Goal: Task Accomplishment & Management: Complete application form

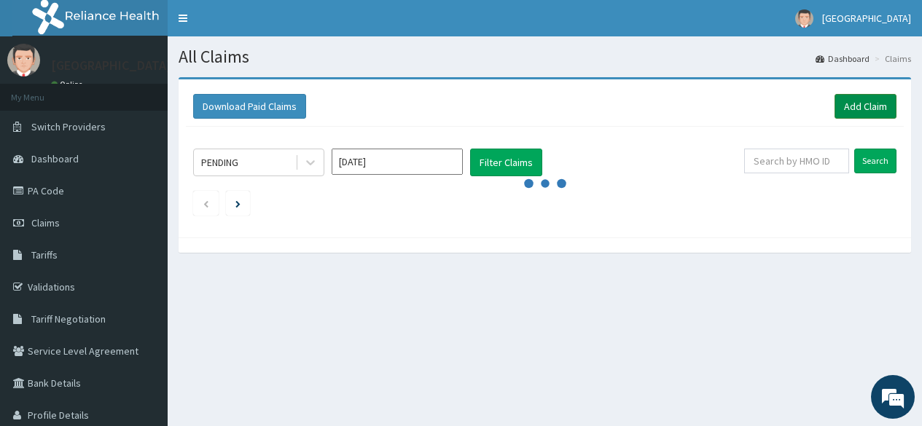
click at [854, 99] on link "Add Claim" at bounding box center [865, 106] width 62 height 25
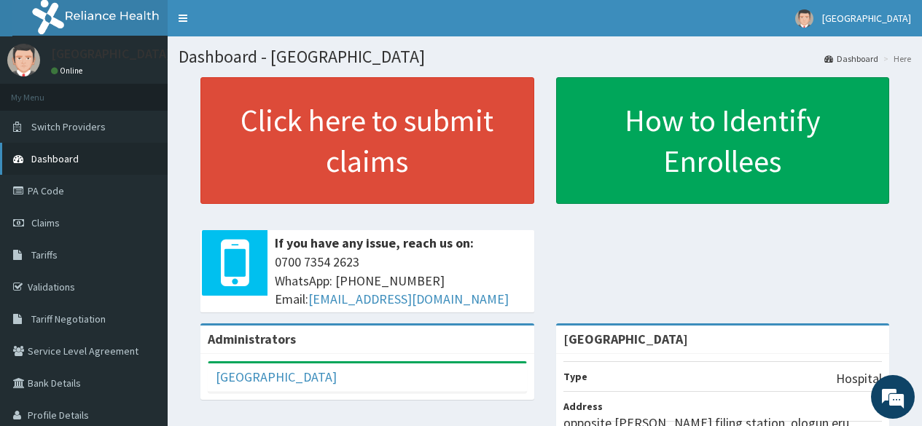
click at [63, 163] on span "Dashboard" at bounding box center [54, 158] width 47 height 13
click at [79, 153] on link "Dashboard" at bounding box center [84, 159] width 168 height 32
click at [44, 216] on link "Claims" at bounding box center [84, 223] width 168 height 32
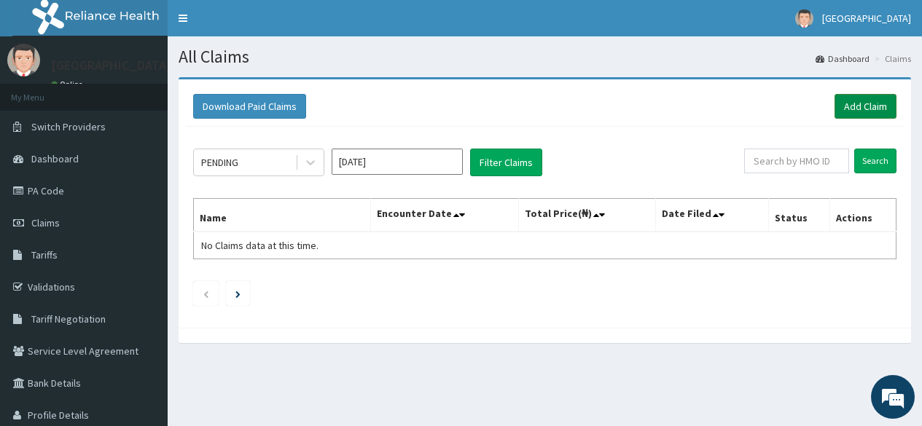
click at [849, 115] on link "Add Claim" at bounding box center [865, 106] width 62 height 25
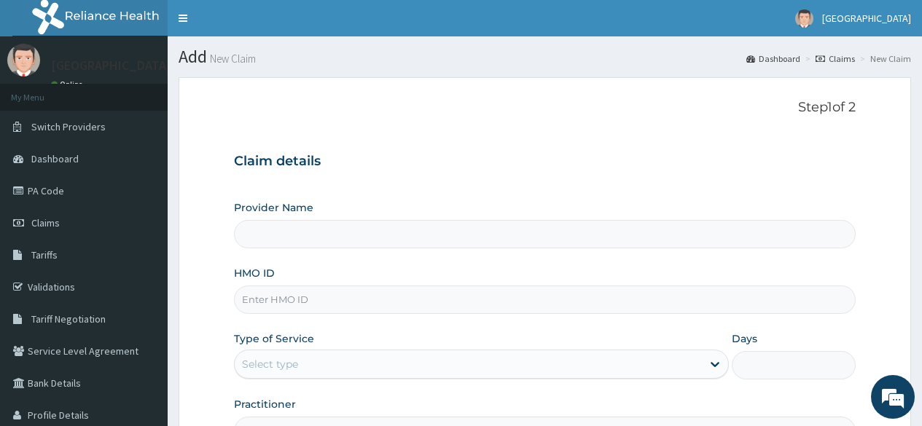
click at [309, 310] on input "HMO ID" at bounding box center [545, 300] width 622 height 28
type input "FMP/"
type input "[GEOGRAPHIC_DATA]"
type input "FMP/10037/A"
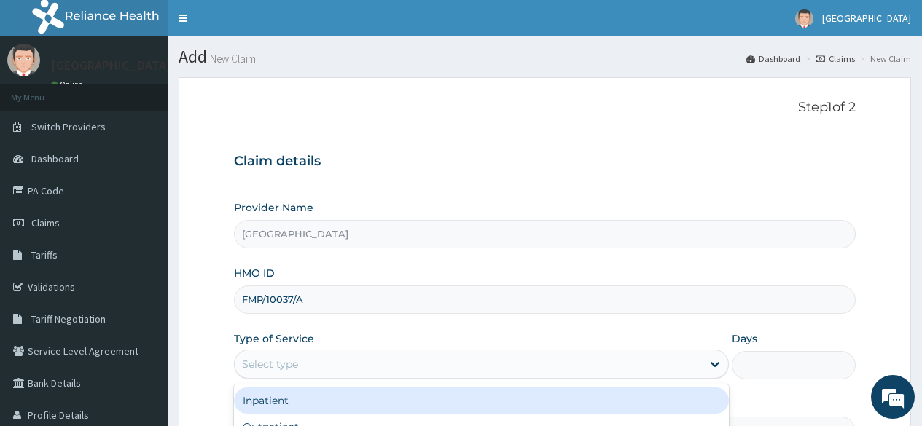
click at [336, 361] on div "Select type" at bounding box center [468, 364] width 467 height 23
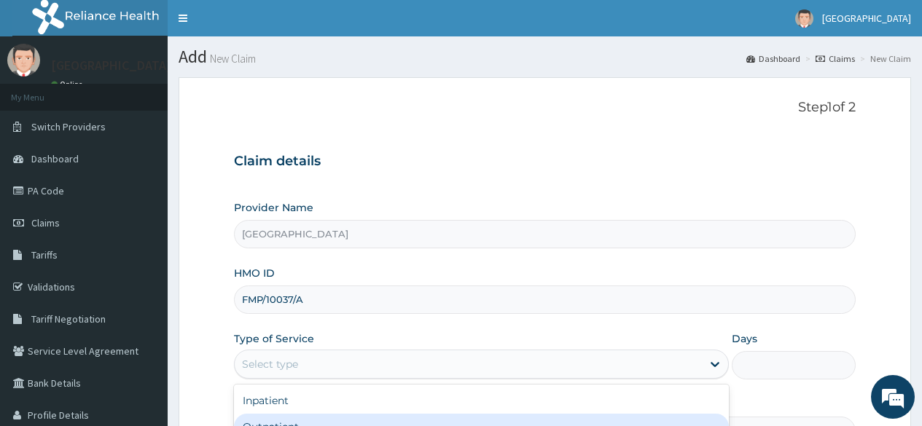
click at [302, 424] on div "Outpatient" at bounding box center [481, 427] width 495 height 26
type input "1"
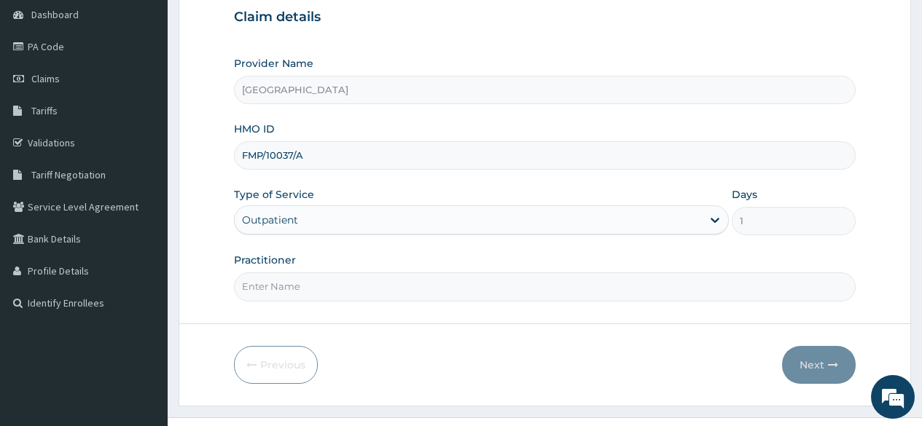
scroll to position [146, 0]
click at [300, 283] on input "Practitioner" at bounding box center [545, 285] width 622 height 28
click at [324, 289] on input "Practitioner" at bounding box center [545, 285] width 622 height 28
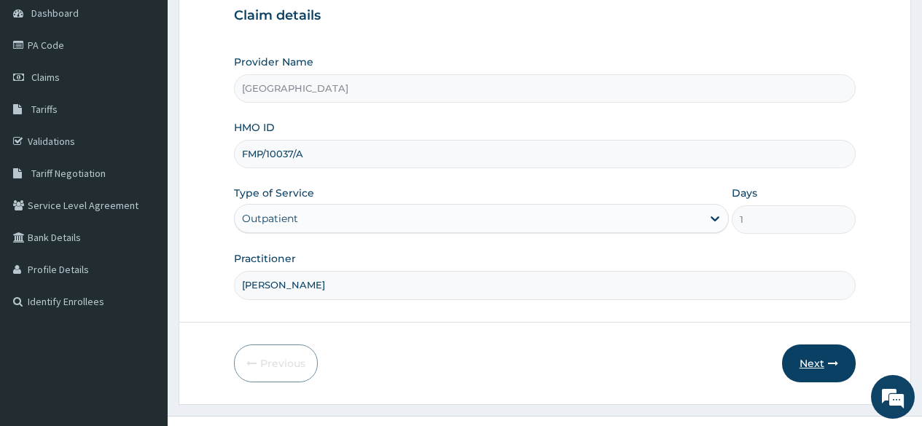
type input "[PERSON_NAME]"
click at [830, 364] on icon "button" at bounding box center [833, 364] width 10 height 10
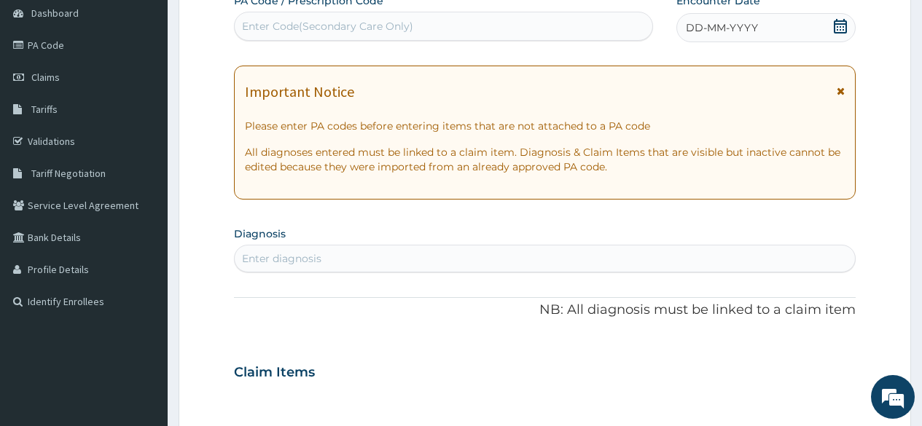
click at [840, 20] on icon at bounding box center [840, 26] width 15 height 15
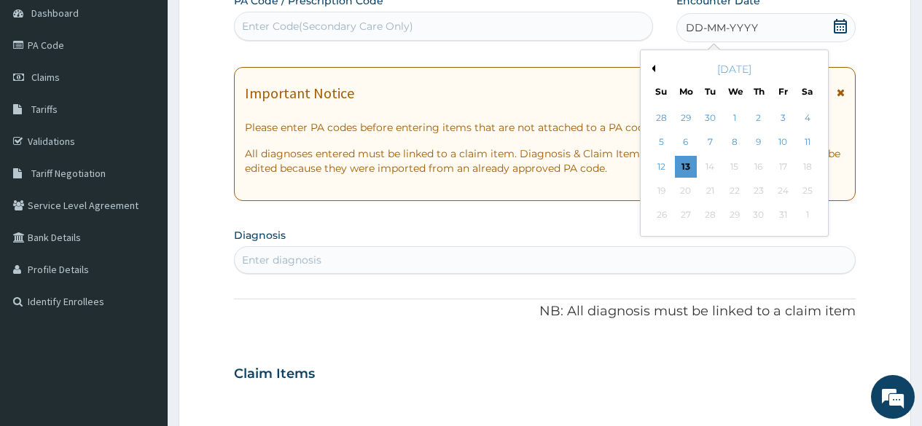
drag, startPoint x: 733, startPoint y: 117, endPoint x: 646, endPoint y: 145, distance: 91.9
click at [727, 121] on div "1" at bounding box center [734, 118] width 22 height 22
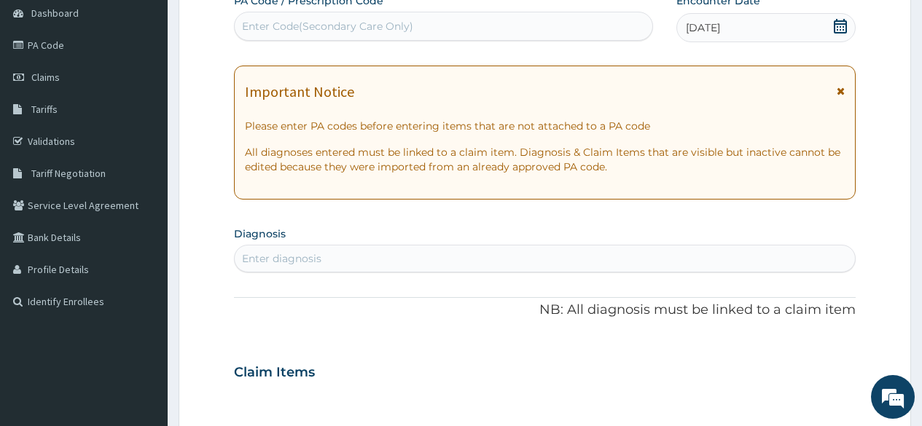
click at [521, 263] on div "Enter diagnosis" at bounding box center [545, 258] width 620 height 23
type input "[MEDICAL_DATA]"
click at [282, 259] on div "Enter diagnosis" at bounding box center [281, 258] width 79 height 15
type input "MALARIA"
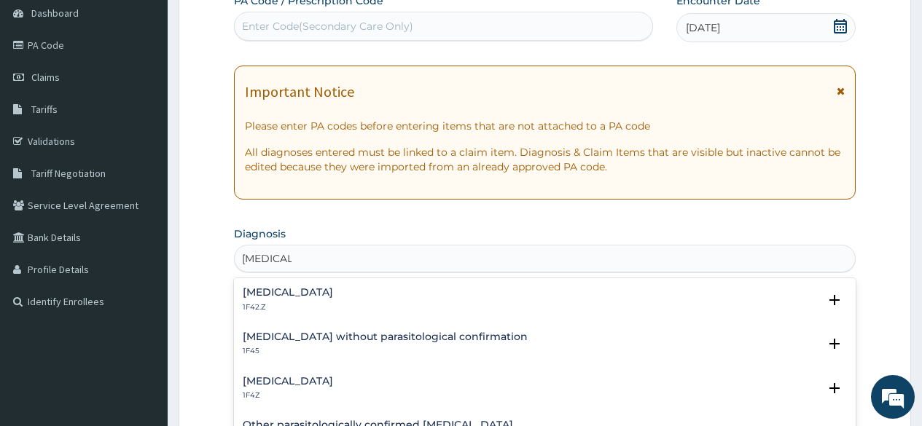
click at [333, 289] on h4 "Plasmodium malariae malaria without complication" at bounding box center [288, 292] width 90 height 11
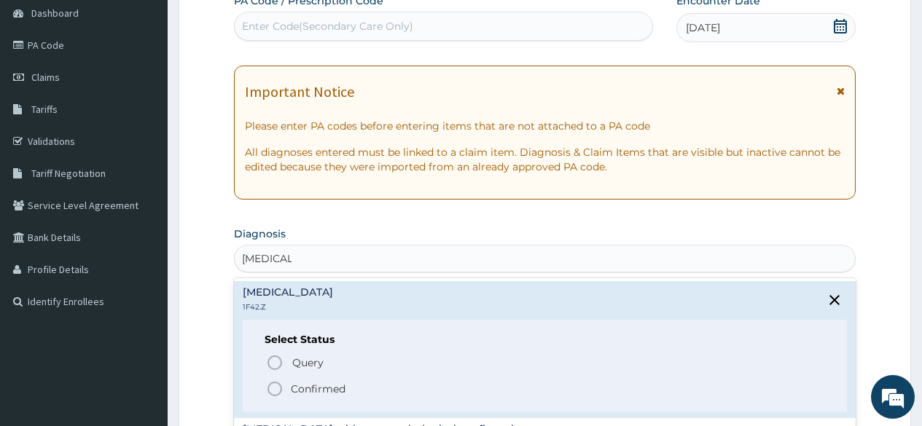
click at [273, 387] on icon "status option filled" at bounding box center [274, 388] width 17 height 17
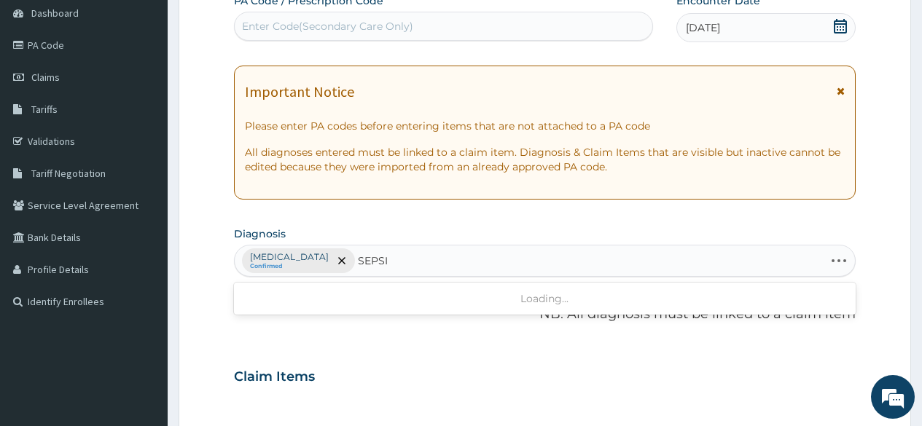
type input "SEPSIS"
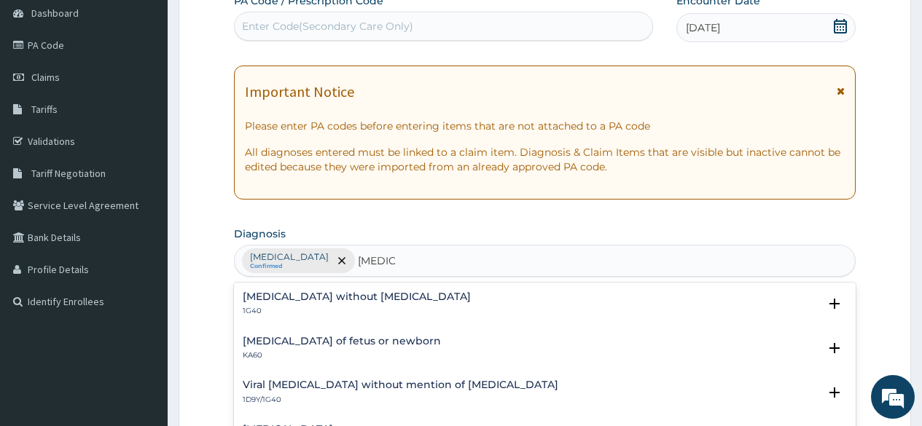
click at [355, 299] on h4 "Sepsis without septic shock" at bounding box center [357, 296] width 228 height 11
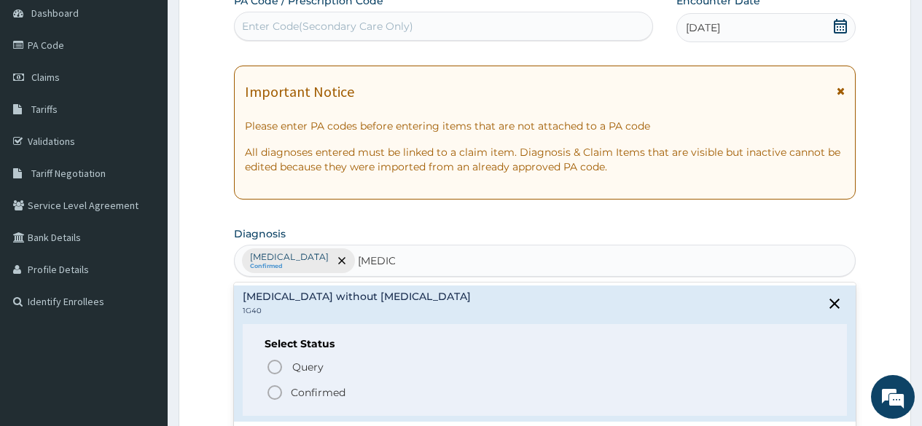
click at [277, 393] on icon "status option filled" at bounding box center [274, 392] width 17 height 17
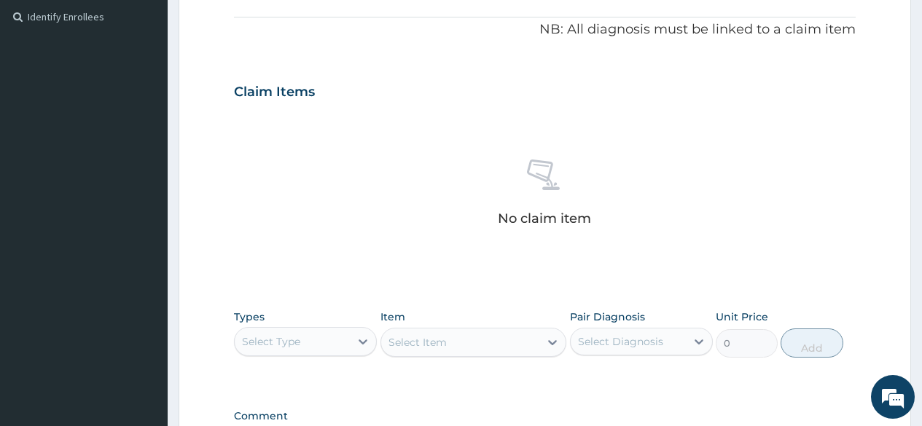
scroll to position [437, 0]
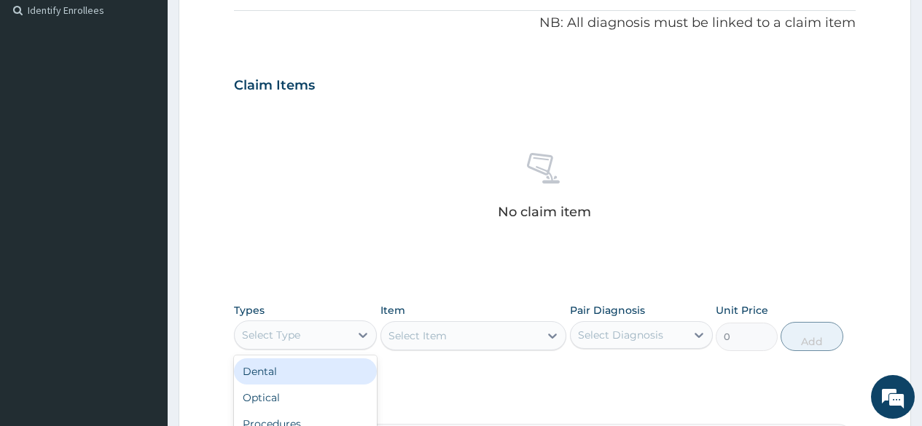
click at [325, 340] on div "Select Type" at bounding box center [292, 335] width 115 height 23
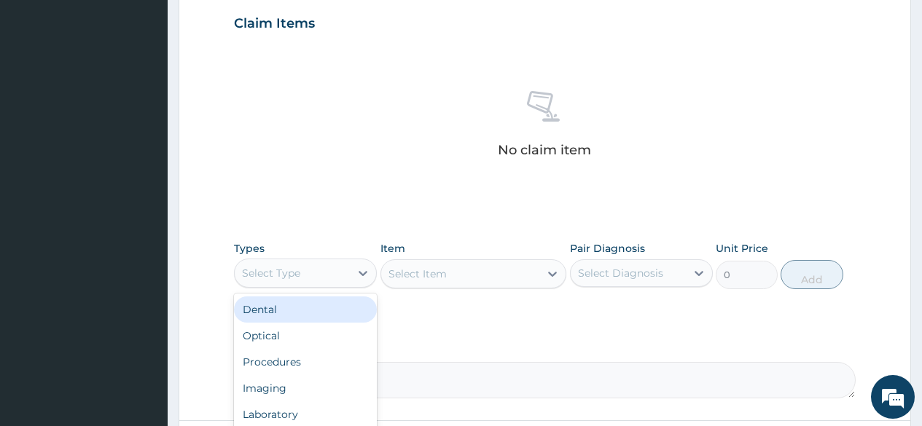
scroll to position [583, 0]
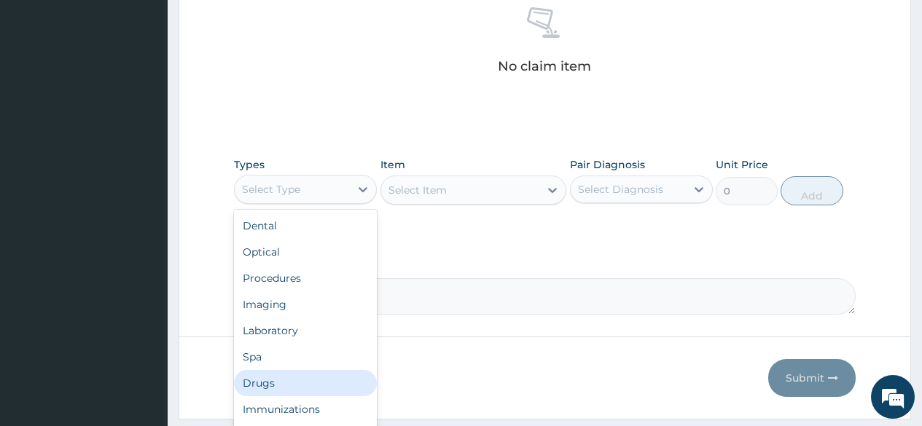
click at [281, 377] on div "Drugs" at bounding box center [305, 383] width 143 height 26
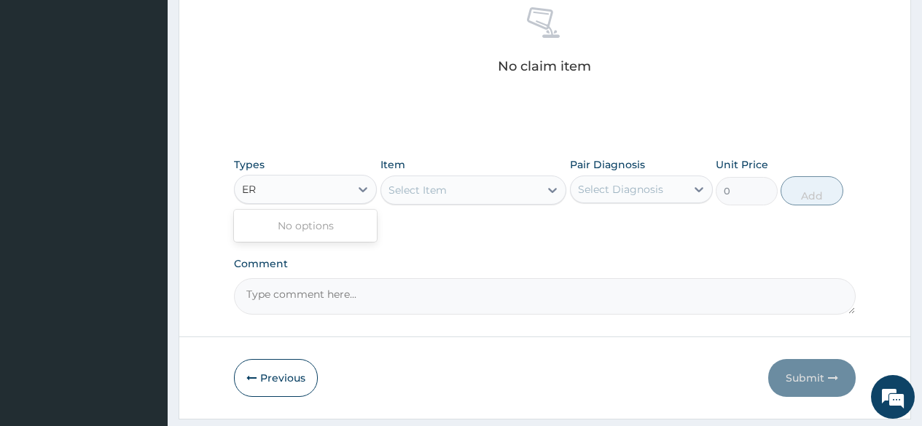
type input "E"
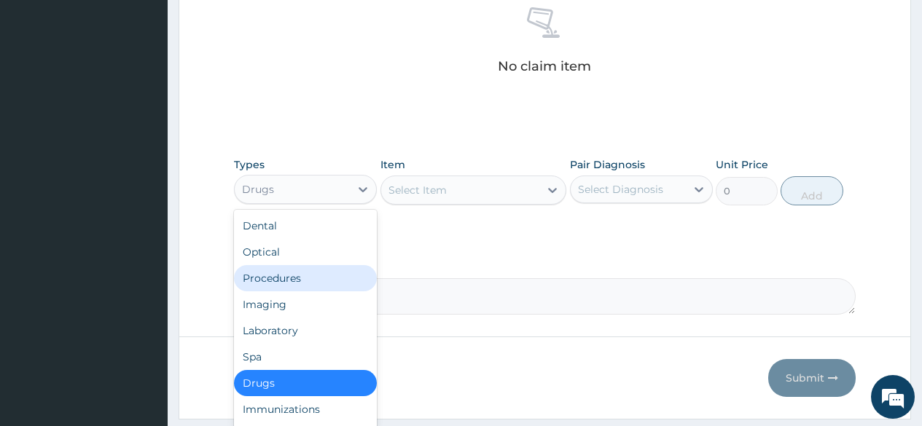
scroll to position [50, 0]
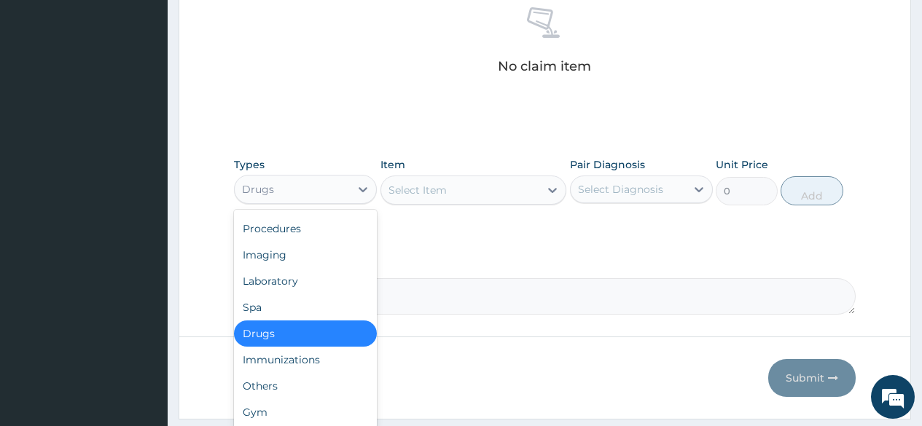
click at [288, 328] on div "Drugs" at bounding box center [305, 334] width 143 height 26
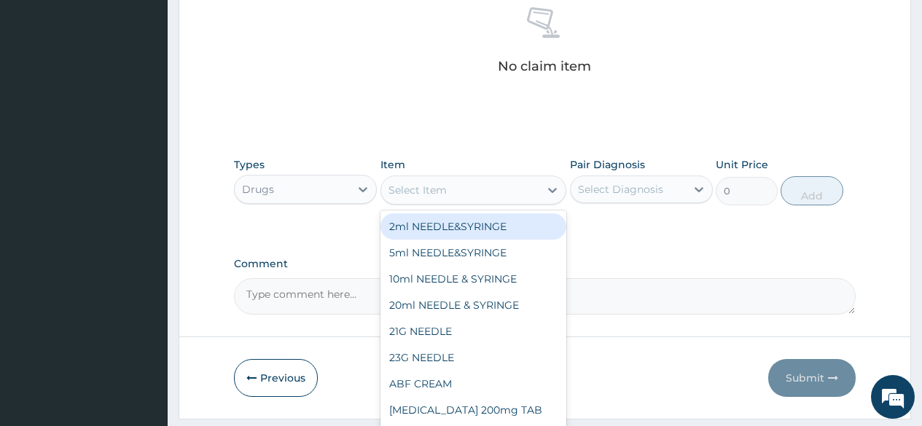
click at [420, 187] on div "Select Item" at bounding box center [417, 190] width 58 height 15
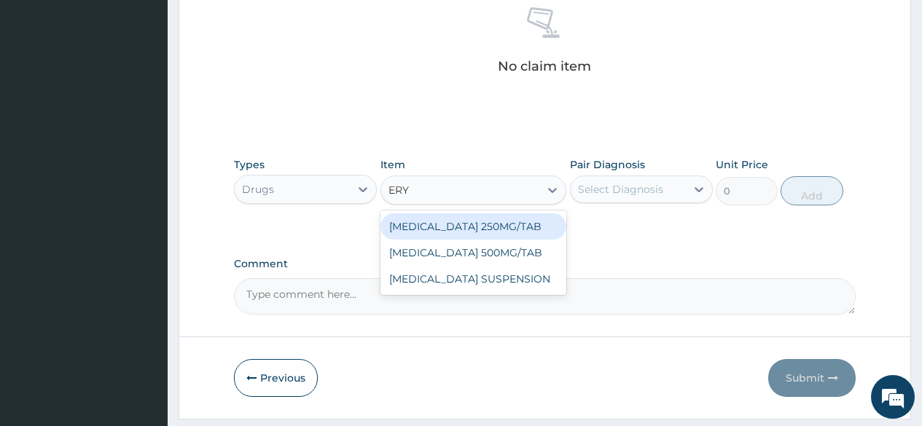
type input "ERYT"
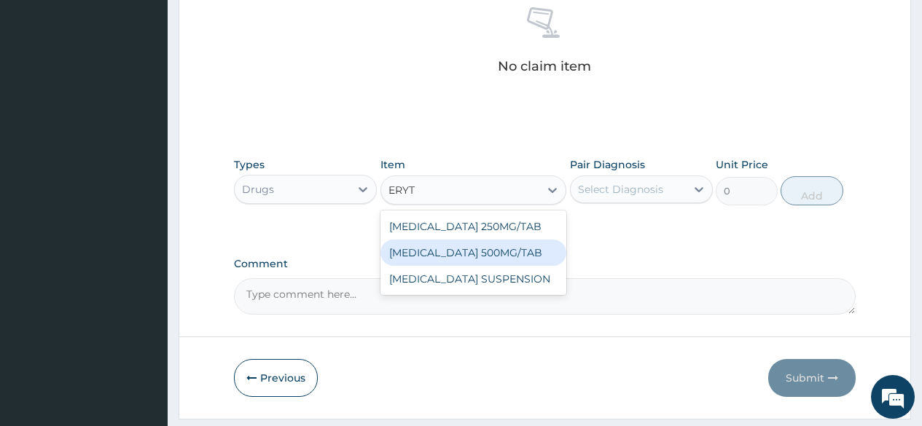
click at [510, 245] on div "ERYTHROMYCIN 500MG/TAB" at bounding box center [473, 253] width 187 height 26
type input "100"
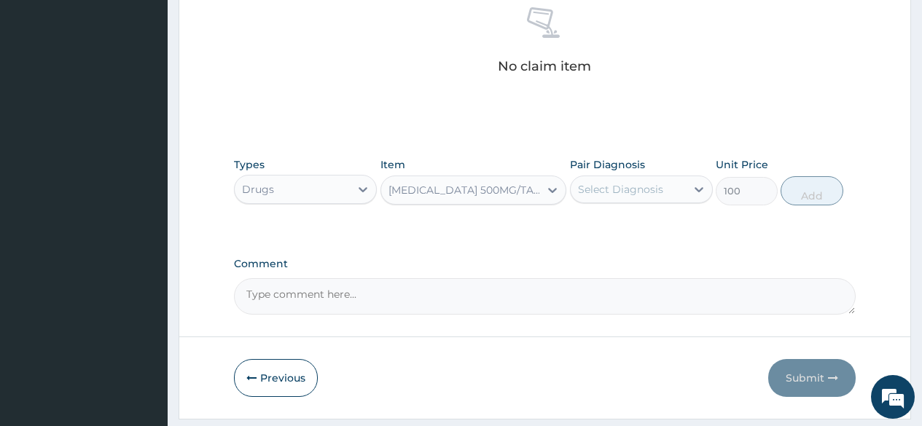
click at [635, 189] on div "Select Diagnosis" at bounding box center [620, 189] width 85 height 15
click at [634, 111] on div "No claim item" at bounding box center [545, 43] width 622 height 168
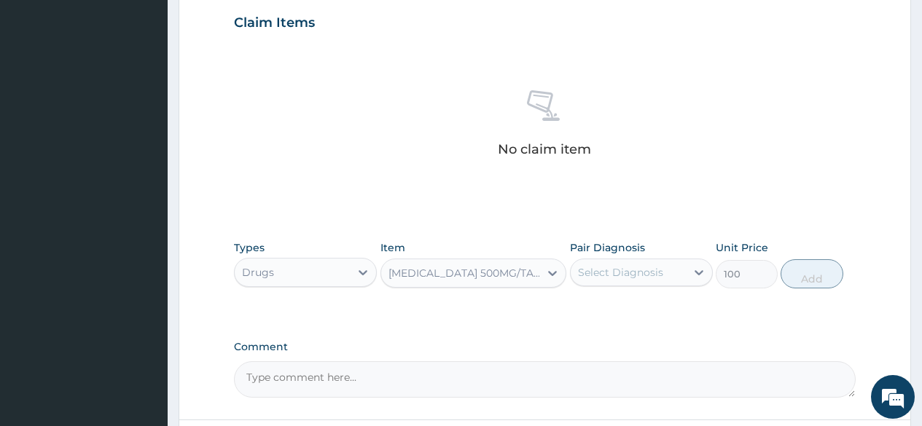
scroll to position [291, 0]
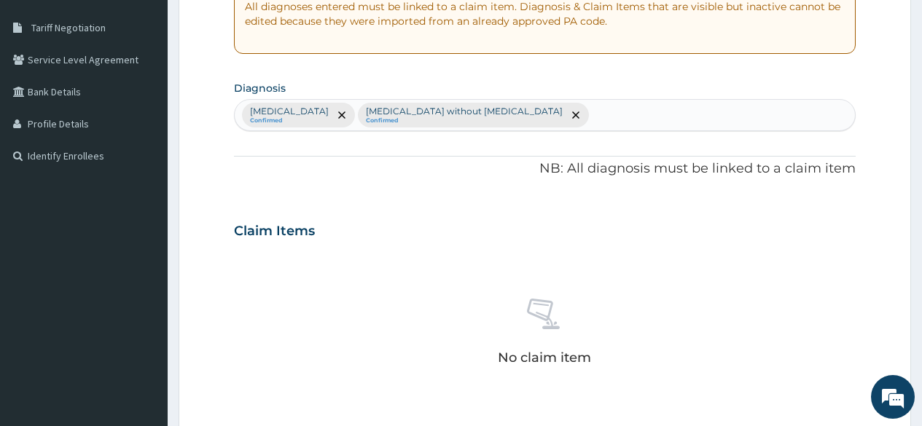
click at [693, 119] on div "Plasmodium malariae malaria without complication Confirmed Sepsis without septi…" at bounding box center [545, 115] width 620 height 31
type input "UPPER RESPIRATOTY"
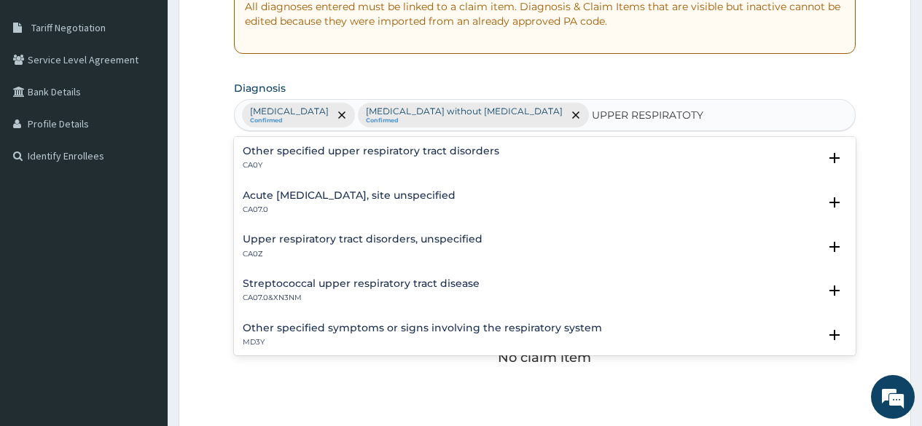
click at [428, 154] on h4 "Other specified upper respiratory tract disorders" at bounding box center [371, 151] width 257 height 11
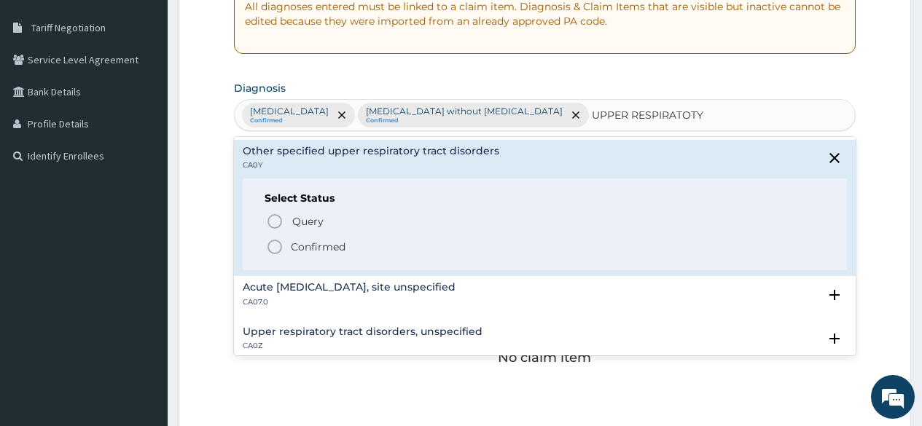
drag, startPoint x: 275, startPoint y: 238, endPoint x: 272, endPoint y: 246, distance: 9.5
click at [273, 246] on div "Query Query covers suspected (?), Keep in view (kiv), Ruled out (r/o) Confirmed" at bounding box center [545, 233] width 560 height 44
click at [272, 246] on icon "status option filled" at bounding box center [274, 246] width 17 height 17
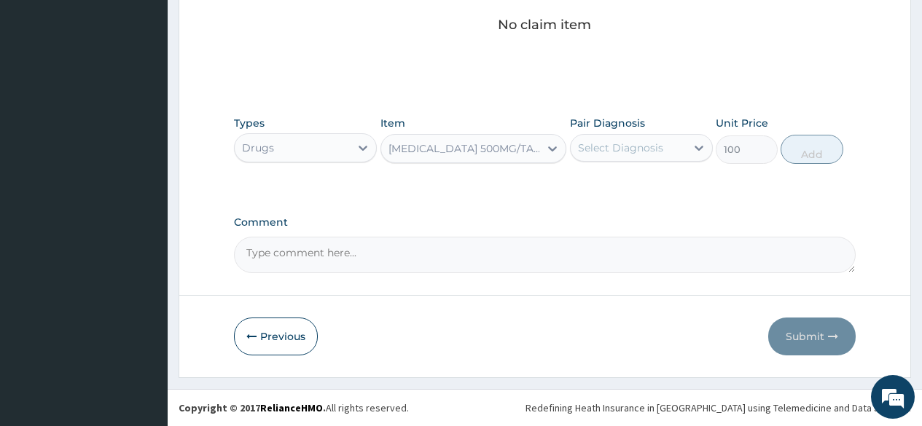
scroll to position [652, 0]
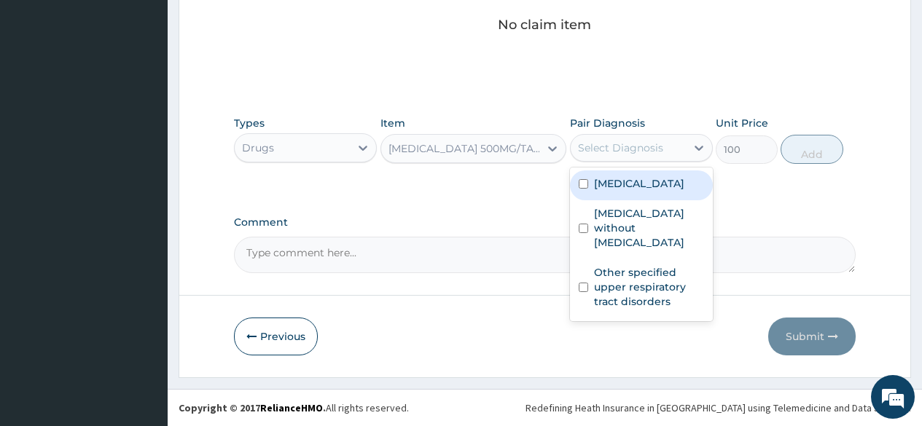
click at [612, 156] on div "Select Diagnosis" at bounding box center [628, 147] width 115 height 23
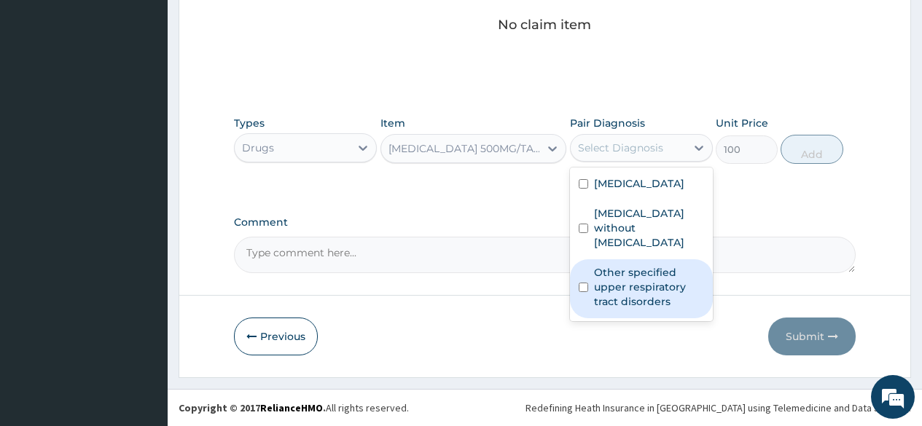
click at [605, 309] on label "Other specified upper respiratory tract disorders" at bounding box center [649, 287] width 110 height 44
checkbox input "true"
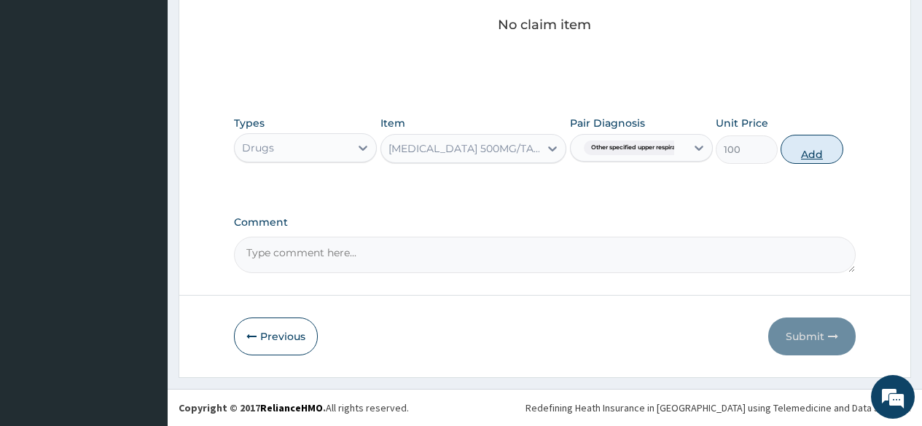
click at [813, 149] on button "Add" at bounding box center [811, 149] width 62 height 29
type input "0"
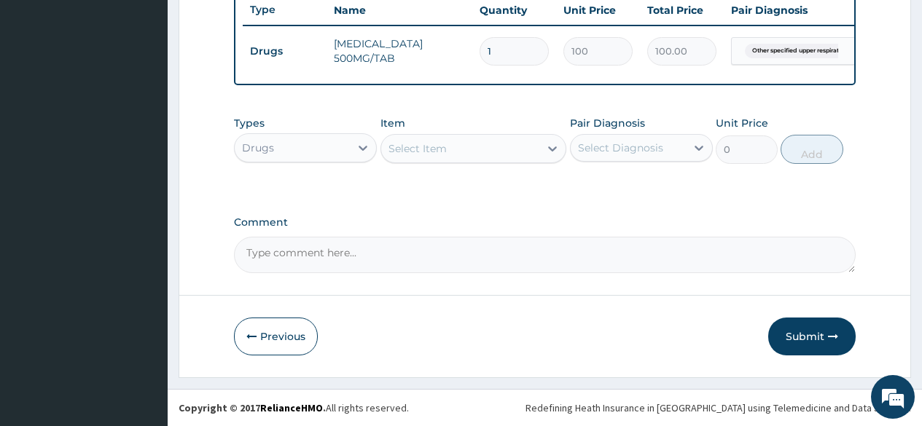
type input "10"
type input "1000.00"
type input "10"
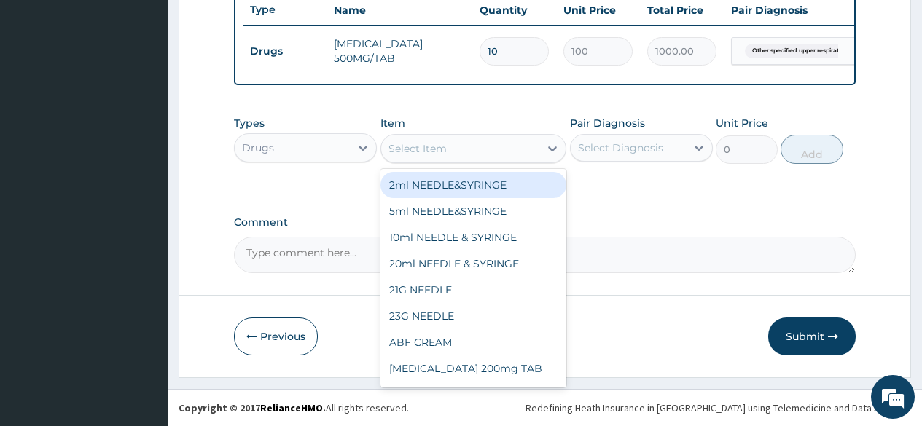
click at [463, 146] on div "Select Item" at bounding box center [460, 148] width 159 height 23
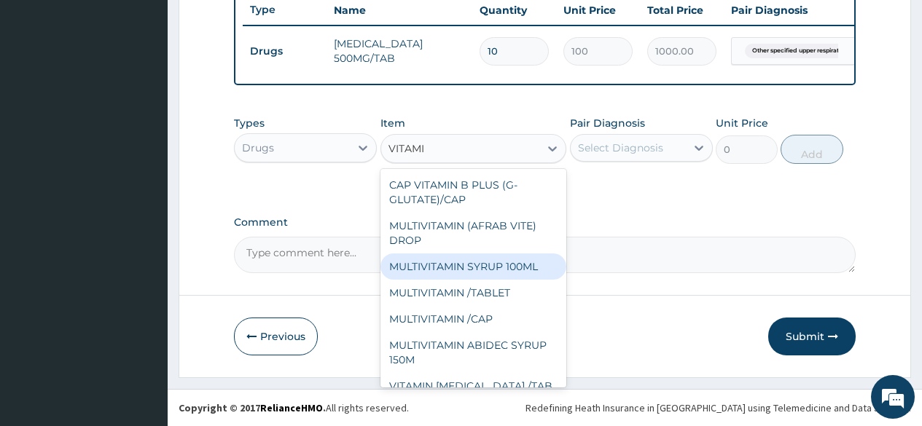
type input "VITAMIN"
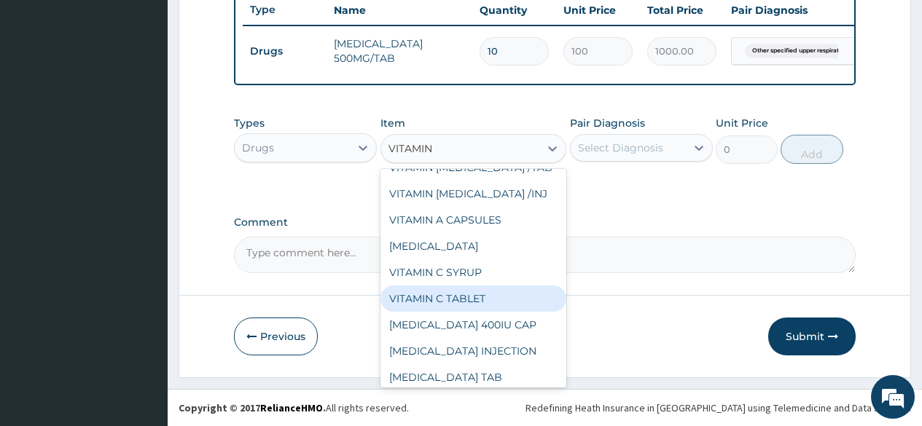
scroll to position [224, 0]
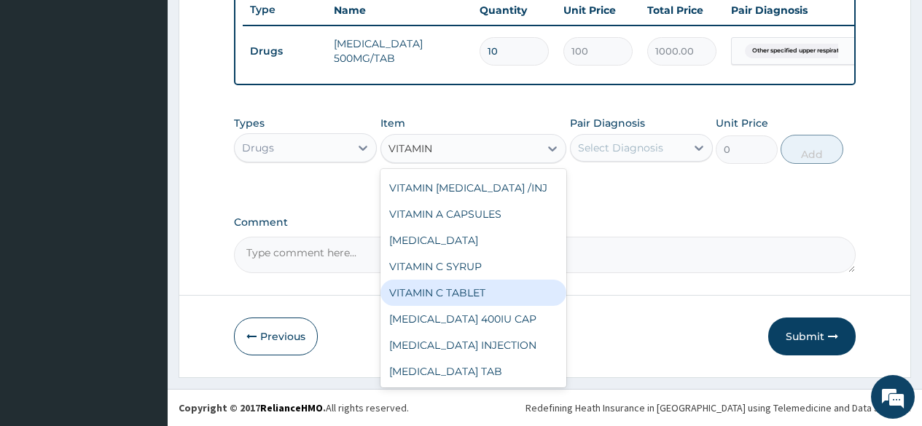
click at [463, 294] on div "VITAMIN C TABLET" at bounding box center [473, 293] width 187 height 26
type input "10"
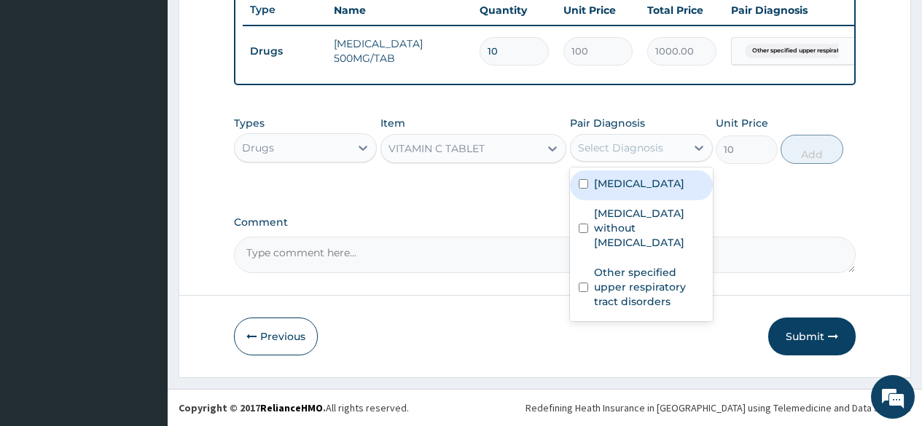
click at [623, 144] on div "Select Diagnosis" at bounding box center [620, 148] width 85 height 15
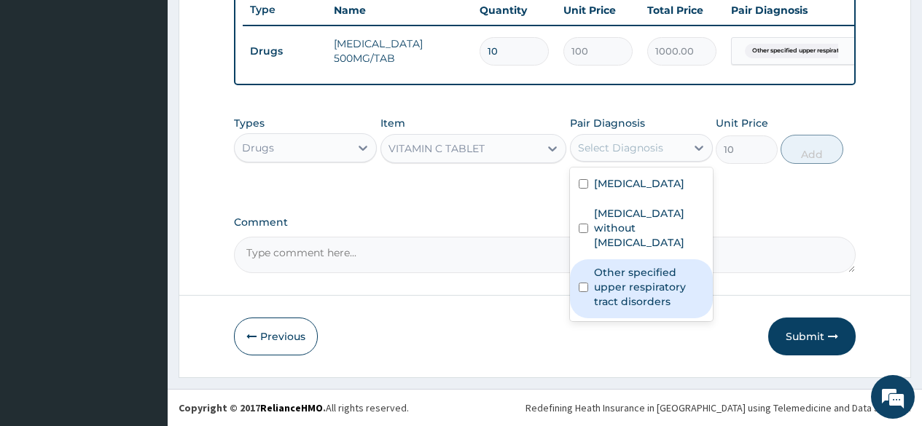
drag, startPoint x: 613, startPoint y: 306, endPoint x: 638, endPoint y: 296, distance: 27.5
click at [622, 305] on label "Other specified upper respiratory tract disorders" at bounding box center [649, 287] width 110 height 44
checkbox input "true"
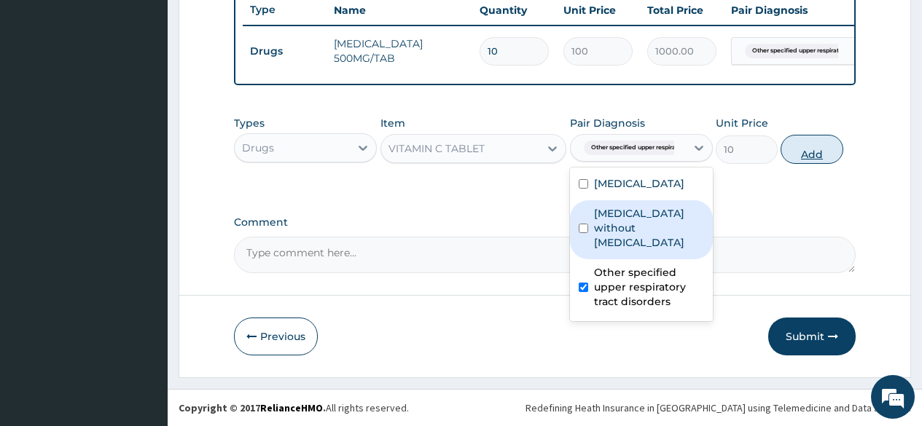
click at [810, 151] on button "Add" at bounding box center [811, 149] width 62 height 29
type input "0"
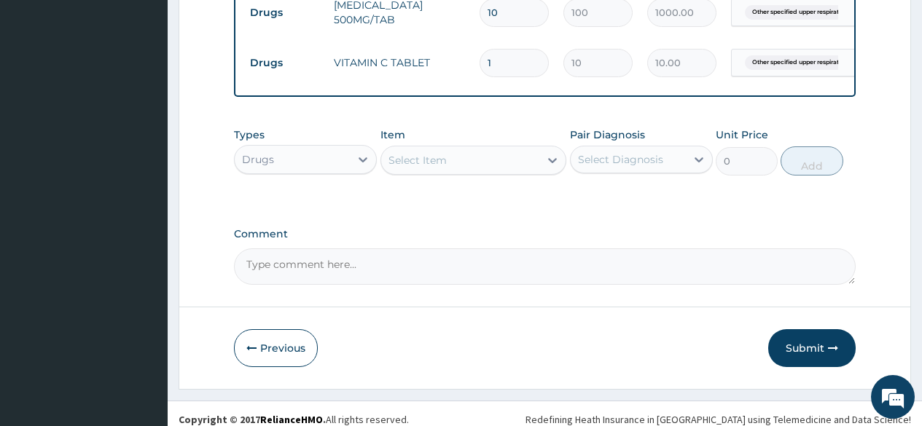
type input "0.00"
type input "3"
type input "30.00"
type input "30"
type input "300.00"
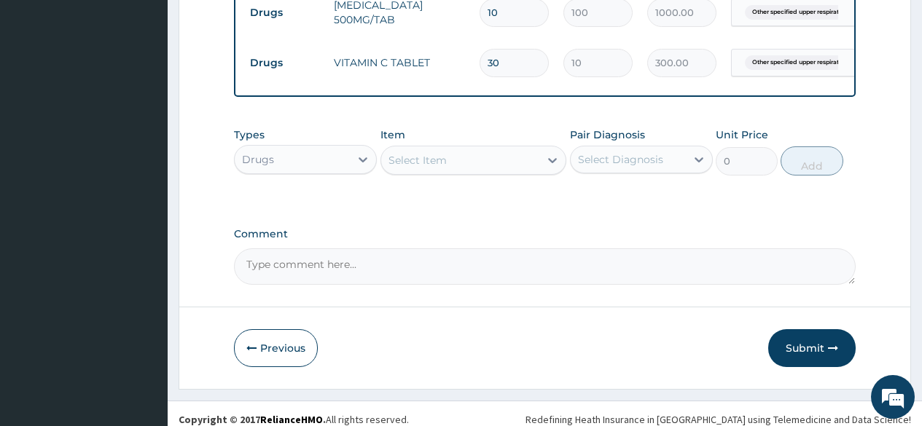
type input "30"
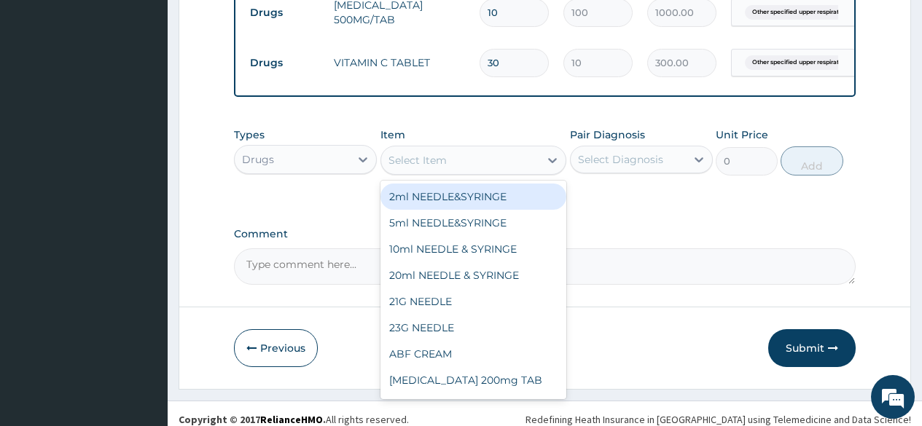
click at [410, 168] on div "Select Item" at bounding box center [417, 160] width 58 height 15
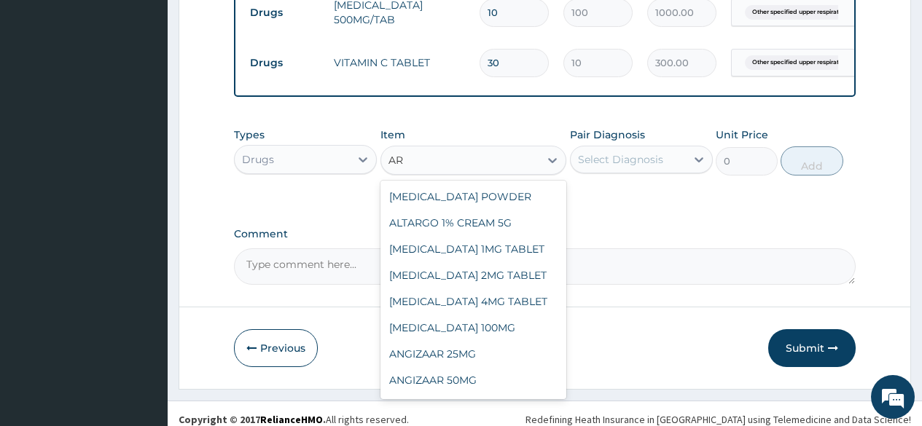
type input "A"
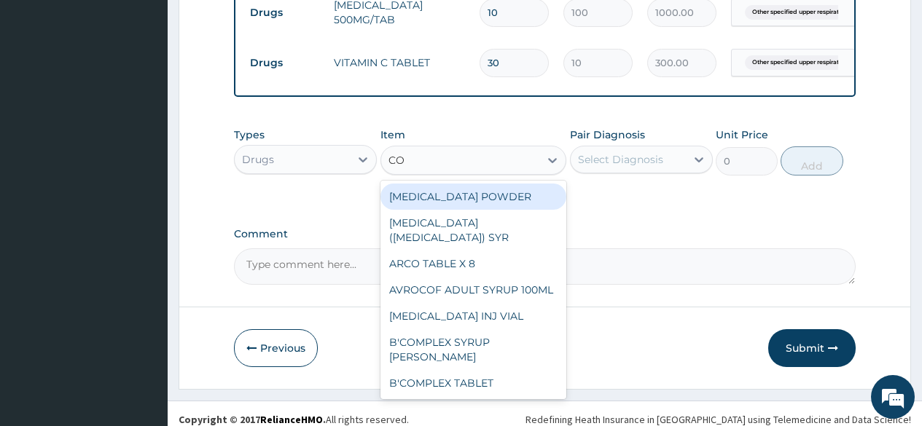
type input "COA"
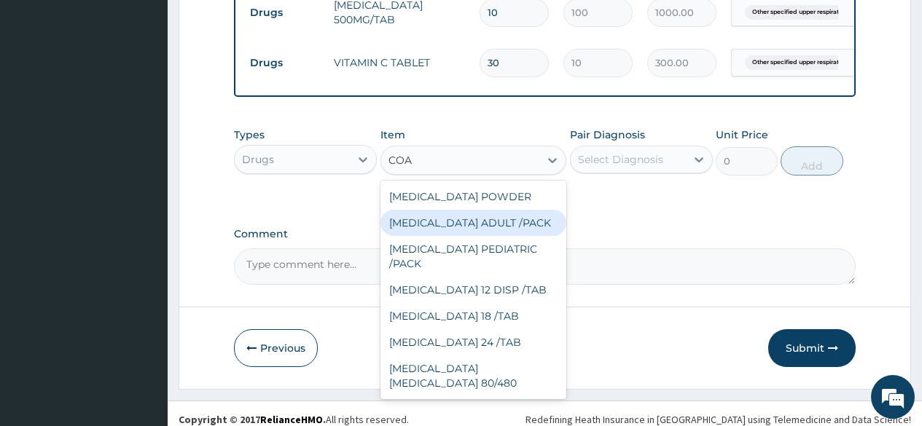
drag, startPoint x: 426, startPoint y: 270, endPoint x: 459, endPoint y: 267, distance: 32.9
click at [430, 236] on div "[MEDICAL_DATA] ADULT /PACK" at bounding box center [473, 223] width 187 height 26
type input "2160"
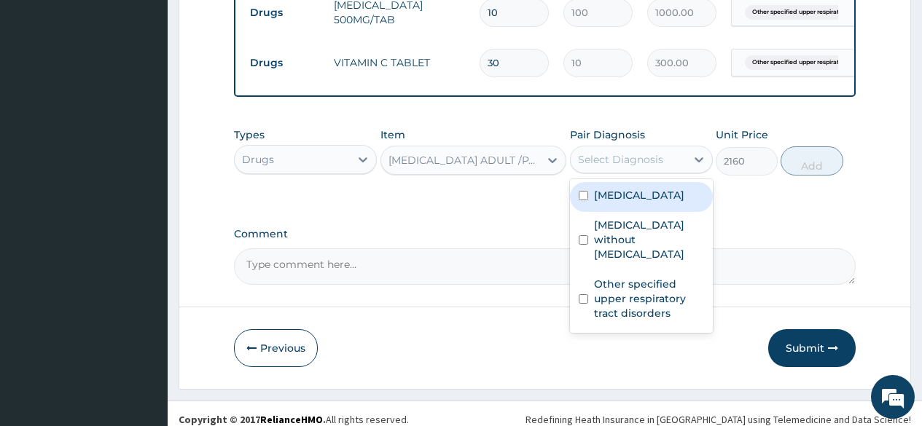
drag, startPoint x: 600, startPoint y: 201, endPoint x: 607, endPoint y: 229, distance: 28.5
click at [600, 167] on div "Select Diagnosis" at bounding box center [620, 159] width 85 height 15
drag, startPoint x: 628, startPoint y: 256, endPoint x: 762, endPoint y: 224, distance: 137.0
click at [639, 203] on label "Plasmodium malariae malaria without complication" at bounding box center [639, 195] width 90 height 15
checkbox input "true"
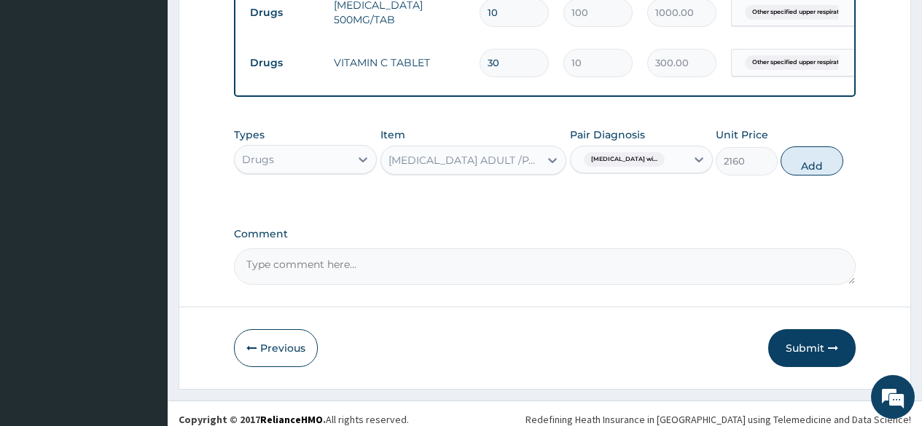
drag, startPoint x: 838, startPoint y: 205, endPoint x: 640, endPoint y: 214, distance: 198.4
click at [825, 176] on button "Add" at bounding box center [811, 160] width 62 height 29
type input "0"
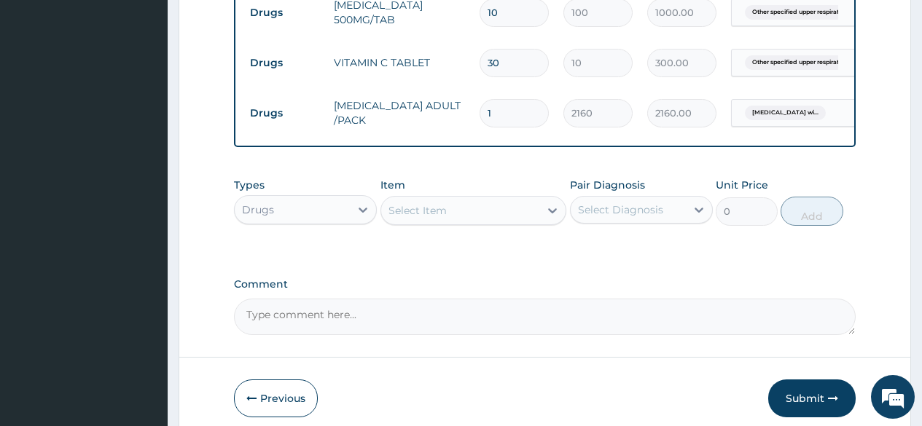
click at [427, 218] on div "Select Item" at bounding box center [417, 210] width 58 height 15
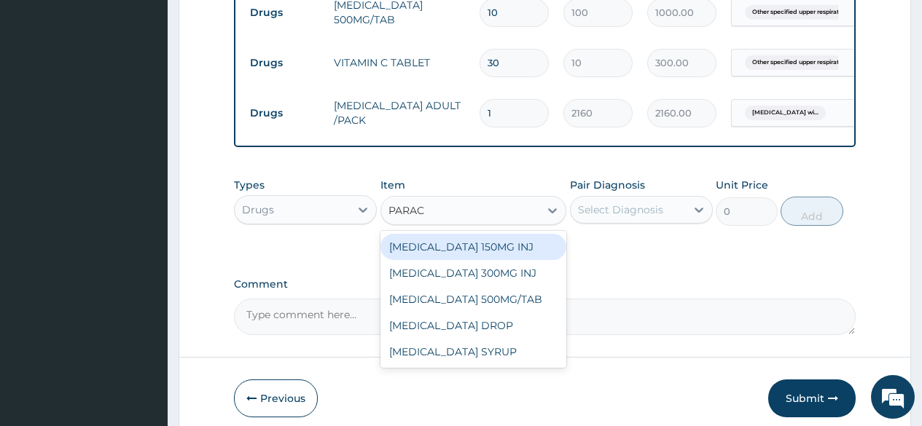
type input "PARACE"
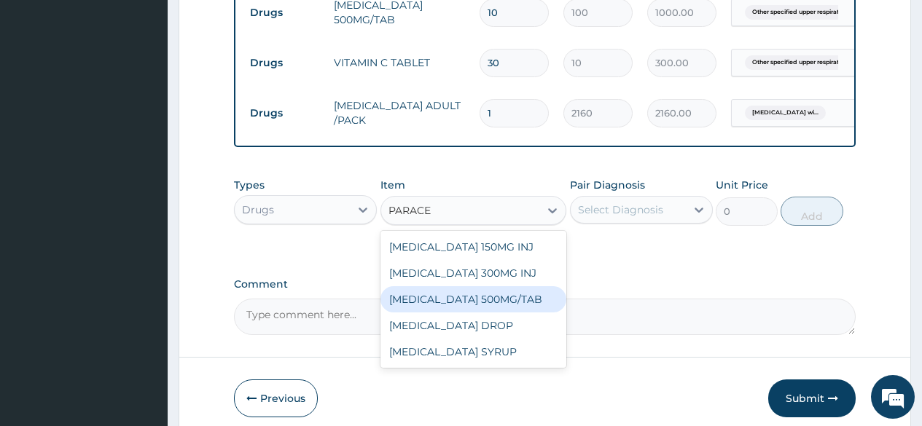
click at [522, 313] on div "[MEDICAL_DATA] 500MG/TAB" at bounding box center [473, 299] width 187 height 26
type input "50"
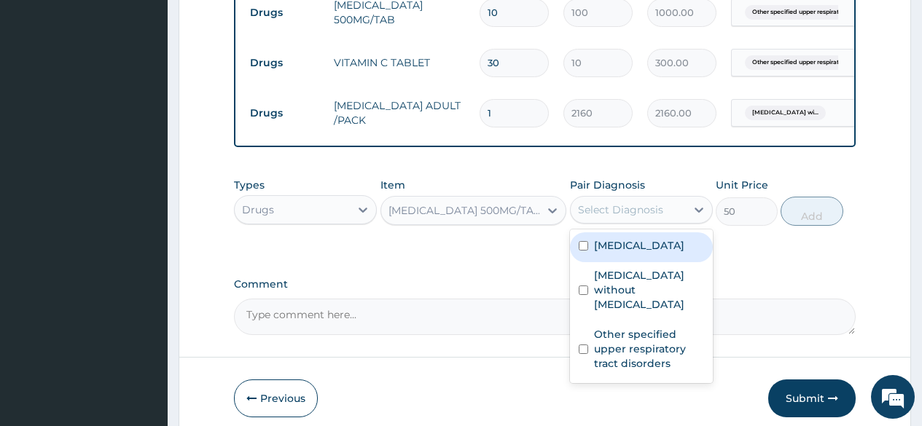
click at [635, 217] on div "Select Diagnosis" at bounding box center [620, 210] width 85 height 15
drag, startPoint x: 605, startPoint y: 312, endPoint x: 697, endPoint y: 300, distance: 92.7
click at [623, 253] on label "Plasmodium malariae malaria without complication" at bounding box center [639, 245] width 90 height 15
checkbox input "true"
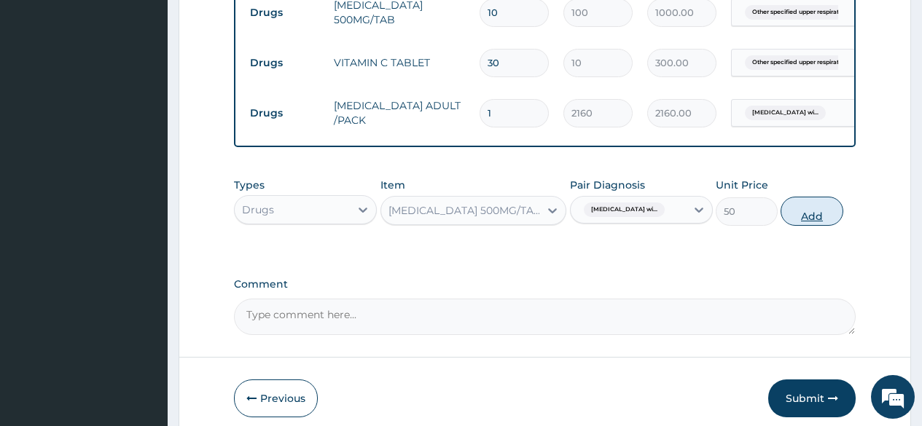
click at [816, 226] on button "Add" at bounding box center [811, 211] width 62 height 29
type input "0"
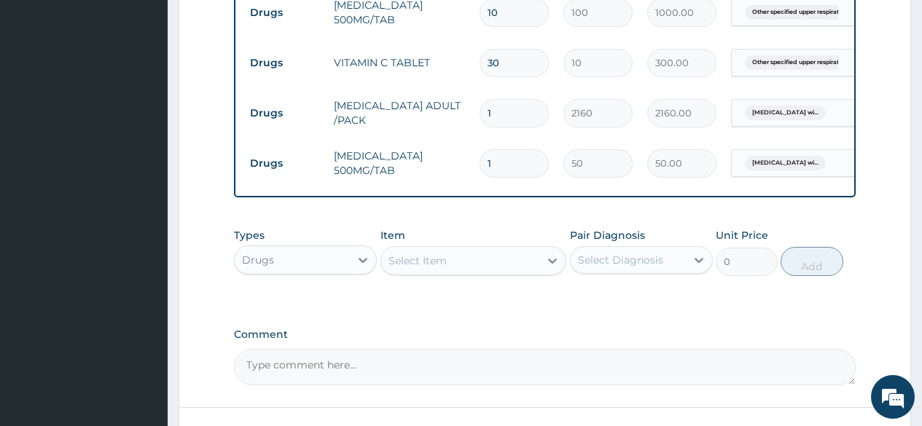
type input "18"
type input "900.00"
type input "18"
click at [291, 275] on div "Drugs" at bounding box center [305, 260] width 143 height 29
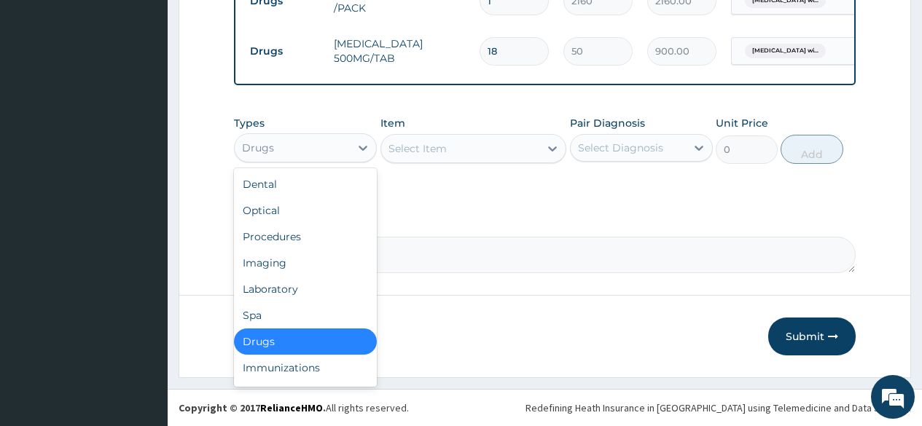
scroll to position [745, 0]
click at [289, 297] on div "Laboratory" at bounding box center [305, 289] width 143 height 26
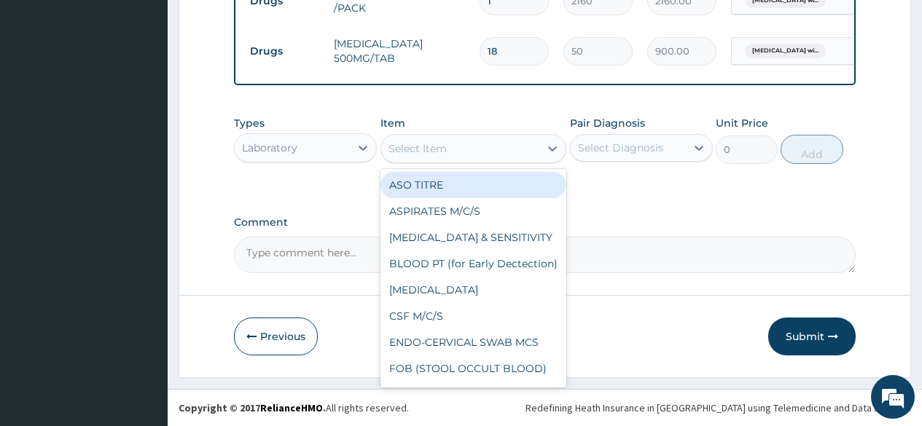
click at [437, 141] on div "Select Item" at bounding box center [417, 148] width 58 height 15
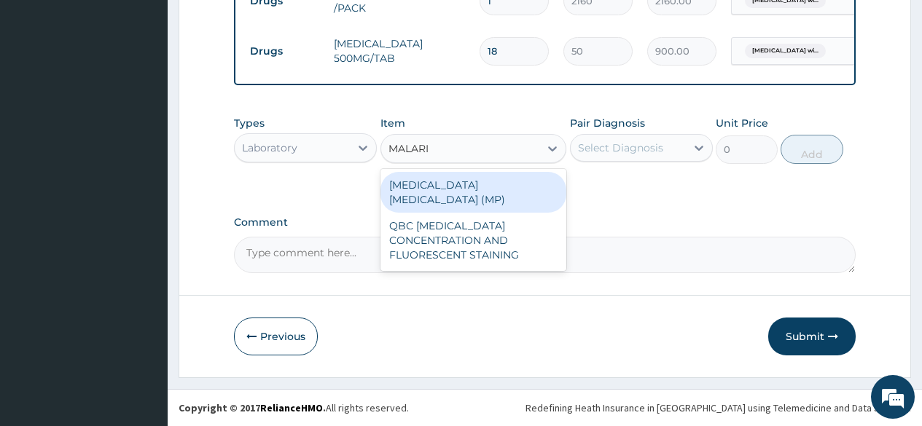
type input "MALARIA"
drag, startPoint x: 433, startPoint y: 184, endPoint x: 536, endPoint y: 181, distance: 102.8
click at [450, 183] on div "MALARIA PARASITE (MP)" at bounding box center [473, 192] width 187 height 41
type input "1000"
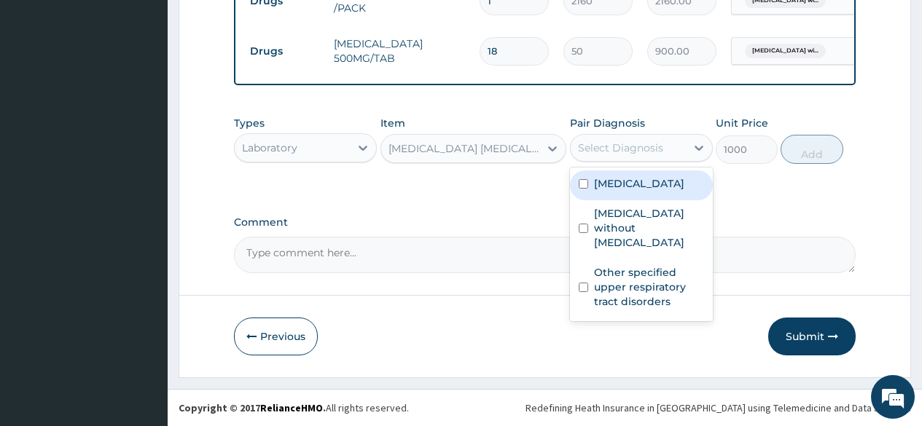
click at [639, 157] on div "Select Diagnosis" at bounding box center [628, 147] width 115 height 23
drag, startPoint x: 630, startPoint y: 192, endPoint x: 764, endPoint y: 179, distance: 134.8
click at [671, 191] on label "Plasmodium malariae malaria without complication" at bounding box center [639, 183] width 90 height 15
checkbox input "true"
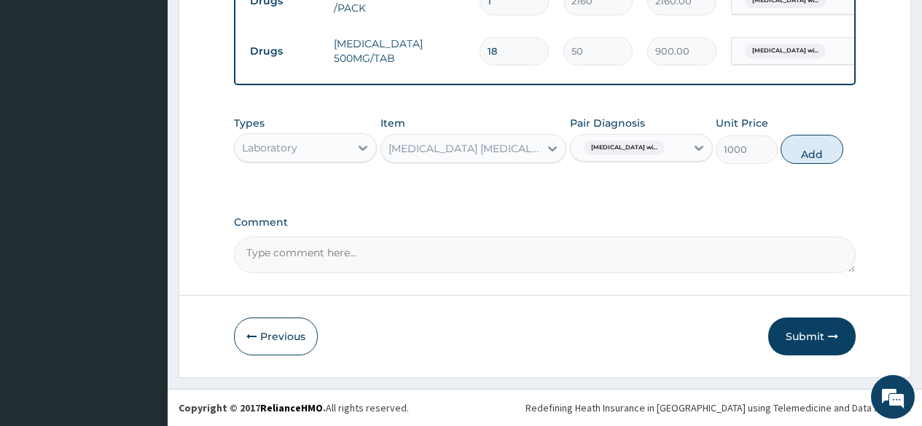
drag, startPoint x: 817, startPoint y: 152, endPoint x: 679, endPoint y: 189, distance: 142.7
click at [813, 155] on button "Add" at bounding box center [811, 149] width 62 height 29
type input "0"
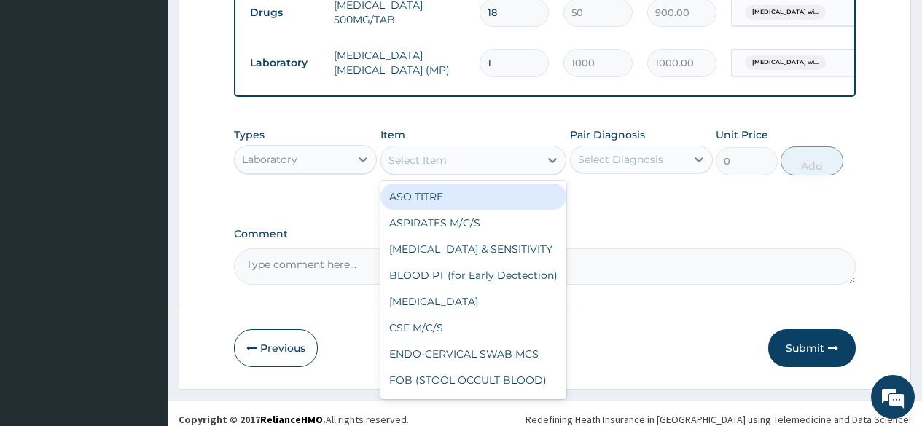
click at [448, 172] on div "Select Item" at bounding box center [460, 160] width 159 height 23
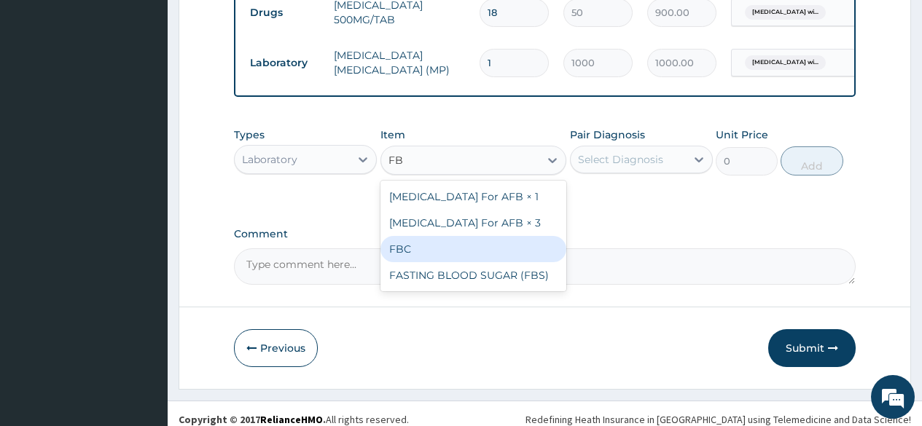
type input "FBC"
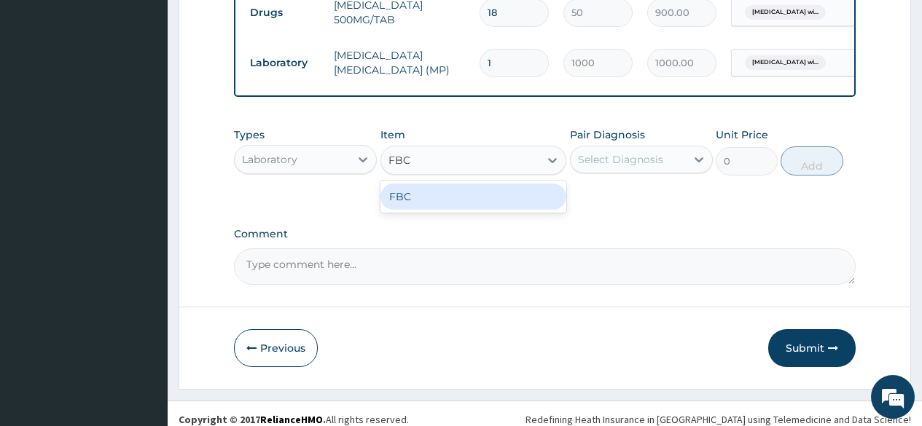
drag, startPoint x: 459, startPoint y: 230, endPoint x: 488, endPoint y: 227, distance: 29.4
click at [474, 210] on div "FBC" at bounding box center [473, 197] width 187 height 26
type input "2000"
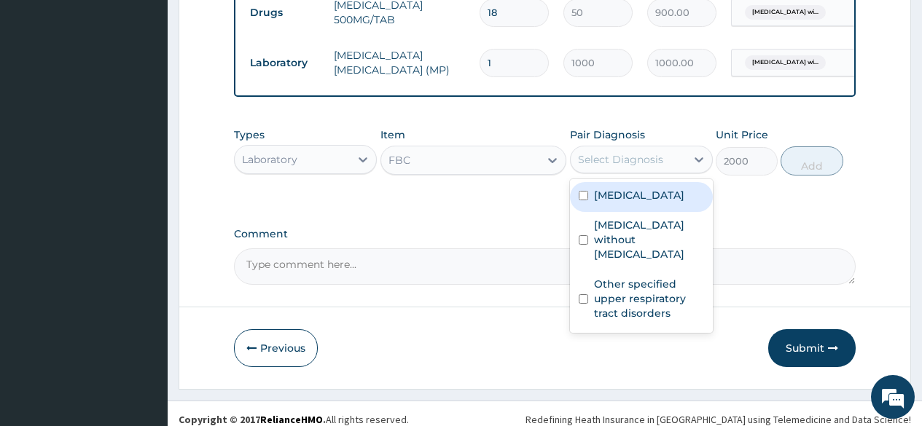
click at [625, 171] on div "Select Diagnosis" at bounding box center [628, 159] width 115 height 23
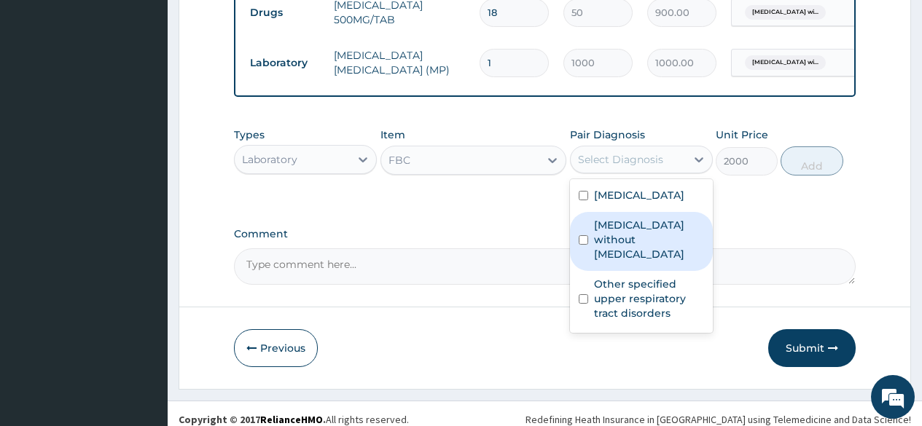
drag, startPoint x: 627, startPoint y: 306, endPoint x: 632, endPoint y: 334, distance: 28.2
click at [629, 262] on label "Sepsis without septic shock" at bounding box center [649, 240] width 110 height 44
checkbox input "true"
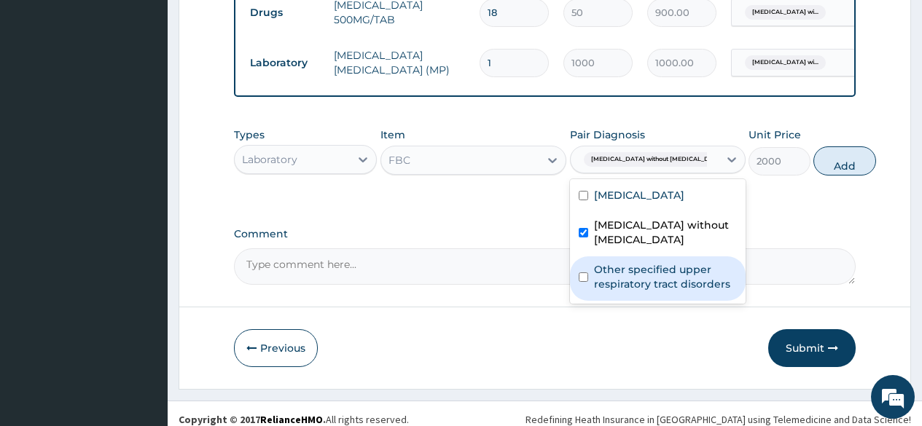
drag, startPoint x: 633, startPoint y: 358, endPoint x: 713, endPoint y: 315, distance: 91.0
click at [635, 291] on label "Other specified upper respiratory tract disorders" at bounding box center [665, 276] width 143 height 29
checkbox input "true"
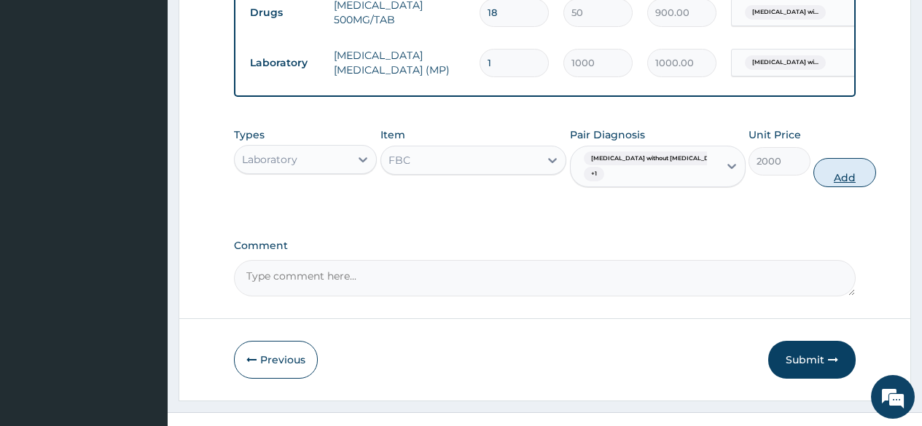
click at [824, 187] on button "Add" at bounding box center [844, 172] width 62 height 29
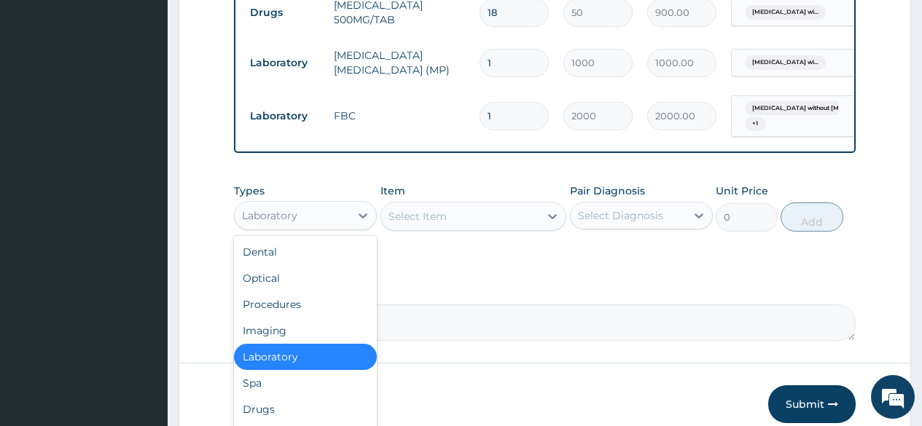
drag, startPoint x: 311, startPoint y: 251, endPoint x: 374, endPoint y: 286, distance: 71.8
click at [311, 227] on div "Laboratory" at bounding box center [292, 215] width 115 height 23
click at [306, 318] on div "Procedures" at bounding box center [305, 304] width 143 height 26
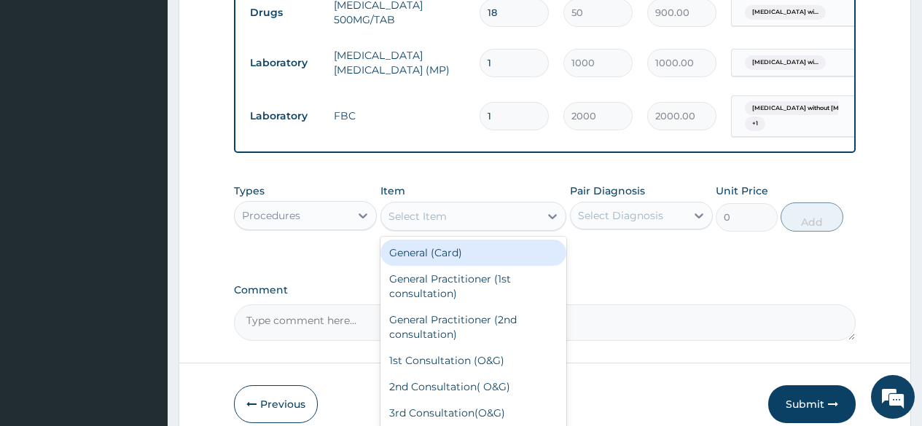
click at [410, 224] on div "Select Item" at bounding box center [417, 216] width 58 height 15
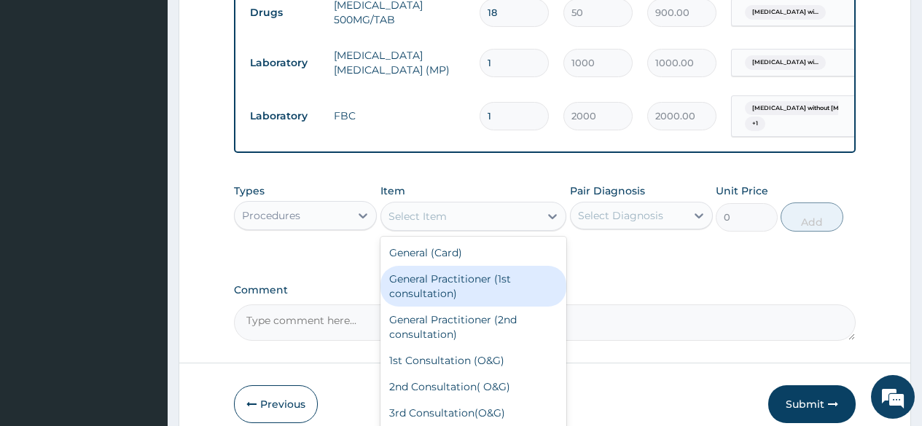
drag, startPoint x: 461, startPoint y: 316, endPoint x: 480, endPoint y: 316, distance: 18.9
click at [469, 307] on div "General Practitioner (1st consultation)" at bounding box center [473, 286] width 187 height 41
type input "2000"
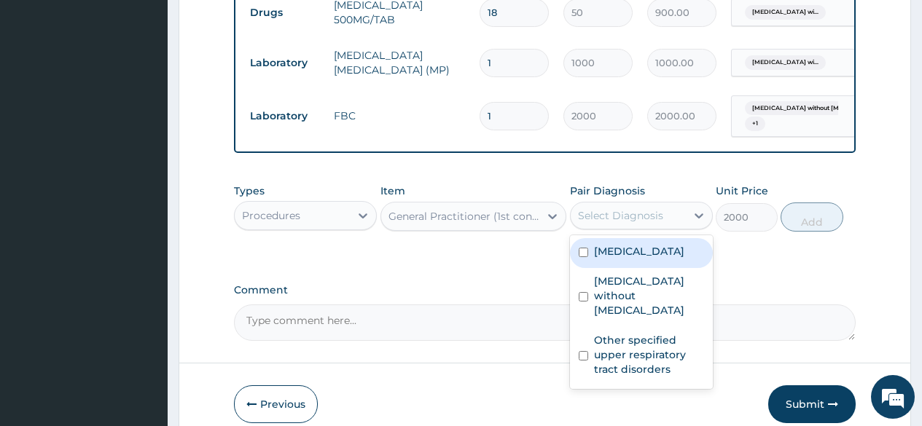
click at [654, 223] on div "Select Diagnosis" at bounding box center [620, 215] width 85 height 15
drag, startPoint x: 630, startPoint y: 297, endPoint x: 627, endPoint y: 324, distance: 27.1
click at [630, 259] on label "Plasmodium malariae malaria without complication" at bounding box center [639, 251] width 90 height 15
checkbox input "true"
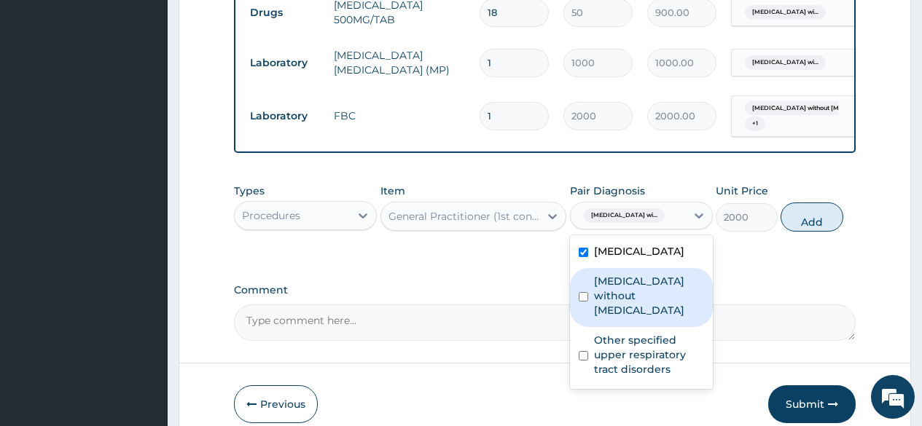
click at [619, 318] on label "Sepsis without septic shock" at bounding box center [649, 296] width 110 height 44
checkbox input "true"
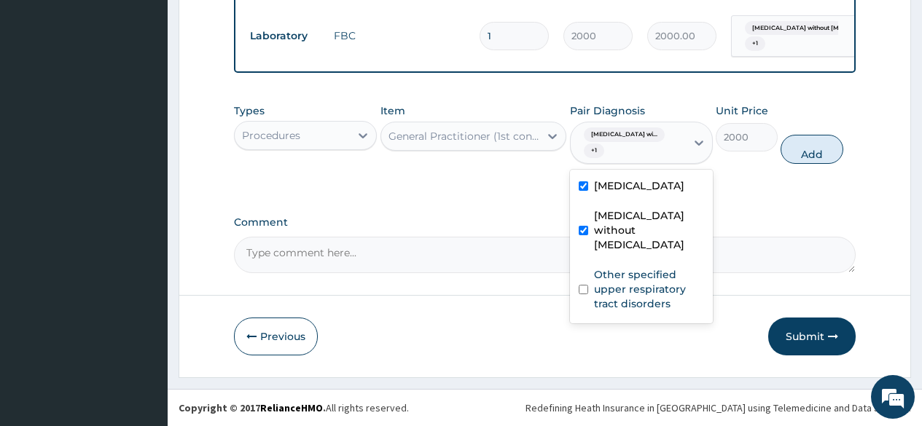
scroll to position [864, 0]
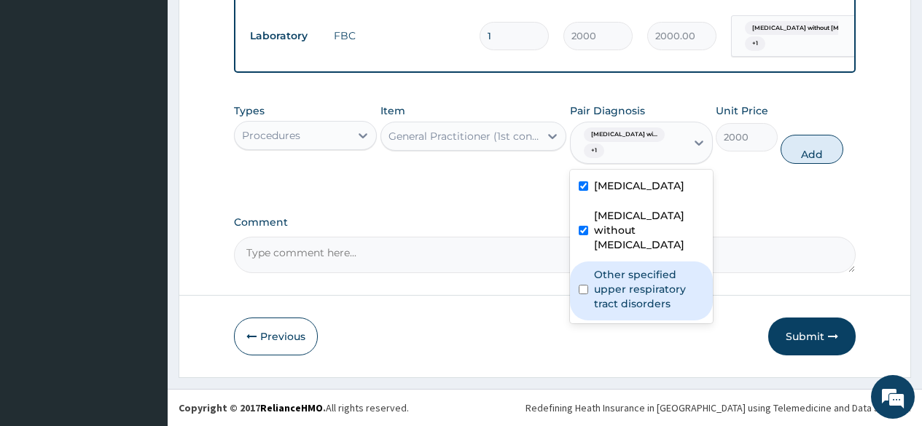
click at [643, 308] on label "Other specified upper respiratory tract disorders" at bounding box center [649, 289] width 110 height 44
checkbox input "true"
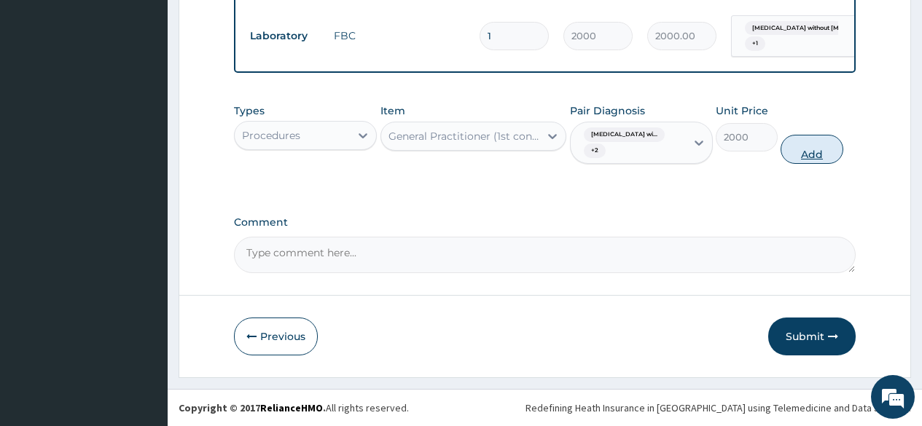
click at [812, 151] on button "Add" at bounding box center [811, 149] width 62 height 29
type input "0"
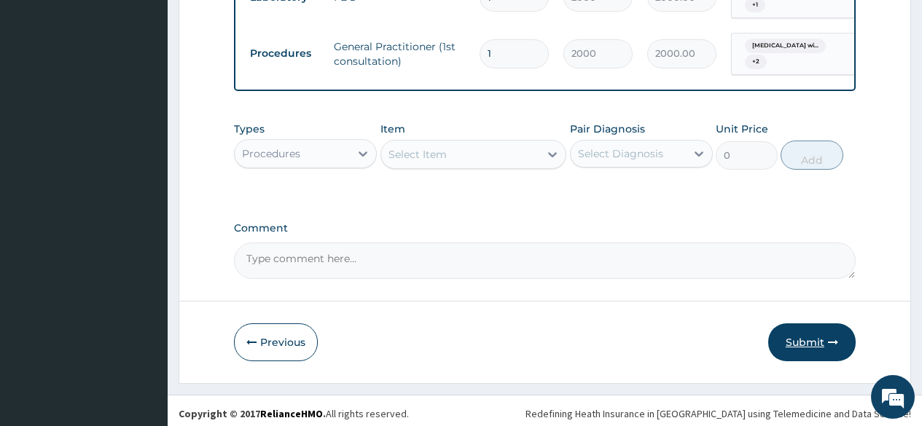
click at [790, 361] on button "Submit" at bounding box center [811, 343] width 87 height 38
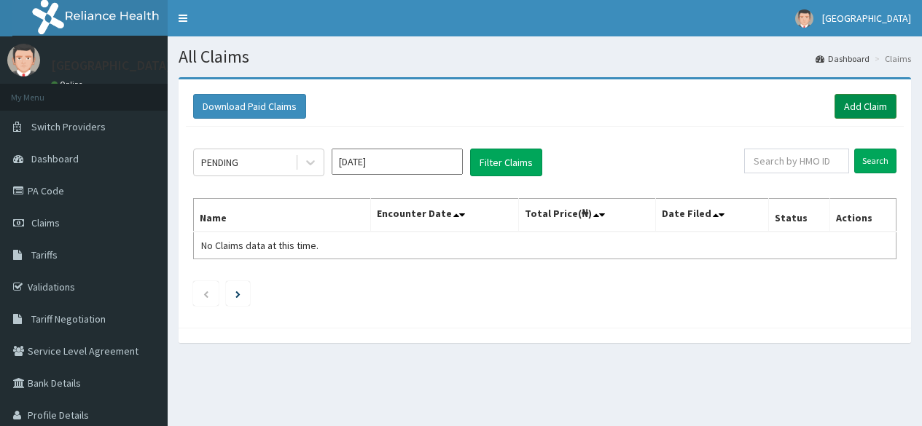
click at [875, 104] on link "Add Claim" at bounding box center [865, 106] width 62 height 25
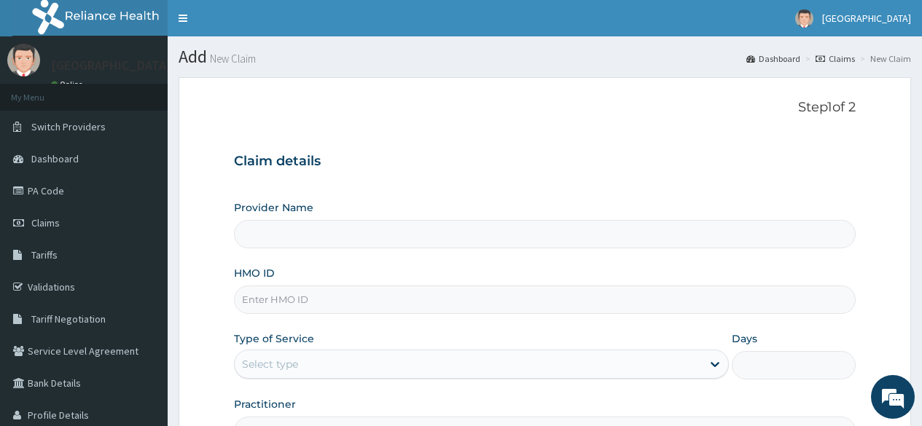
type input "[GEOGRAPHIC_DATA]"
click at [293, 308] on input "HMO ID" at bounding box center [545, 300] width 622 height 28
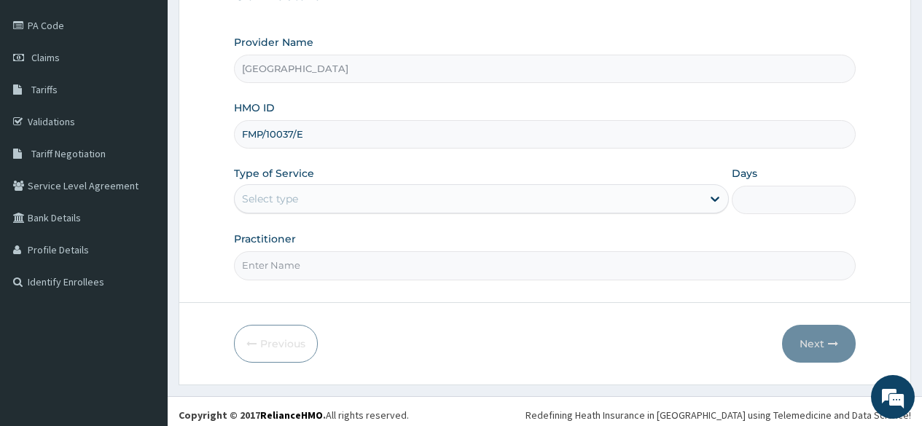
scroll to position [173, 0]
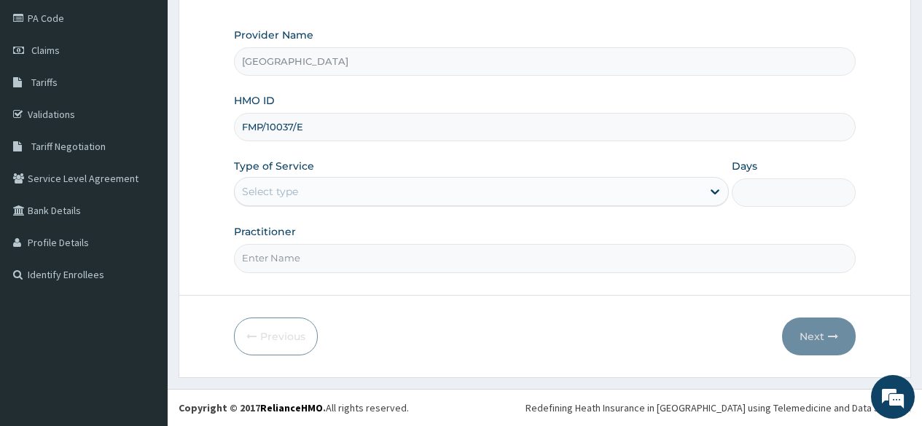
type input "FMP/10037/E"
click at [283, 182] on div "Select type" at bounding box center [468, 191] width 467 height 23
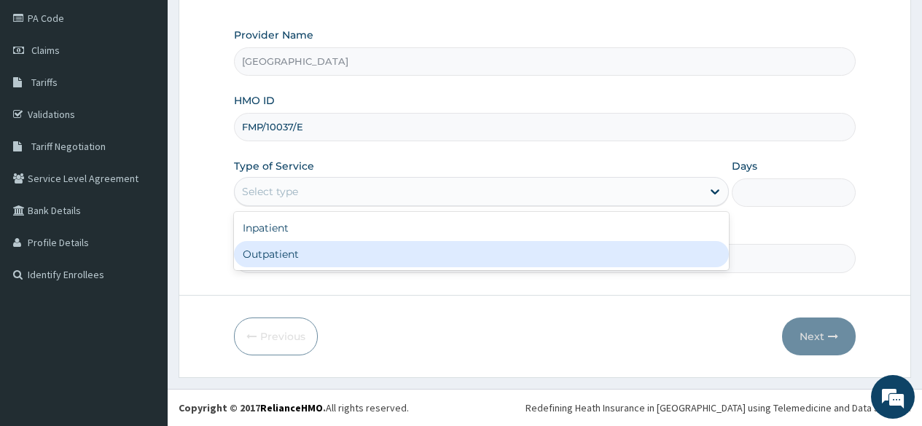
click at [277, 263] on div "Outpatient" at bounding box center [481, 254] width 495 height 26
type input "1"
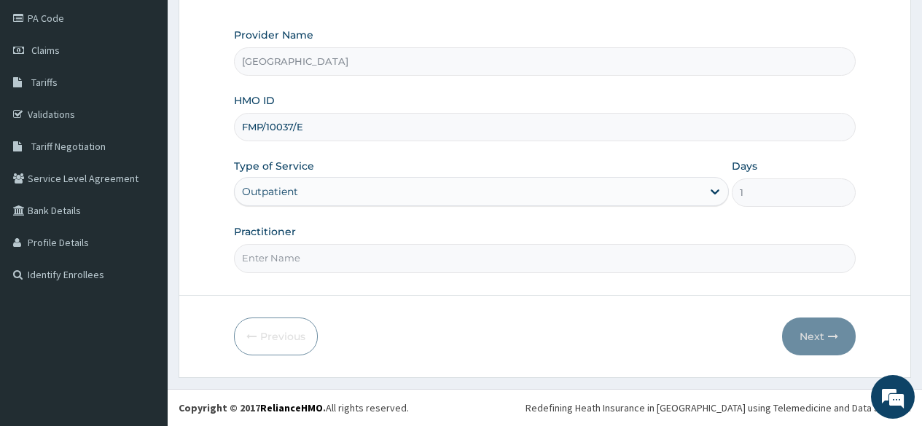
click at [275, 265] on input "Practitioner" at bounding box center [545, 258] width 622 height 28
type input "DR FAWOLE"
click at [817, 343] on button "Next" at bounding box center [819, 337] width 74 height 38
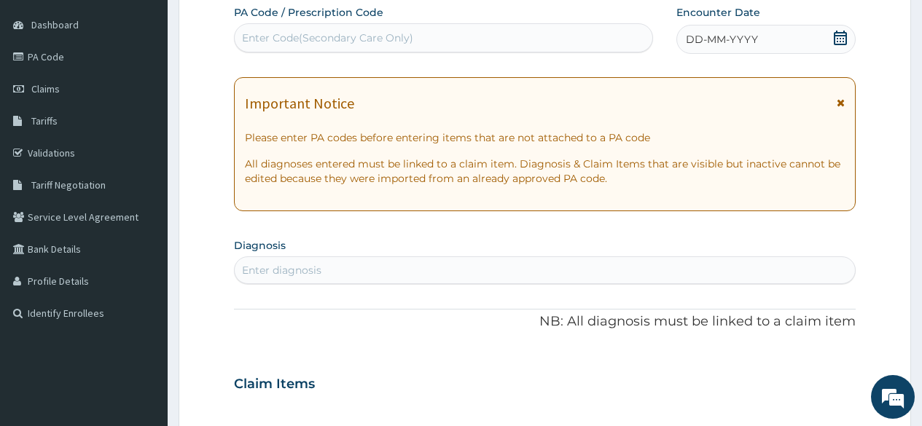
scroll to position [100, 0]
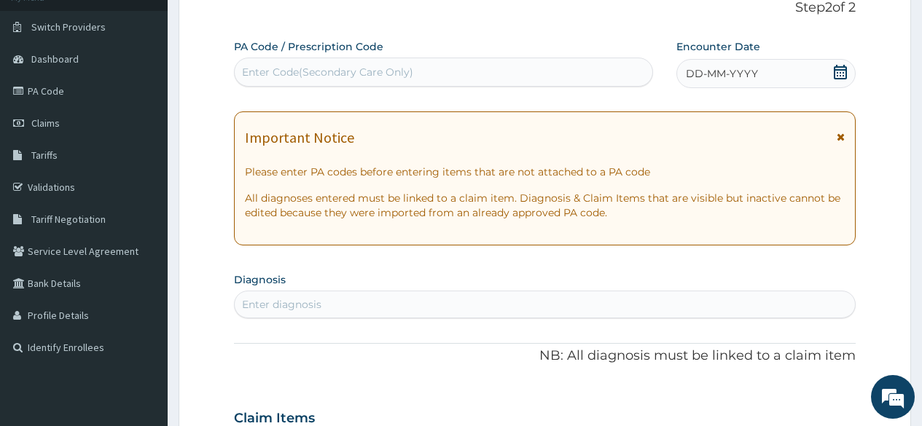
click at [838, 75] on icon at bounding box center [840, 72] width 15 height 15
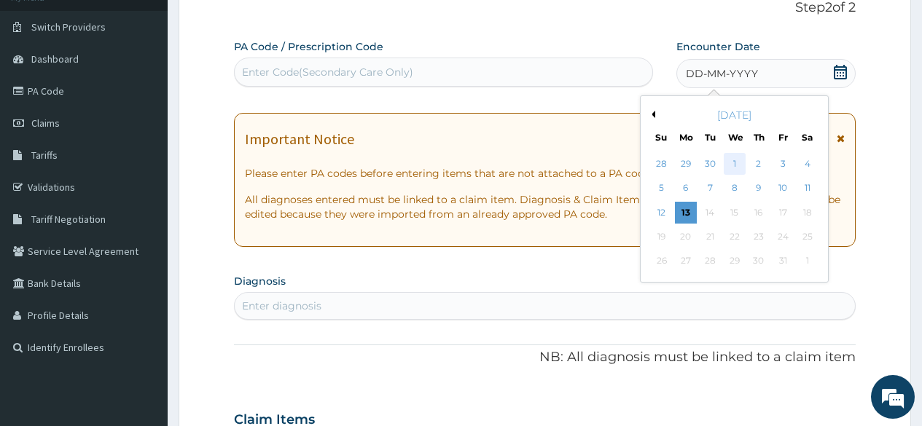
click at [732, 163] on div "1" at bounding box center [734, 164] width 22 height 22
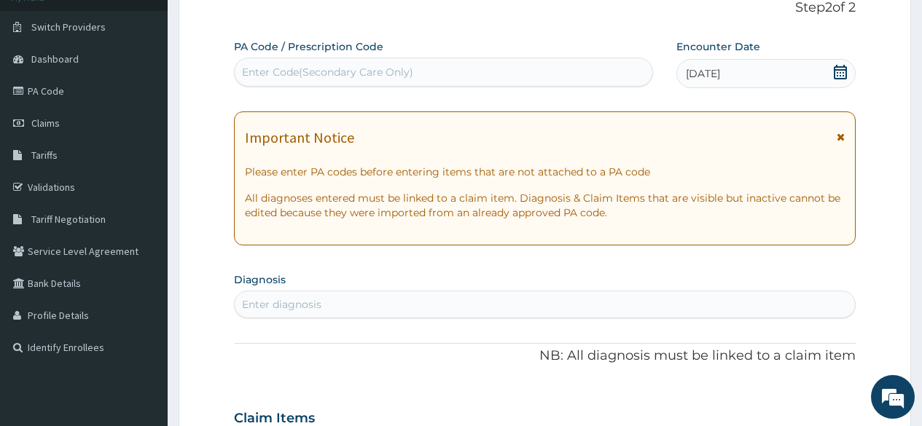
click at [286, 298] on div "Enter diagnosis" at bounding box center [281, 304] width 79 height 15
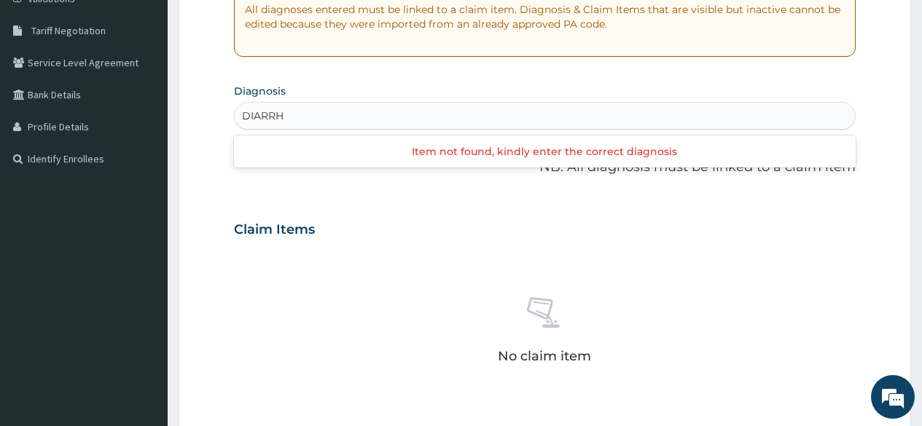
scroll to position [318, 0]
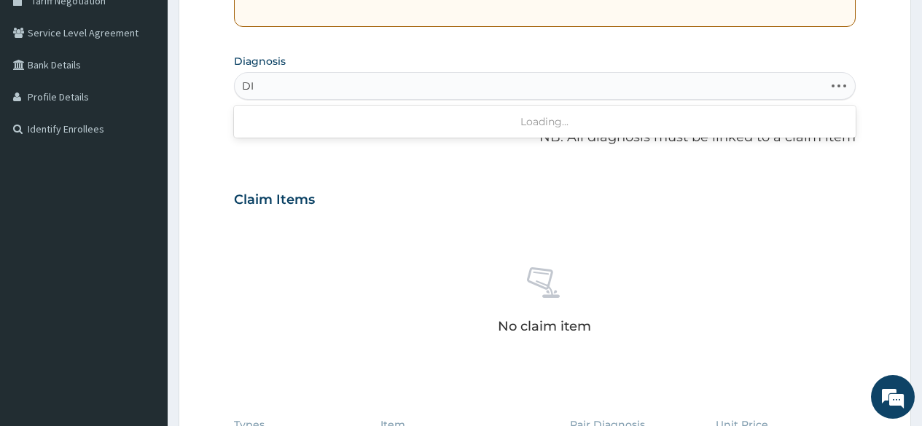
type input "D"
type input "WATERY STOOL"
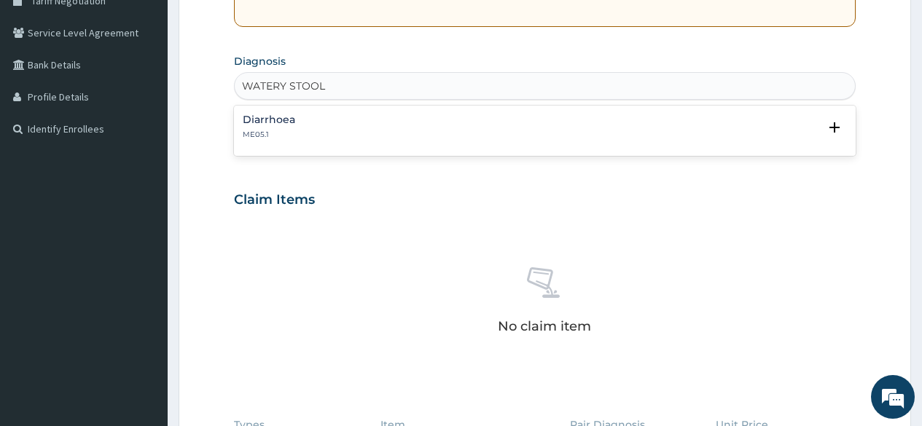
click at [288, 126] on div "Diarrhoea ME05.1" at bounding box center [269, 127] width 52 height 26
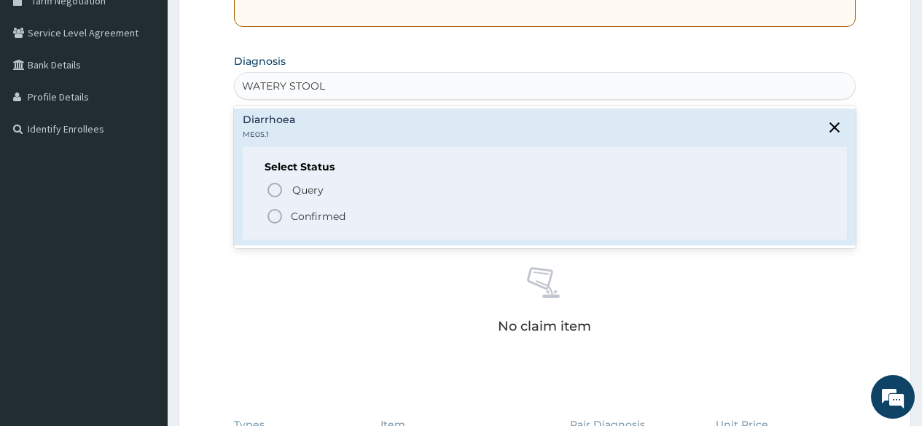
click at [273, 208] on icon "status option filled" at bounding box center [274, 216] width 17 height 17
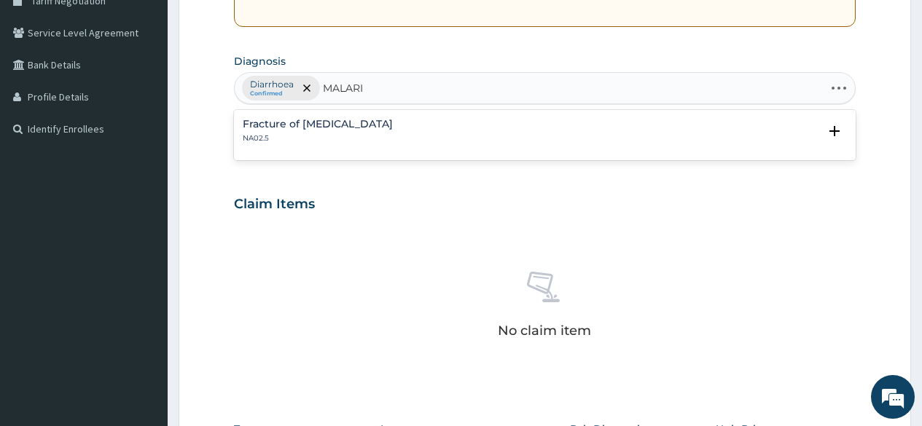
type input "MALARIA"
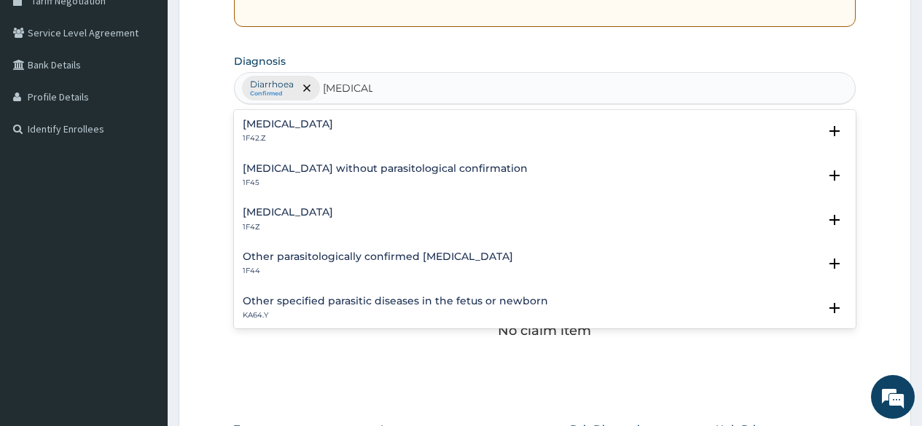
click at [390, 120] on div "Plasmodium malariae malaria without complication 1F42.Z Select Status Query Que…" at bounding box center [545, 135] width 622 height 44
click at [265, 125] on h4 "Plasmodium malariae malaria without complication" at bounding box center [288, 124] width 90 height 11
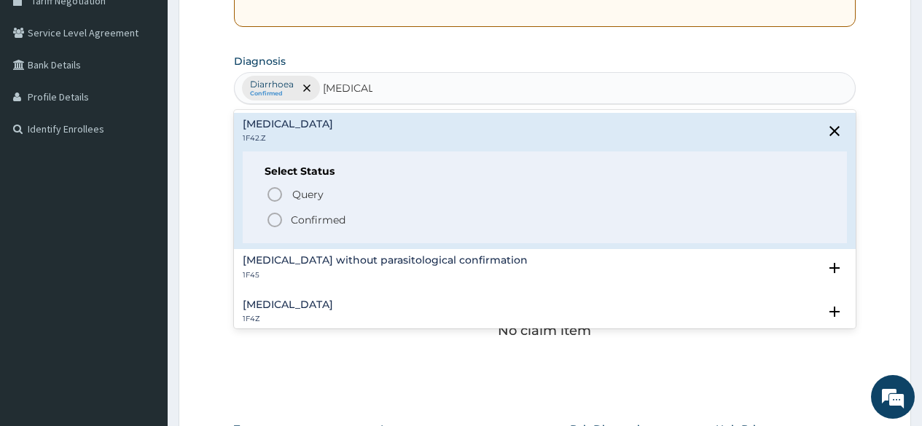
click at [274, 213] on icon "status option filled" at bounding box center [274, 219] width 17 height 17
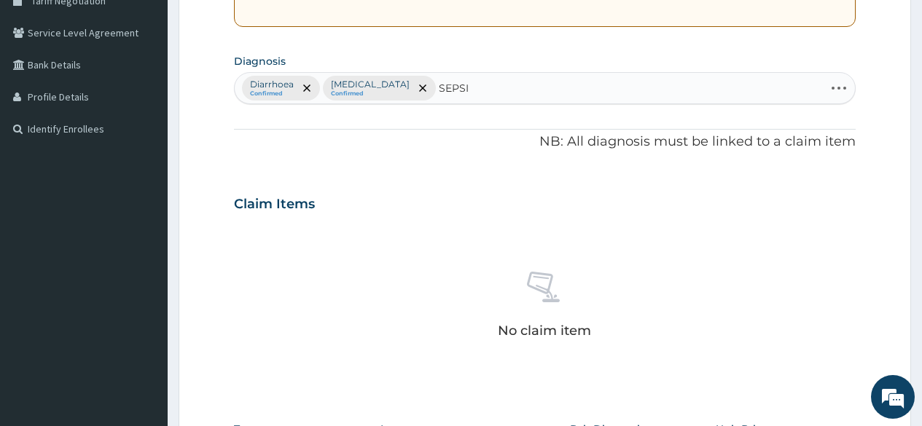
type input "SEPSIS"
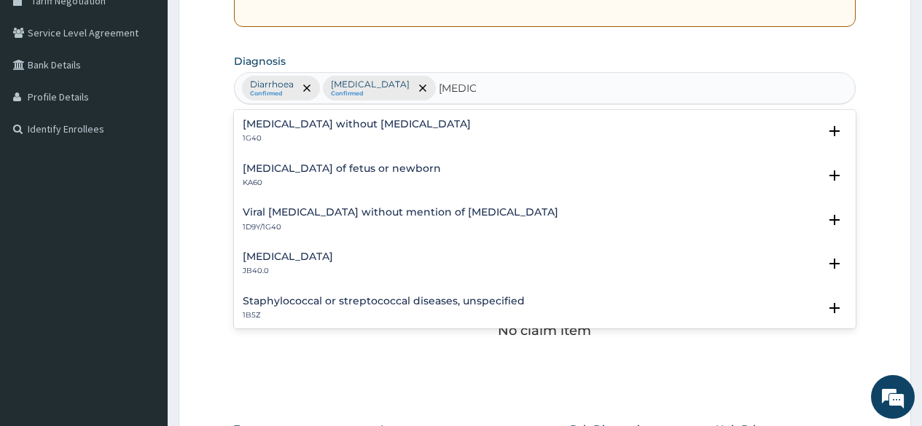
click at [351, 125] on h4 "Sepsis without septic shock" at bounding box center [357, 124] width 228 height 11
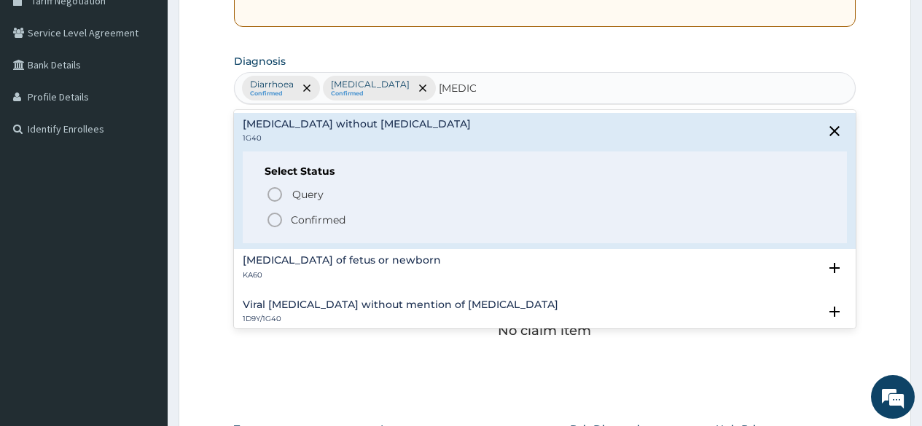
click at [272, 219] on icon "status option filled" at bounding box center [274, 219] width 17 height 17
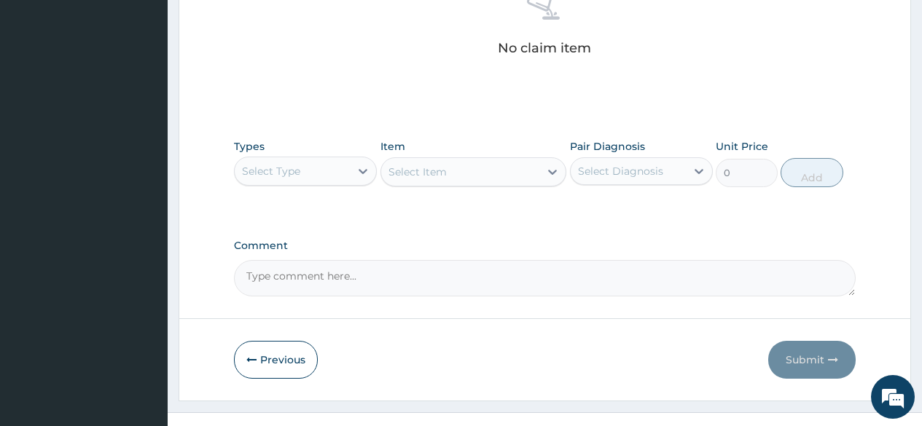
scroll to position [610, 0]
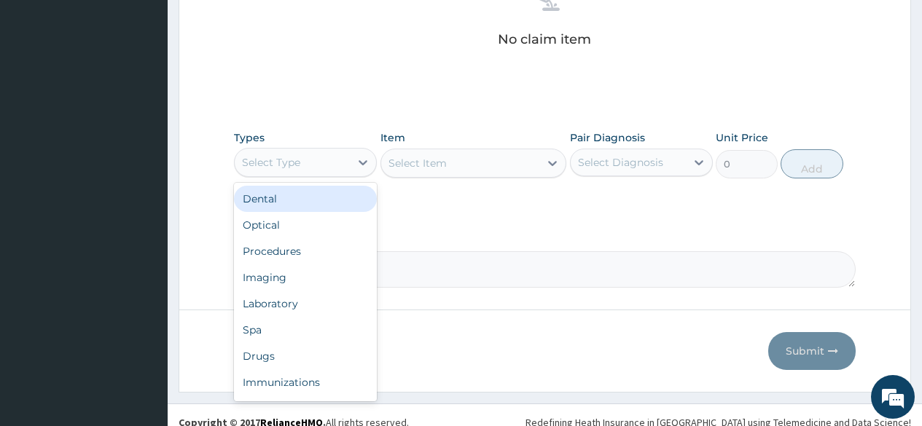
click at [318, 161] on div "Select Type" at bounding box center [292, 162] width 115 height 23
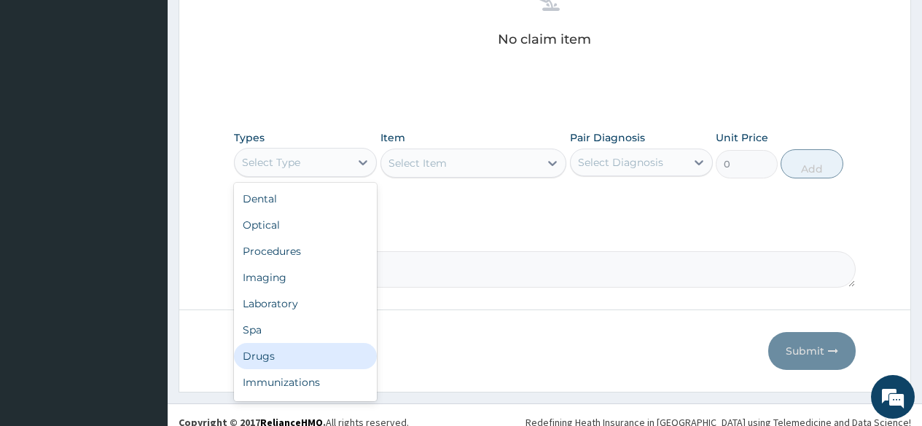
click at [269, 359] on div "Drugs" at bounding box center [305, 356] width 143 height 26
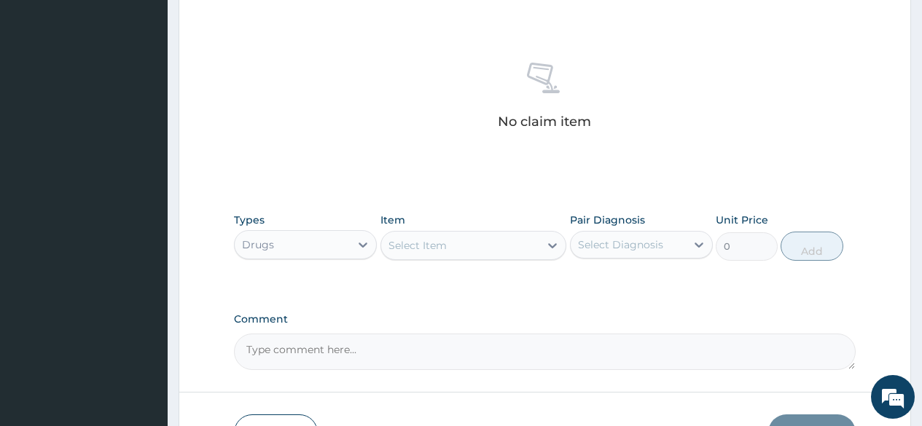
scroll to position [537, 0]
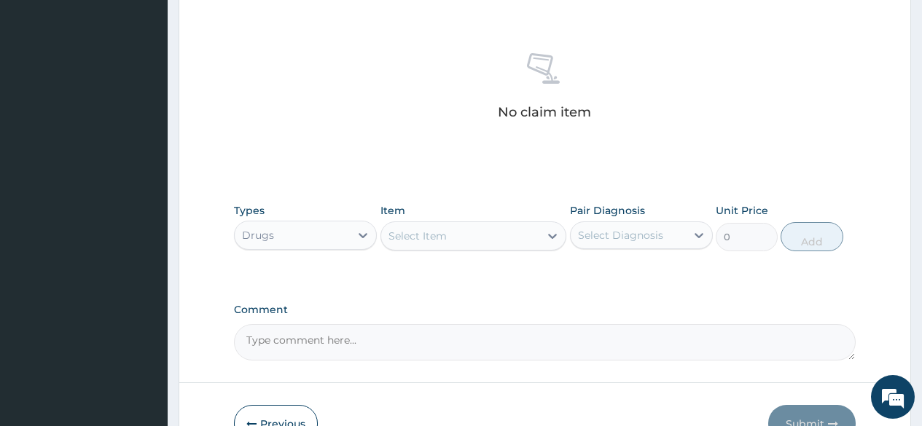
click at [437, 239] on div "Select Item" at bounding box center [417, 236] width 58 height 15
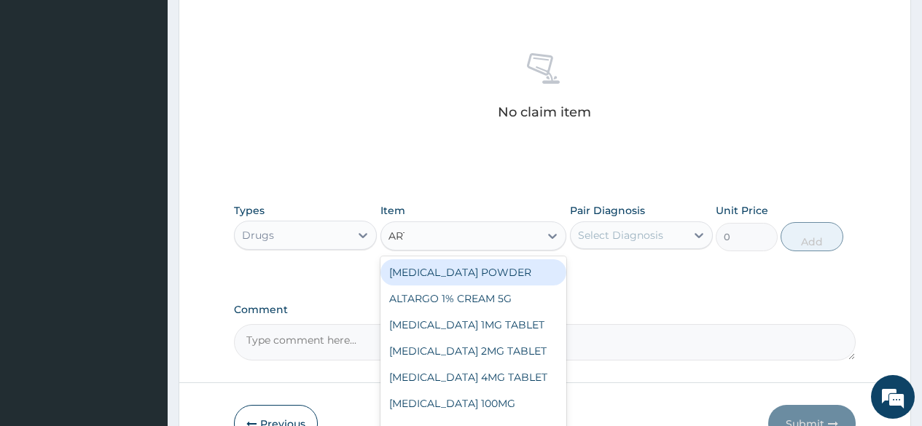
type input "ARTE"
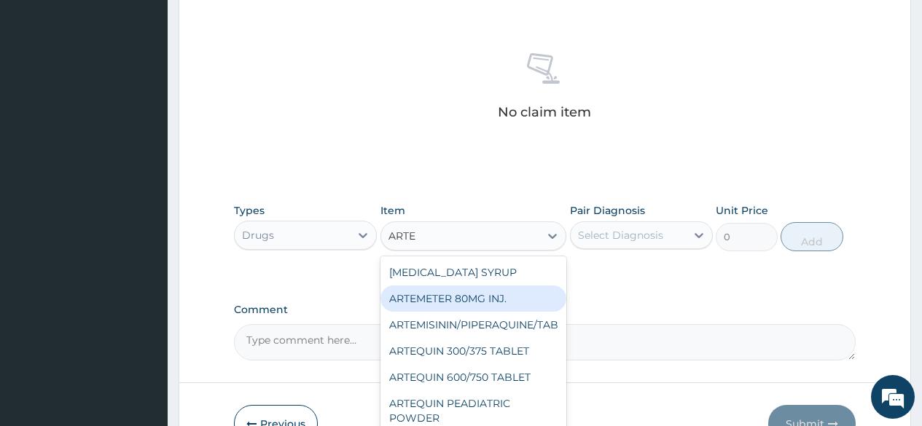
click at [490, 290] on div "ARTEMETER 80MG INJ." at bounding box center [473, 299] width 187 height 26
type input "350"
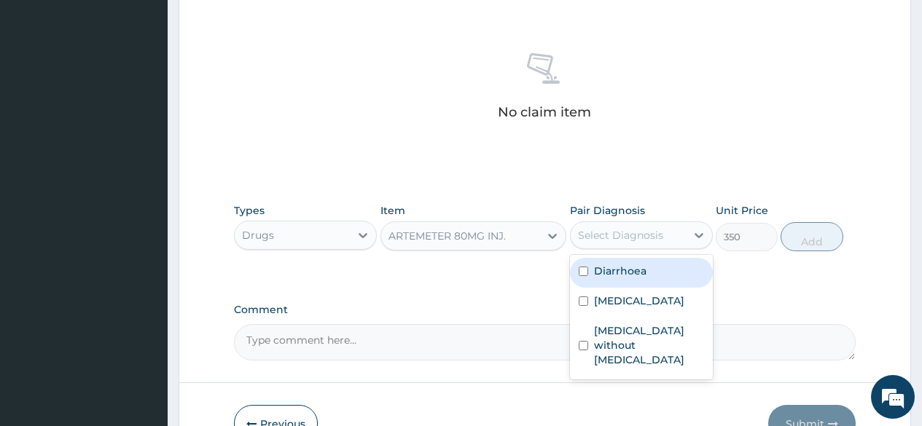
click at [622, 239] on div "Select Diagnosis" at bounding box center [620, 235] width 85 height 15
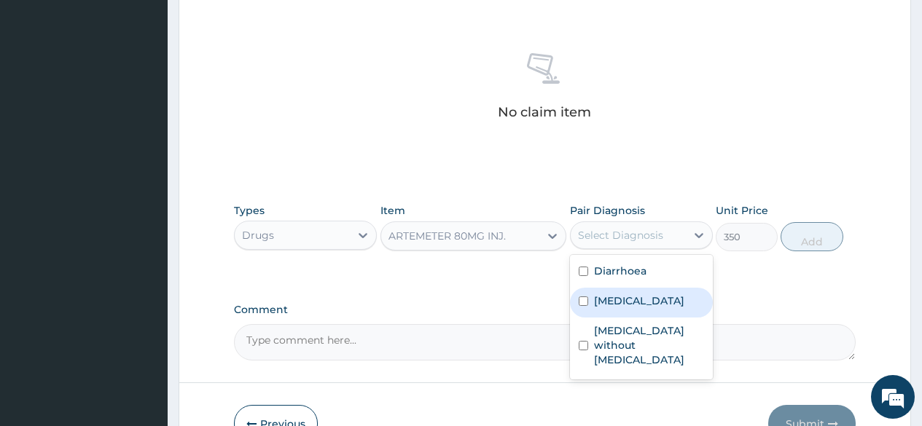
drag, startPoint x: 617, startPoint y: 304, endPoint x: 678, endPoint y: 297, distance: 61.6
click at [655, 308] on label "Plasmodium malariae malaria without complication" at bounding box center [639, 301] width 90 height 15
checkbox input "true"
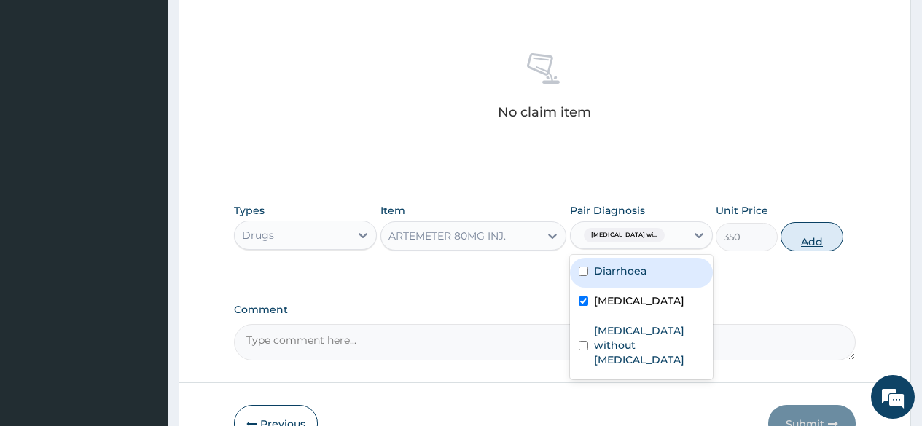
drag, startPoint x: 826, startPoint y: 235, endPoint x: 780, endPoint y: 250, distance: 47.5
click at [825, 237] on button "Add" at bounding box center [811, 236] width 62 height 29
type input "0"
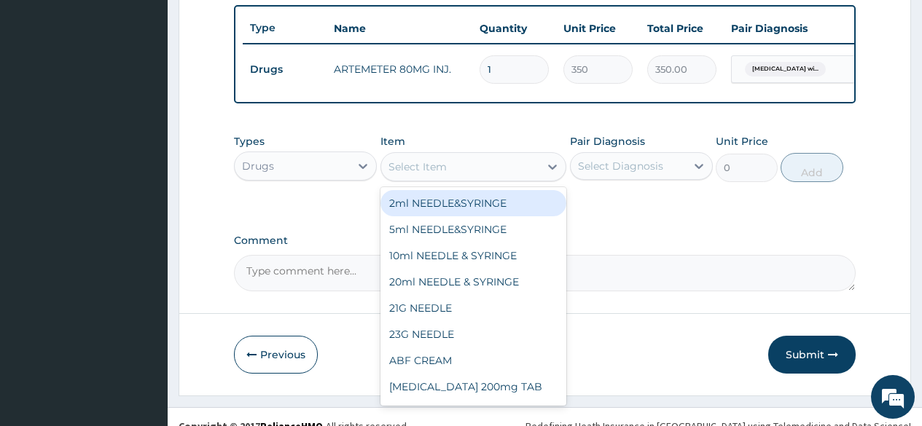
click at [442, 174] on div "Select Item" at bounding box center [417, 167] width 58 height 15
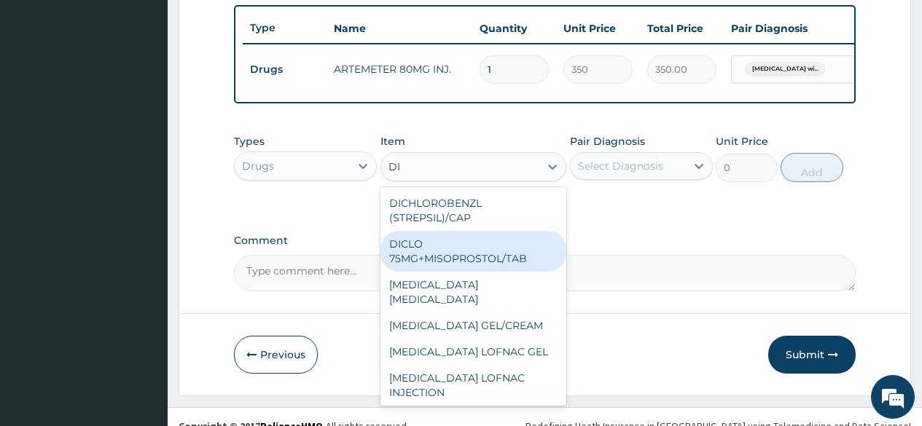
type input "D"
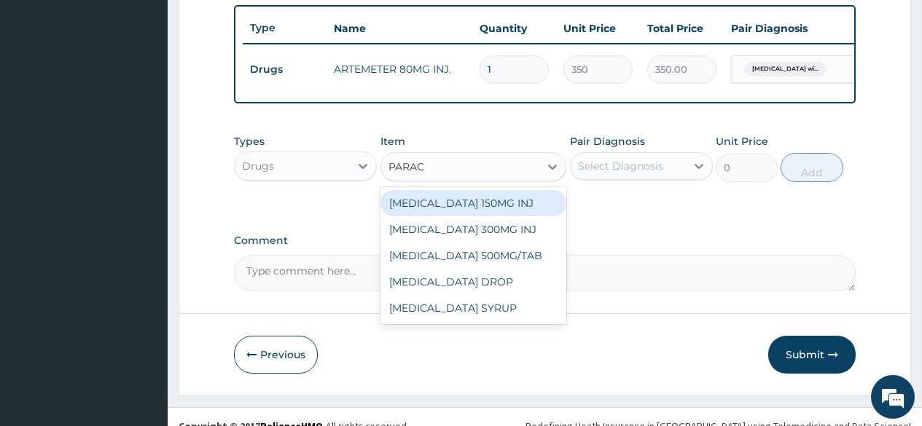
type input "PARACE"
click at [480, 216] on div "[MEDICAL_DATA] 150MG INJ" at bounding box center [473, 203] width 187 height 26
type input "300"
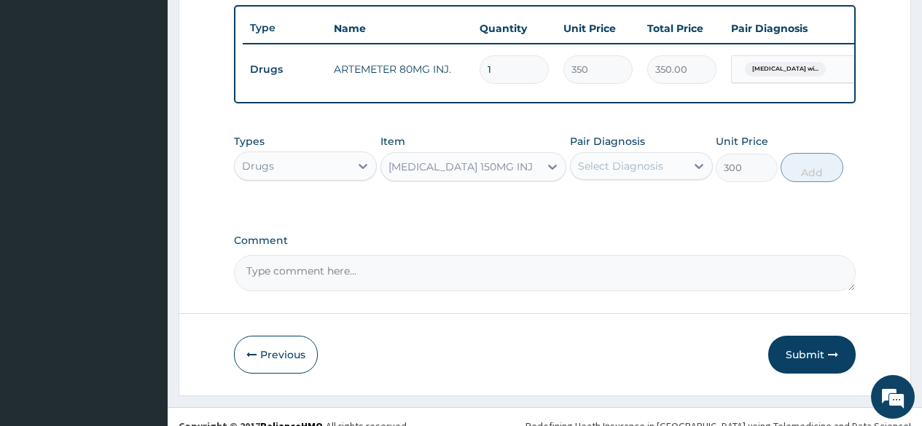
click at [608, 173] on div "Select Diagnosis" at bounding box center [620, 166] width 85 height 15
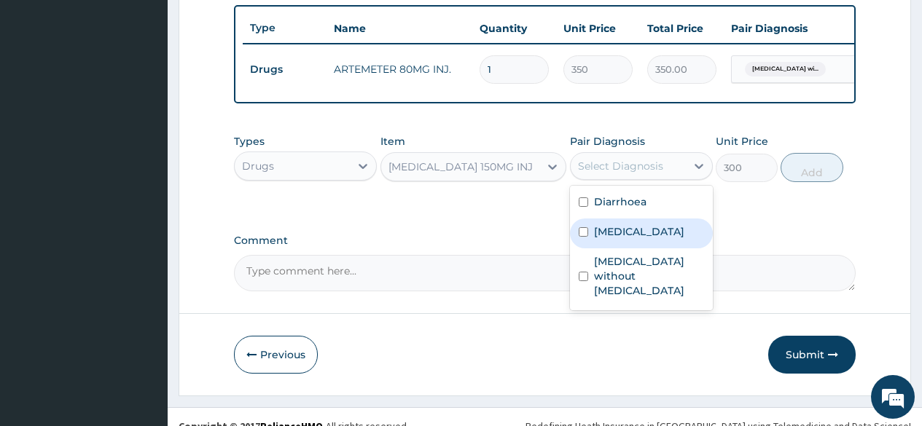
drag, startPoint x: 603, startPoint y: 254, endPoint x: 256, endPoint y: 303, distance: 351.0
click at [604, 239] on label "Plasmodium malariae malaria without complication" at bounding box center [639, 231] width 90 height 15
checkbox input "true"
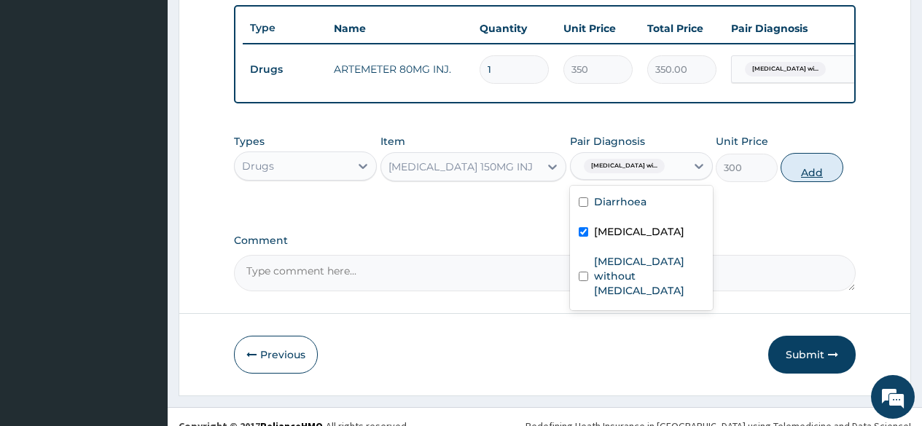
click at [800, 182] on button "Add" at bounding box center [811, 167] width 62 height 29
type input "0"
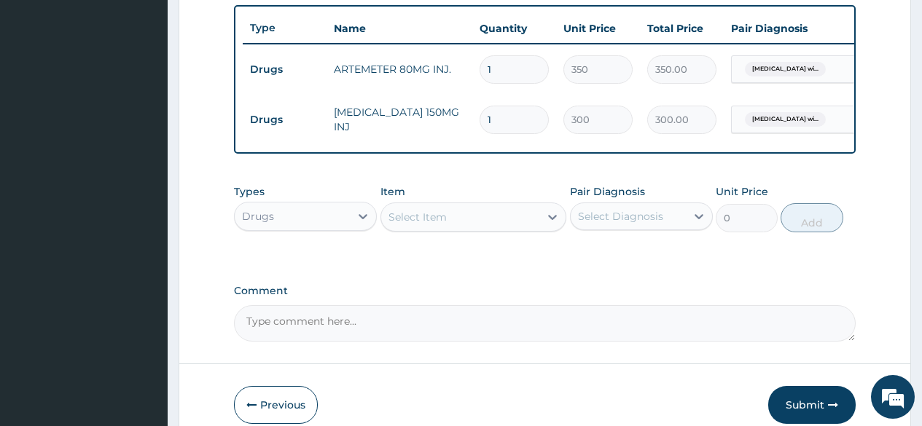
click at [478, 225] on div "Select Item" at bounding box center [460, 217] width 159 height 23
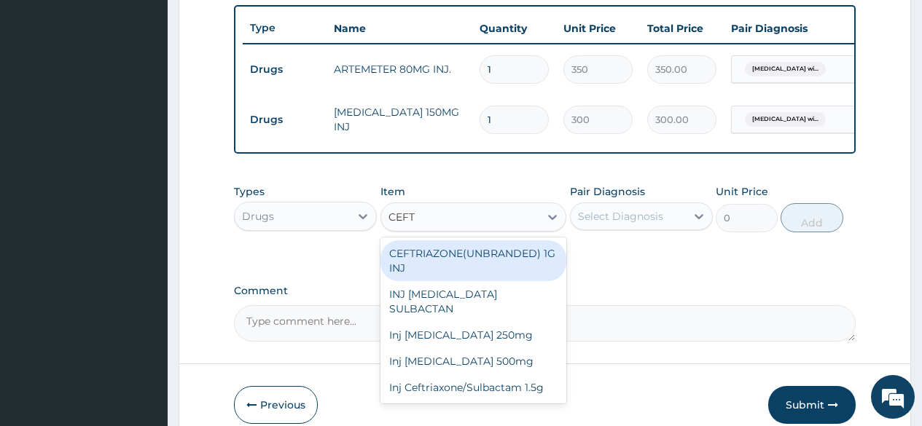
type input "CEFTR"
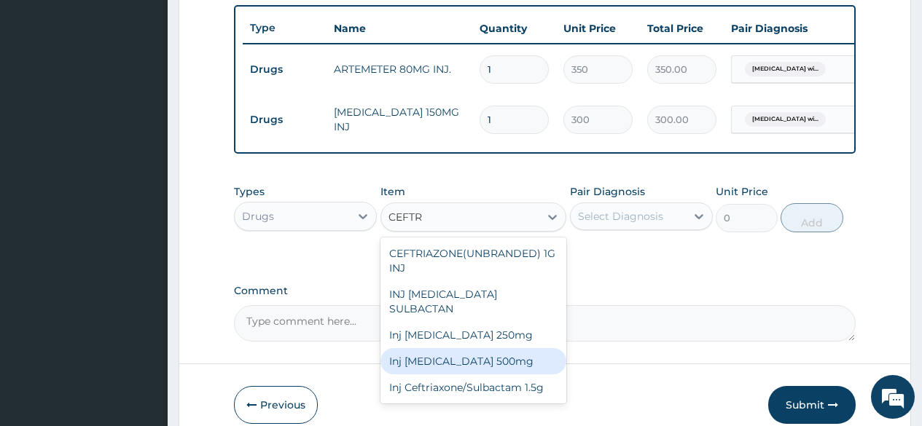
click at [484, 358] on div "Inj [MEDICAL_DATA] 500mg" at bounding box center [473, 361] width 187 height 26
type input "1000"
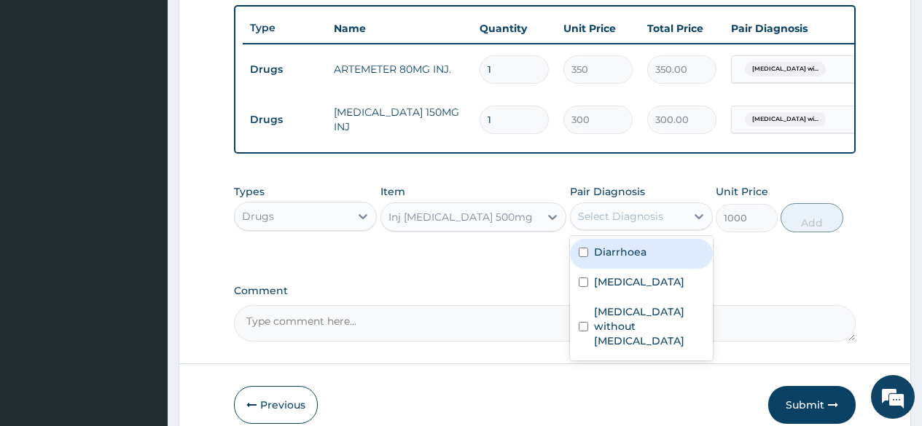
click at [658, 224] on div "Select Diagnosis" at bounding box center [620, 216] width 85 height 15
drag, startPoint x: 616, startPoint y: 261, endPoint x: 629, endPoint y: 316, distance: 56.9
click at [617, 259] on label "Diarrhoea" at bounding box center [620, 252] width 52 height 15
checkbox input "true"
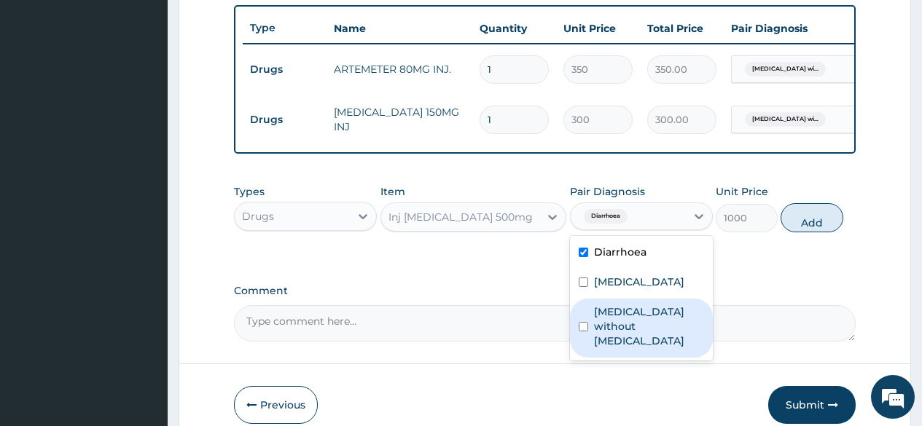
drag, startPoint x: 630, startPoint y: 377, endPoint x: 641, endPoint y: 374, distance: 11.3
click at [634, 348] on label "Sepsis without septic shock" at bounding box center [649, 327] width 110 height 44
checkbox input "true"
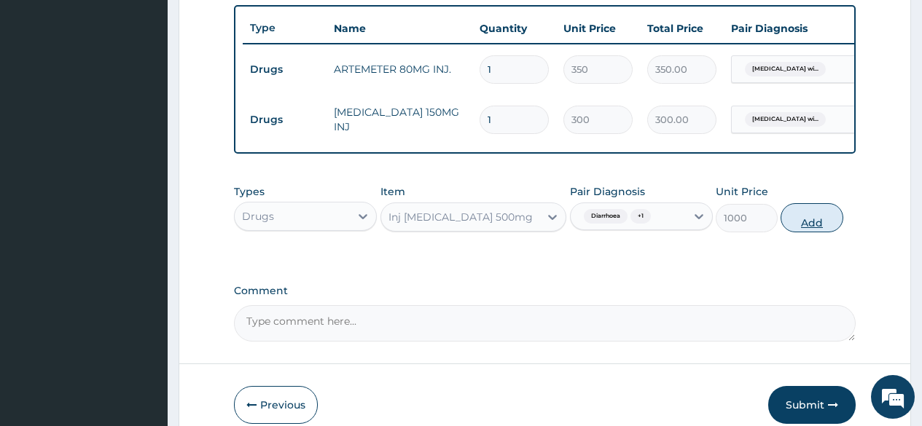
click at [825, 232] on button "Add" at bounding box center [811, 217] width 62 height 29
type input "0"
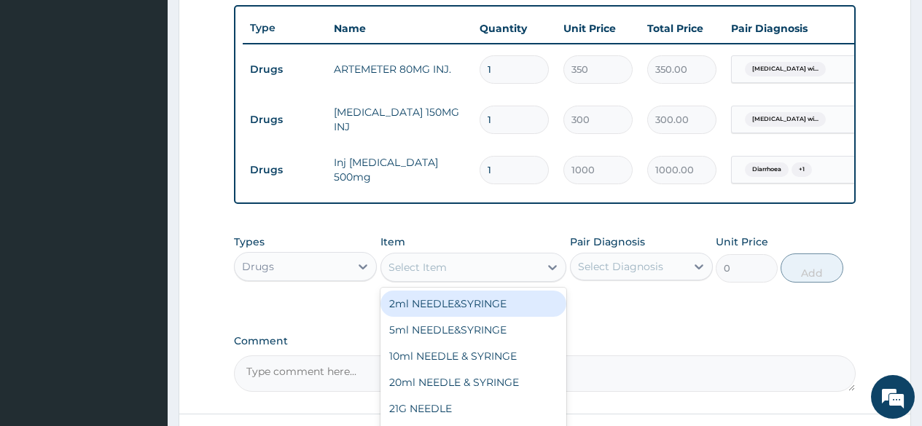
click at [480, 274] on div "Select Item" at bounding box center [460, 267] width 159 height 23
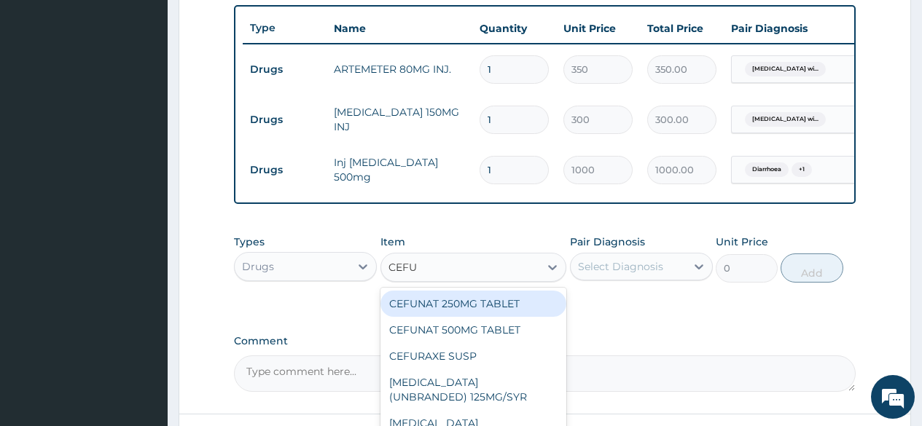
type input "CEFUR"
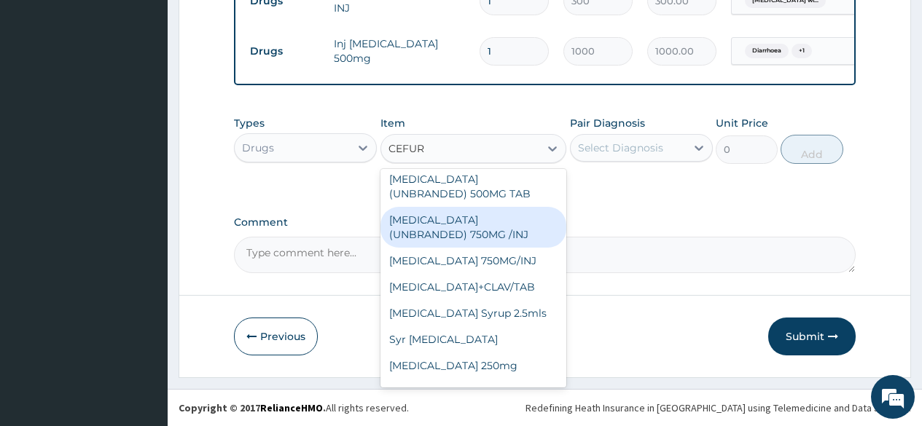
scroll to position [201, 0]
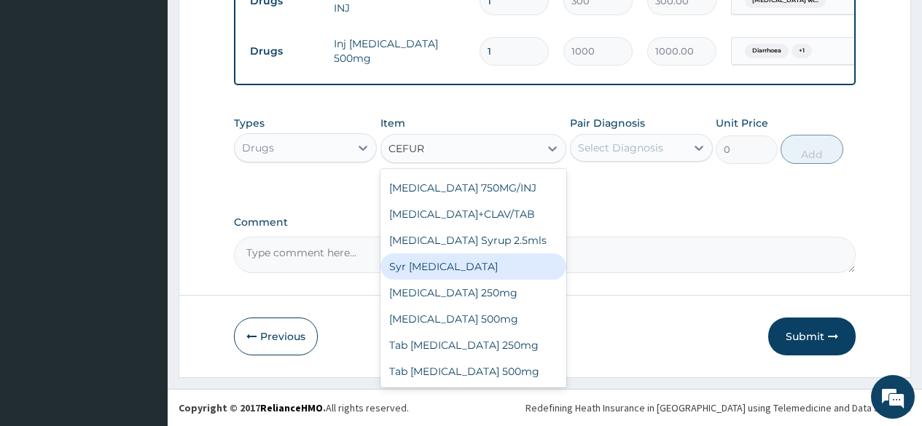
click at [472, 274] on div "Syr [MEDICAL_DATA]" at bounding box center [473, 267] width 187 height 26
type input "3500"
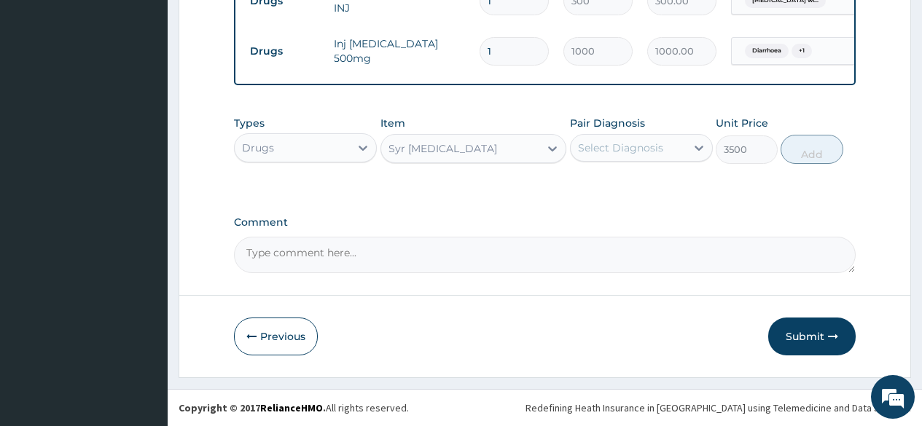
click at [647, 144] on div "Select Diagnosis" at bounding box center [620, 148] width 85 height 15
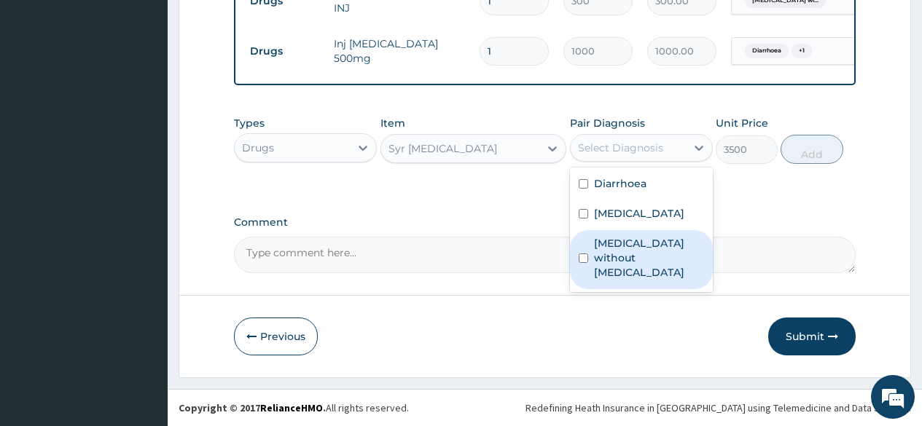
click at [620, 280] on label "Sepsis without septic shock" at bounding box center [649, 258] width 110 height 44
checkbox input "true"
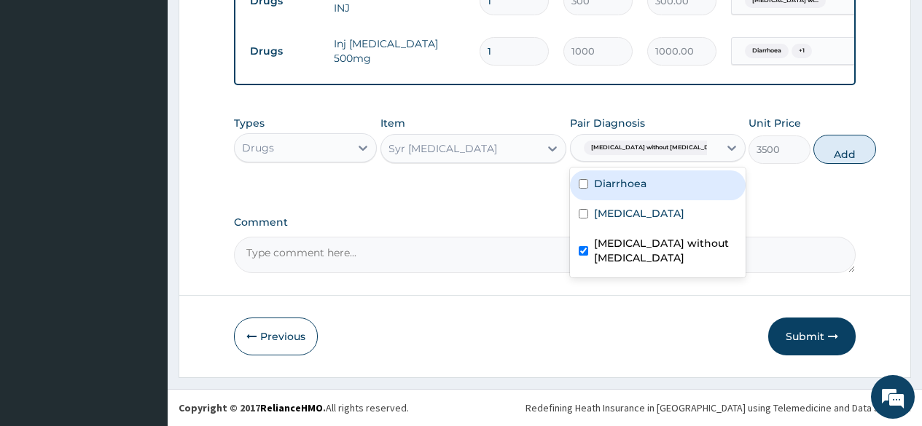
click at [622, 186] on label "Diarrhoea" at bounding box center [620, 183] width 52 height 15
checkbox input "true"
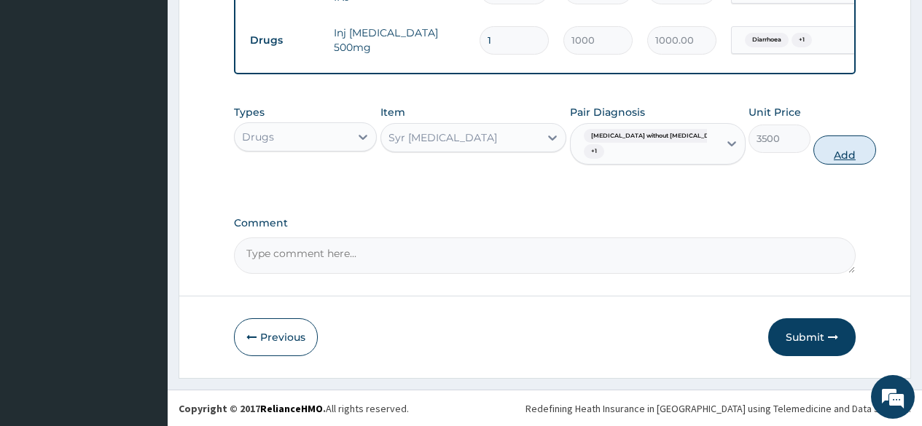
click at [813, 163] on button "Add" at bounding box center [844, 150] width 62 height 29
type input "0"
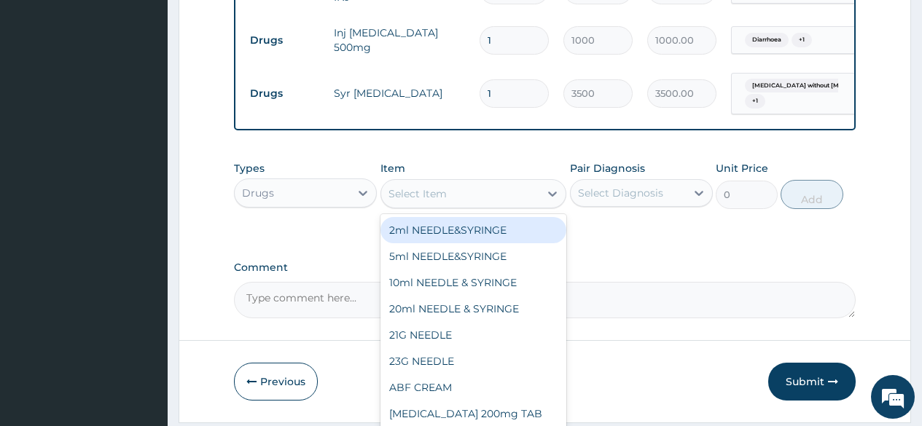
click at [466, 203] on div "Select Item" at bounding box center [460, 193] width 159 height 23
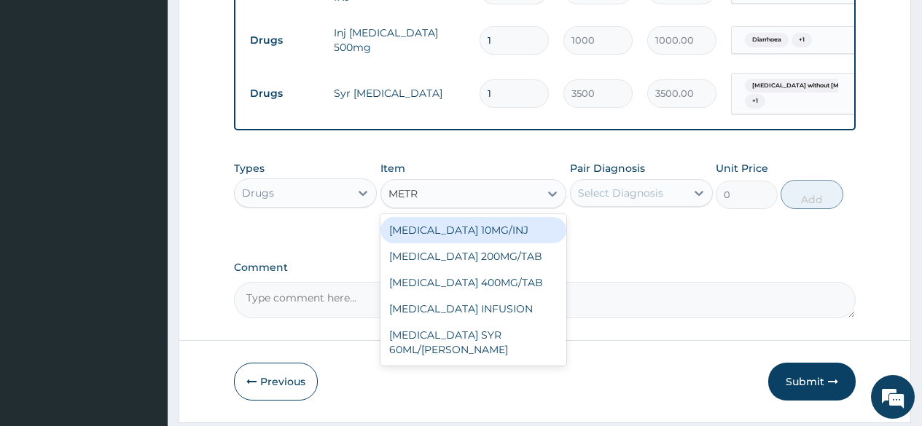
type input "METRO"
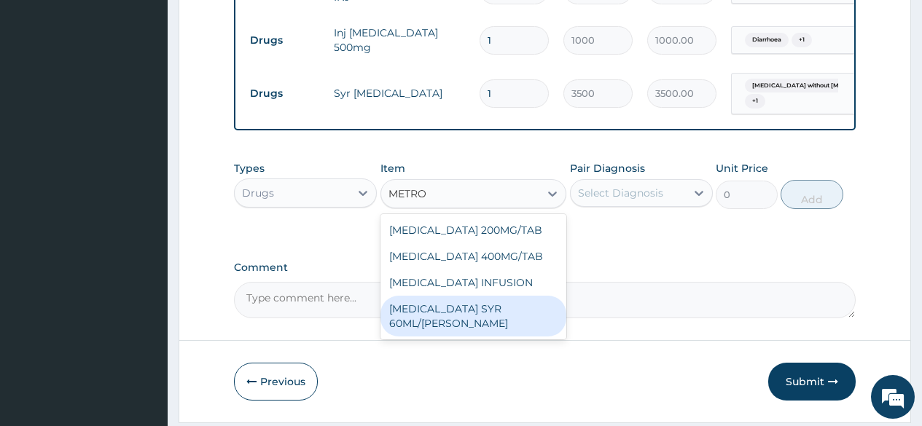
click at [454, 315] on div "[MEDICAL_DATA] SYR 60ML/[PERSON_NAME]" at bounding box center [473, 316] width 187 height 41
type input "500"
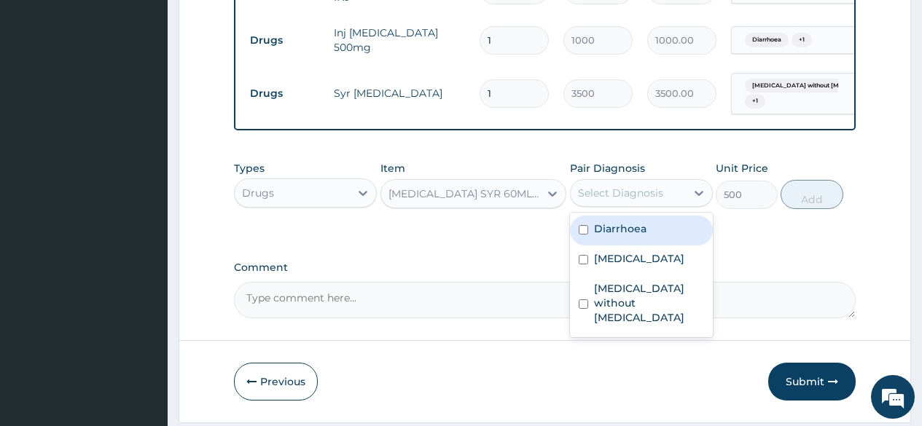
click at [654, 200] on div "Select Diagnosis" at bounding box center [620, 193] width 85 height 15
click at [635, 236] on label "Diarrhoea" at bounding box center [620, 229] width 52 height 15
checkbox input "true"
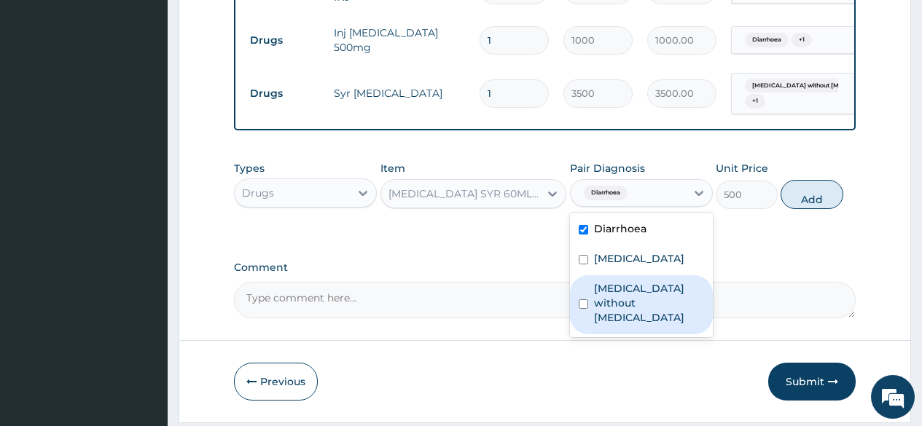
drag, startPoint x: 627, startPoint y: 351, endPoint x: 713, endPoint y: 291, distance: 105.7
click at [635, 325] on label "Sepsis without septic shock" at bounding box center [649, 303] width 110 height 44
checkbox input "true"
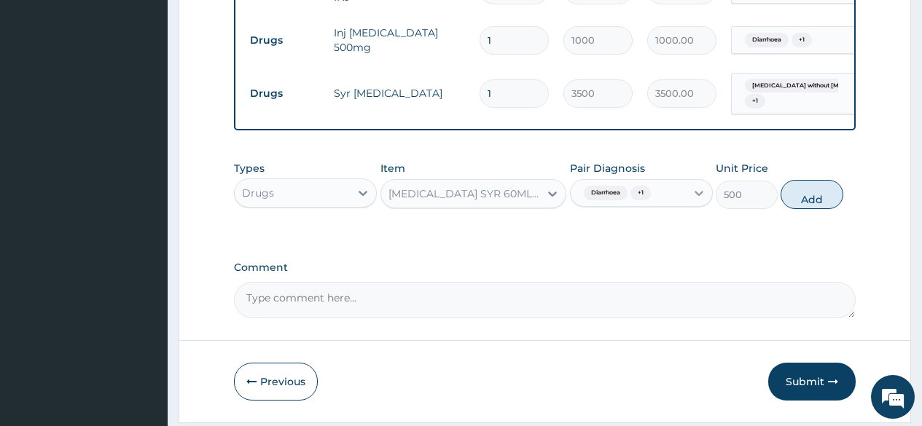
drag, startPoint x: 821, startPoint y: 211, endPoint x: 711, endPoint y: 245, distance: 115.0
click at [818, 209] on button "Add" at bounding box center [811, 194] width 62 height 29
type input "0"
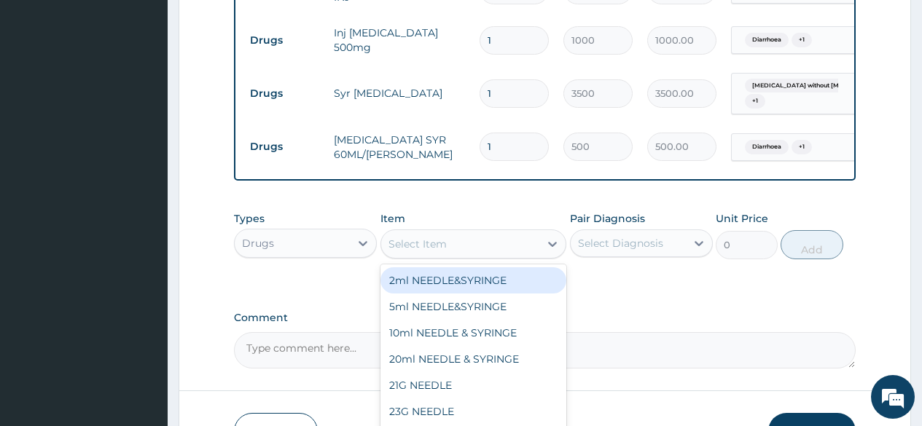
click at [479, 256] on div "Select Item" at bounding box center [460, 243] width 159 height 23
type input "LONART"
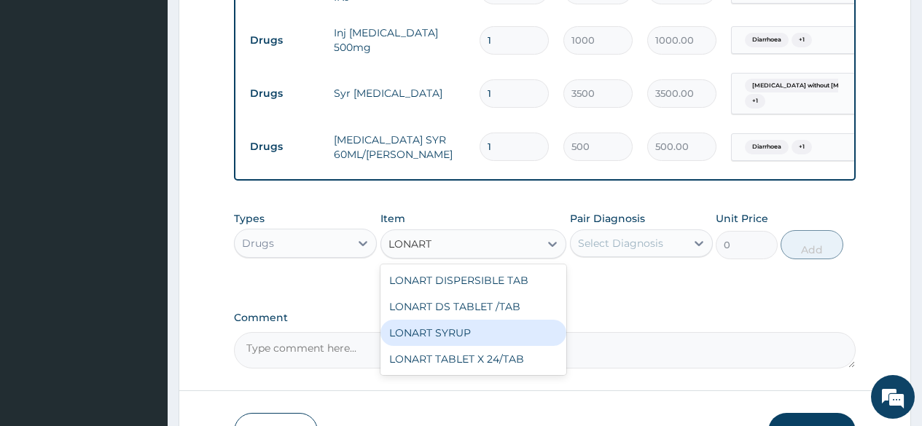
drag, startPoint x: 474, startPoint y: 348, endPoint x: 624, endPoint y: 307, distance: 155.8
click at [506, 336] on div "LONART SYRUP" at bounding box center [473, 333] width 187 height 26
type input "1500"
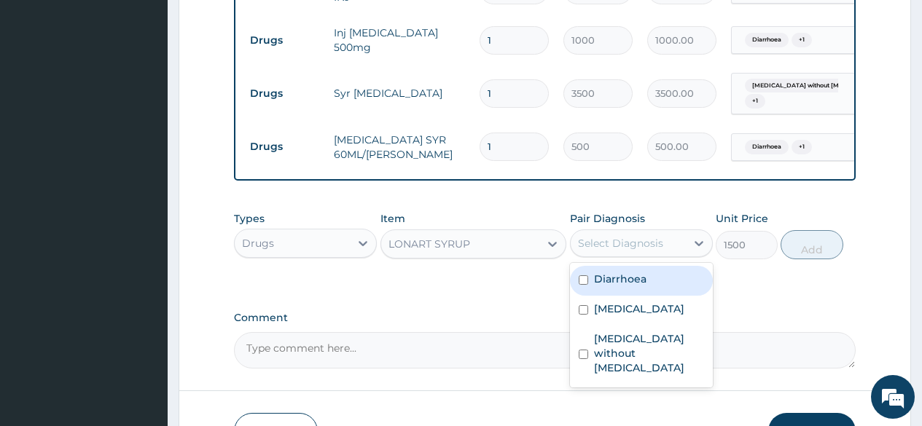
drag, startPoint x: 632, startPoint y: 244, endPoint x: 659, endPoint y: 317, distance: 77.7
click at [631, 246] on div "Select Diagnosis" at bounding box center [628, 243] width 115 height 23
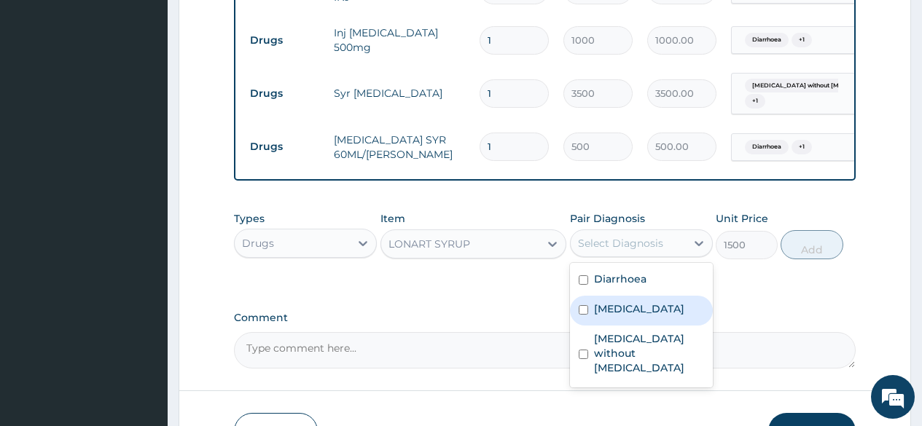
drag, startPoint x: 659, startPoint y: 344, endPoint x: 764, endPoint y: 298, distance: 114.5
click at [668, 316] on label "Plasmodium malariae malaria without complication" at bounding box center [639, 309] width 90 height 15
checkbox input "true"
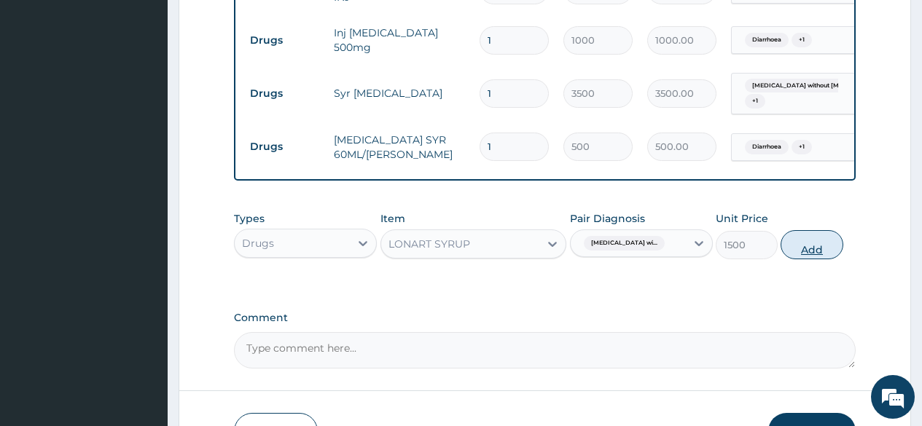
click at [827, 257] on button "Add" at bounding box center [811, 244] width 62 height 29
type input "0"
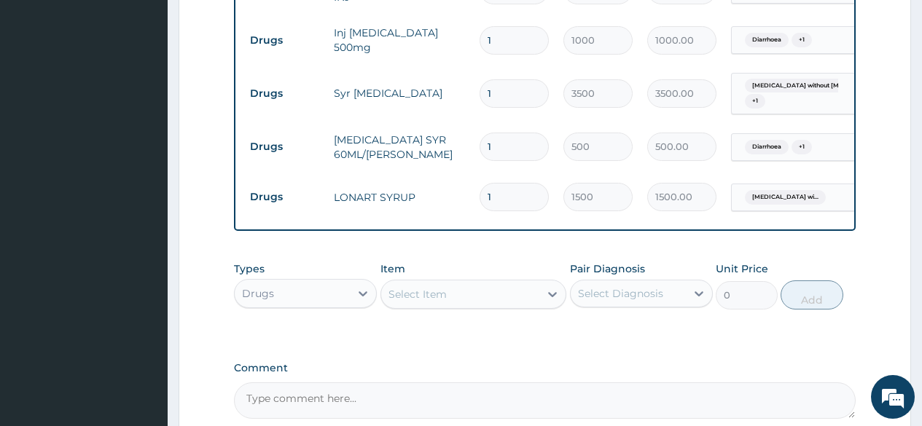
click at [465, 306] on div "Select Item" at bounding box center [460, 294] width 159 height 23
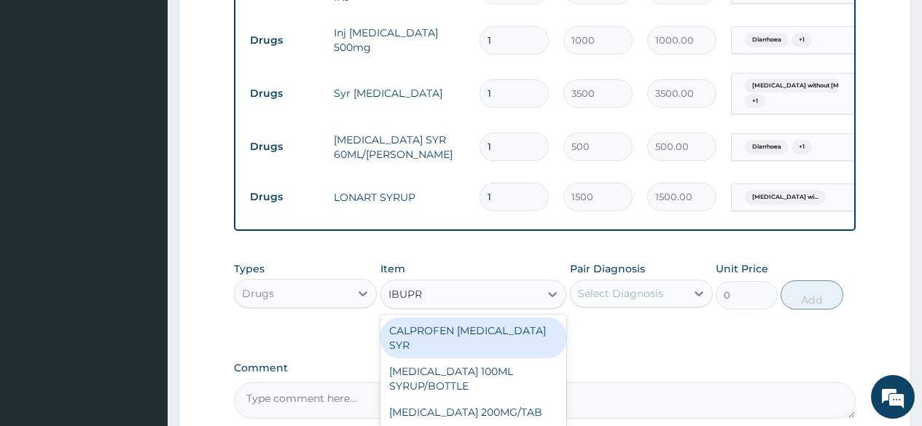
type input "IBUPRO"
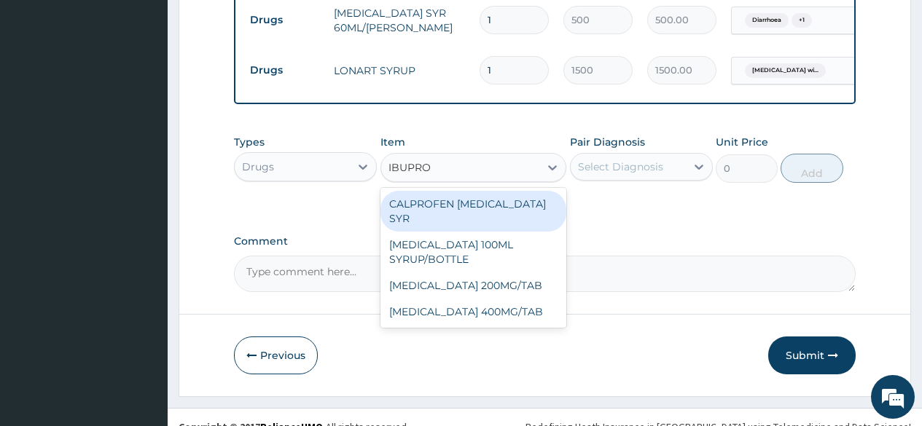
scroll to position [823, 0]
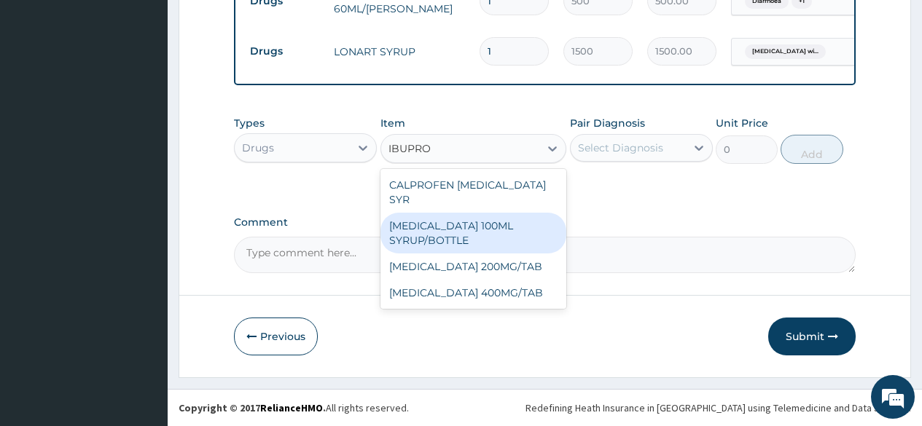
drag, startPoint x: 474, startPoint y: 215, endPoint x: 519, endPoint y: 208, distance: 45.0
click at [487, 214] on div "IBUPROFEN 100ML SYRUP/BOTTLE" at bounding box center [473, 233] width 187 height 41
type input "650"
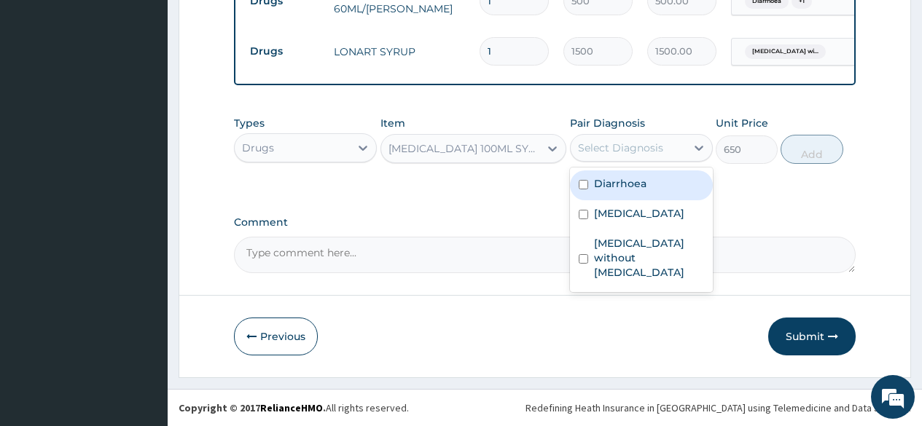
click at [633, 152] on div "Select Diagnosis" at bounding box center [620, 148] width 85 height 15
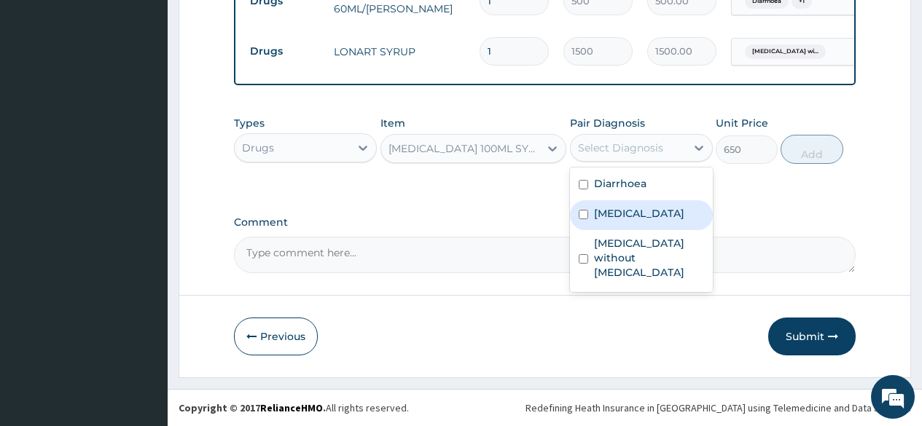
drag, startPoint x: 637, startPoint y: 223, endPoint x: 726, endPoint y: 167, distance: 105.1
click at [645, 217] on label "Plasmodium malariae malaria without complication" at bounding box center [639, 213] width 90 height 15
checkbox input "true"
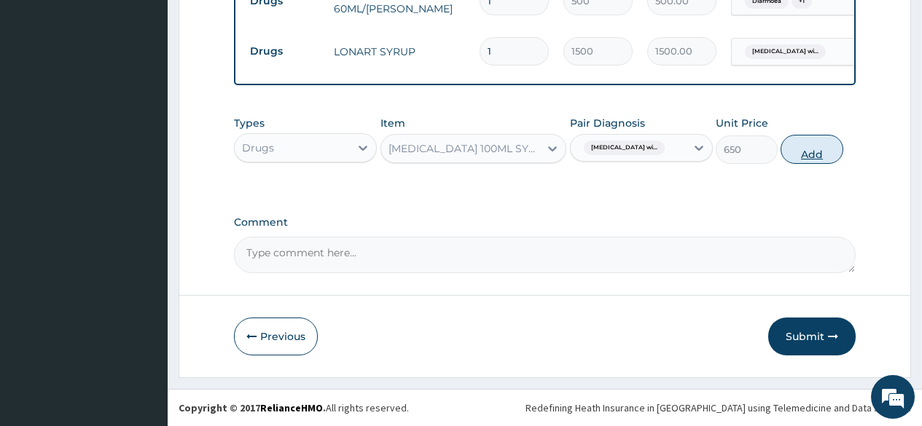
click at [805, 146] on button "Add" at bounding box center [811, 149] width 62 height 29
type input "0"
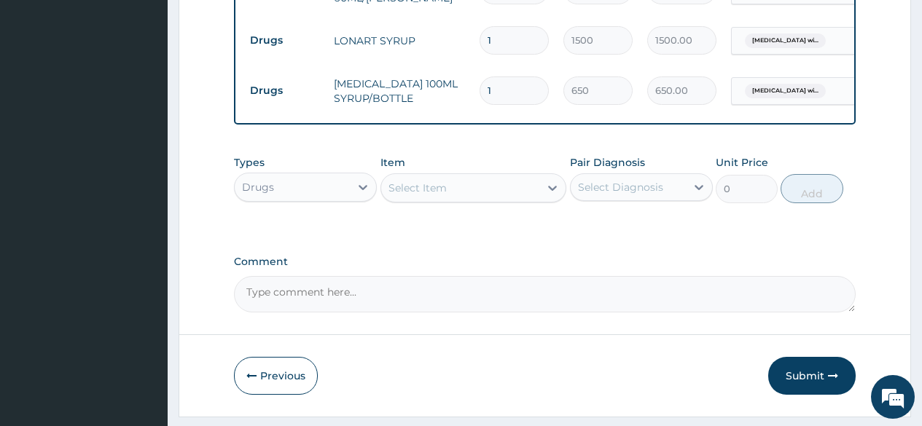
click at [316, 199] on div "Drugs" at bounding box center [292, 187] width 115 height 23
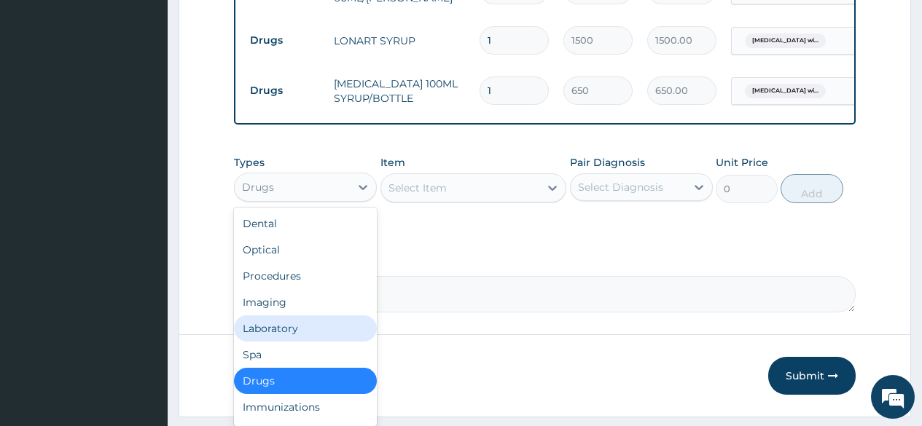
drag, startPoint x: 308, startPoint y: 286, endPoint x: 309, endPoint y: 334, distance: 48.1
click at [309, 334] on div "Dental Optical Procedures Imaging Laboratory Spa Drugs Immunizations Others Gym" at bounding box center [305, 317] width 143 height 219
click at [310, 338] on div "Laboratory" at bounding box center [305, 329] width 143 height 26
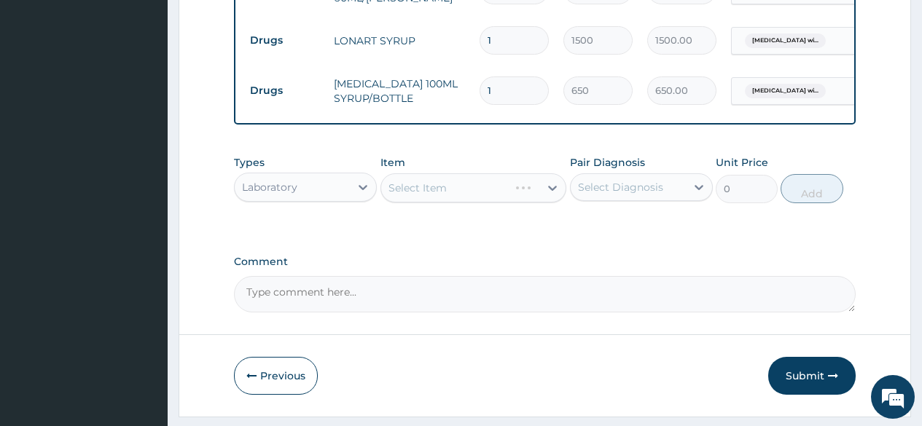
click at [473, 195] on div "Select Item" at bounding box center [473, 187] width 187 height 29
click at [487, 203] on div "Select Item" at bounding box center [473, 187] width 187 height 29
click at [527, 194] on div "Select Item" at bounding box center [473, 187] width 187 height 29
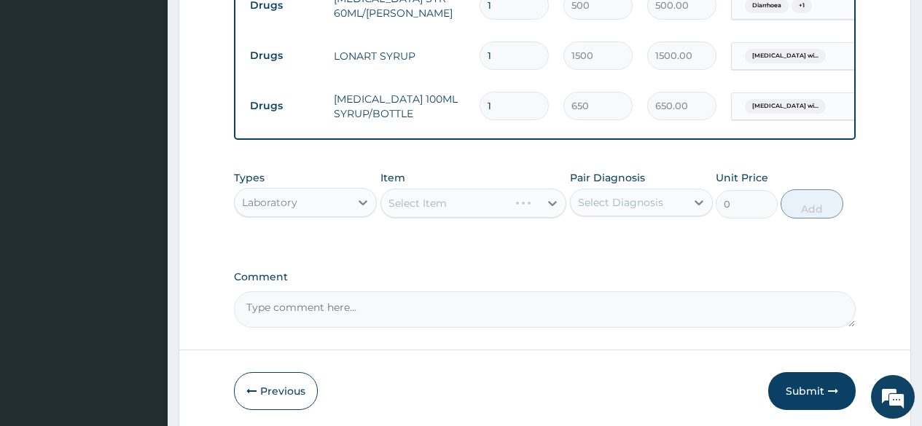
scroll to position [874, 0]
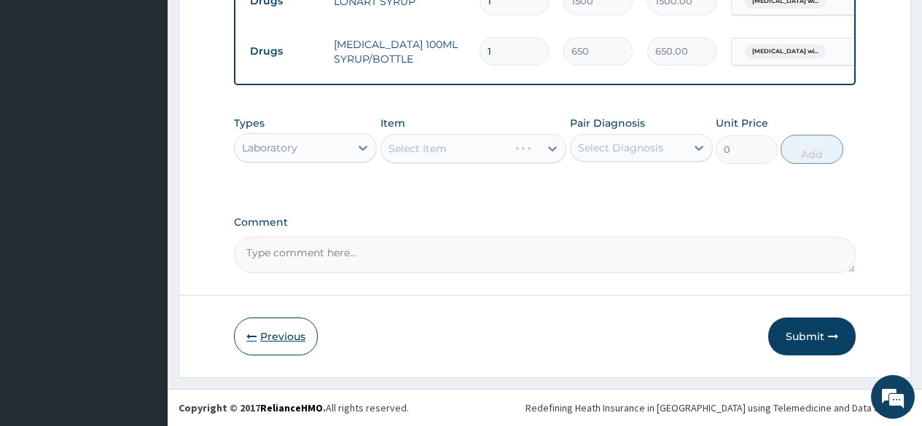
click at [257, 339] on icon "button" at bounding box center [251, 337] width 10 height 10
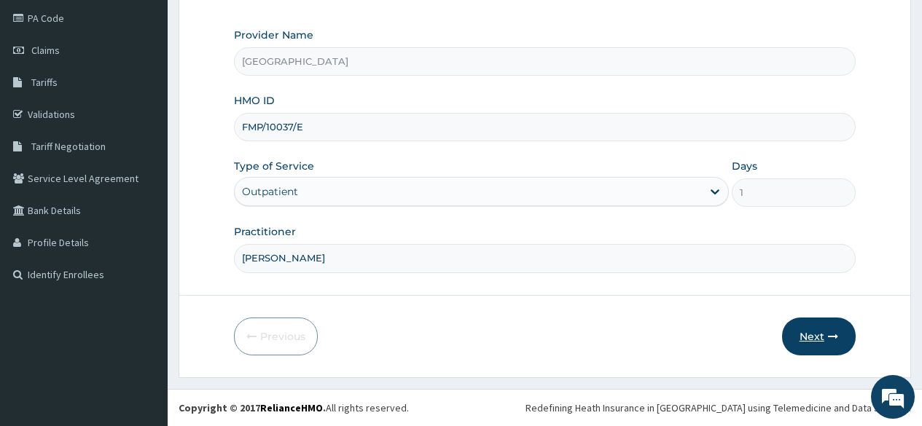
click at [837, 338] on icon "button" at bounding box center [833, 337] width 10 height 10
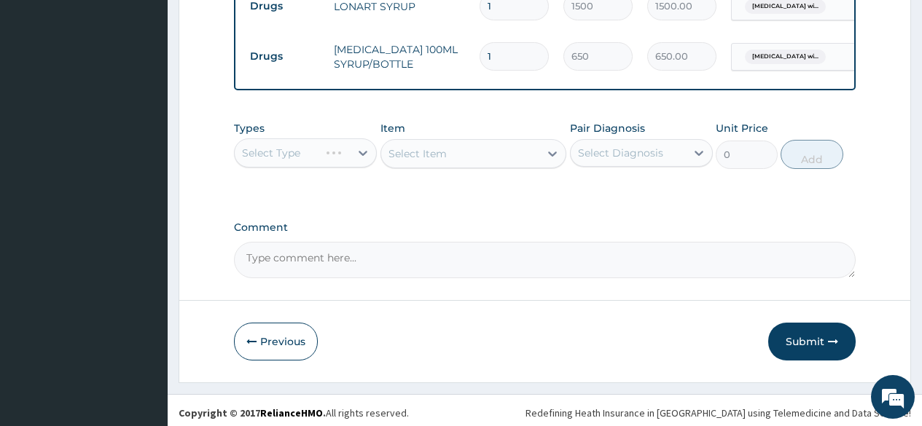
scroll to position [874, 0]
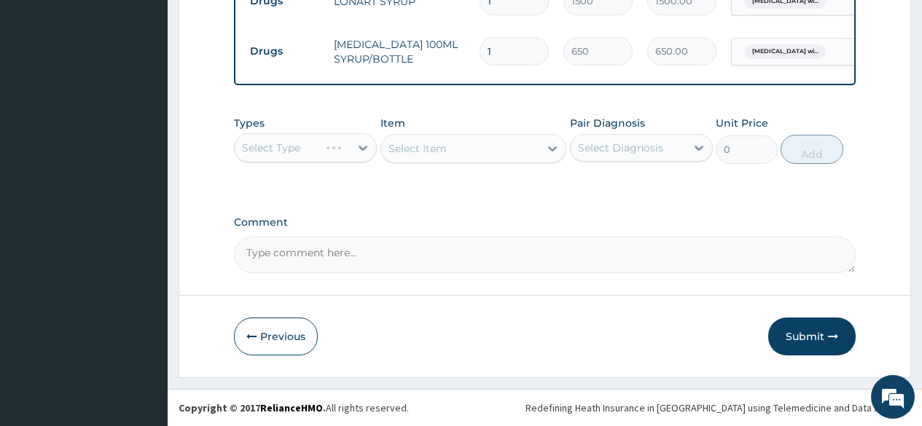
click at [482, 159] on div "Select Item" at bounding box center [473, 148] width 187 height 29
click at [324, 150] on div "Select Type" at bounding box center [305, 147] width 143 height 29
click at [797, 343] on button "Submit" at bounding box center [811, 337] width 87 height 38
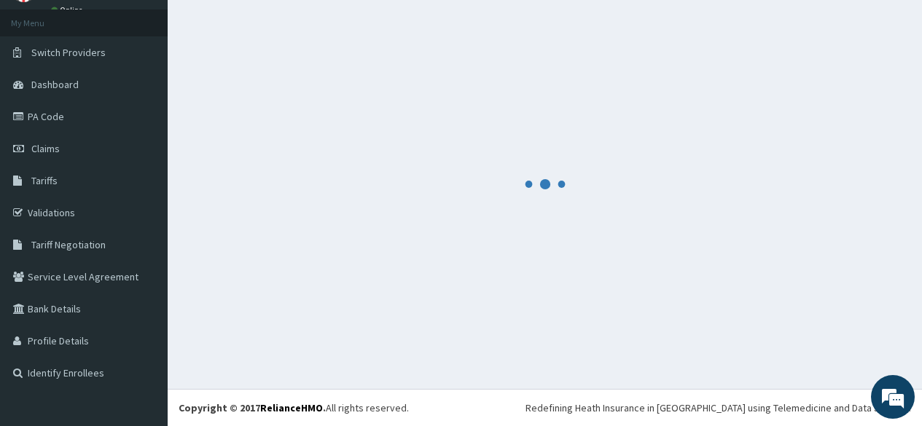
scroll to position [74, 0]
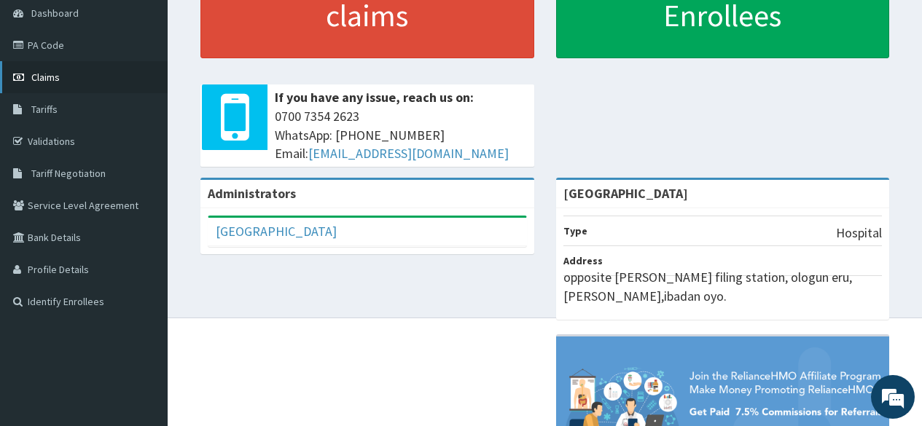
click at [101, 87] on link "Claims" at bounding box center [84, 77] width 168 height 32
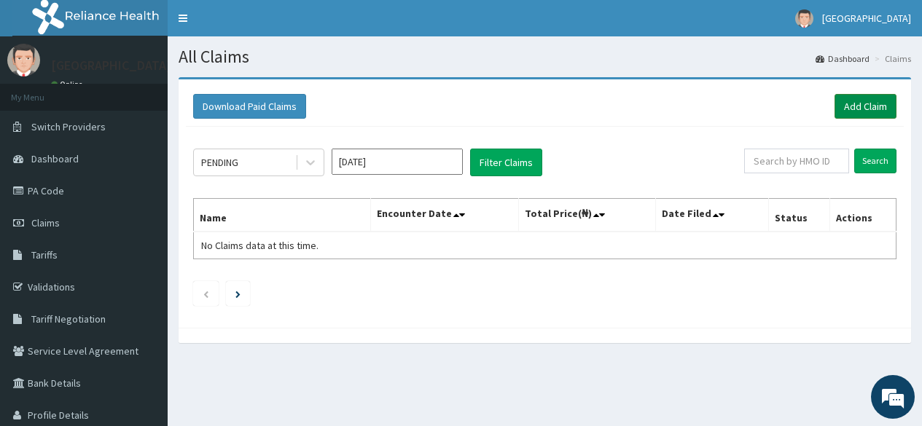
click at [845, 105] on link "Add Claim" at bounding box center [865, 106] width 62 height 25
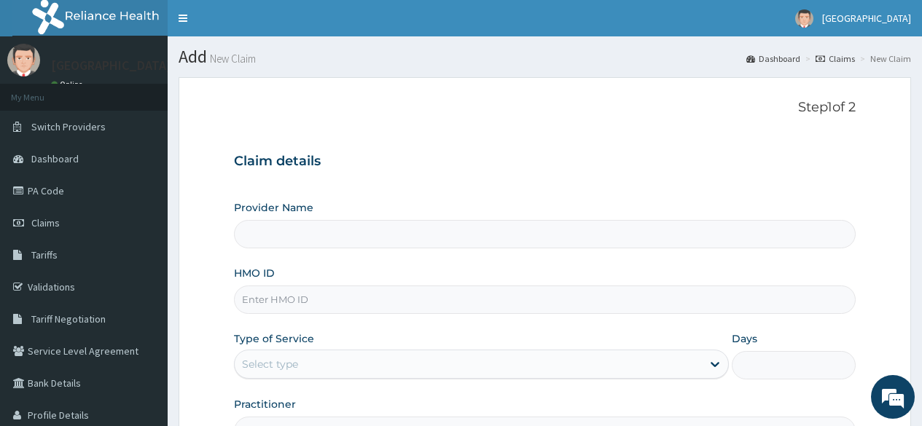
click at [302, 295] on input "HMO ID" at bounding box center [545, 300] width 622 height 28
type input "[GEOGRAPHIC_DATA]"
type input "FMP/10037/E"
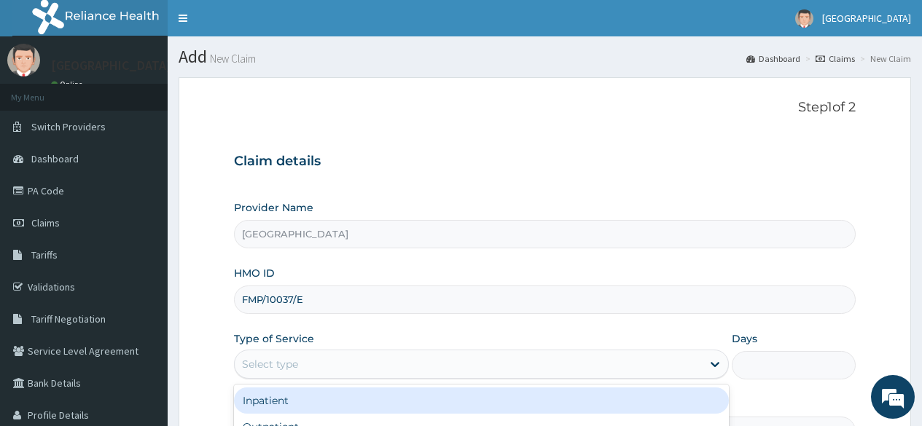
click at [310, 363] on div "Select type" at bounding box center [468, 364] width 467 height 23
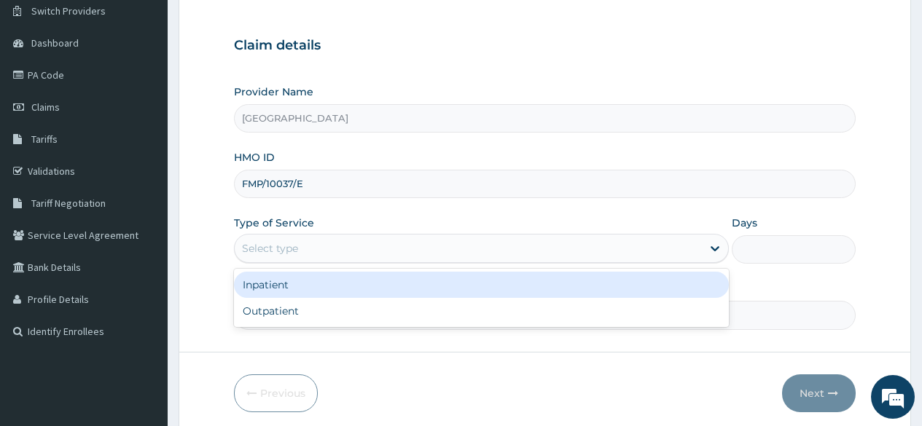
scroll to position [146, 0]
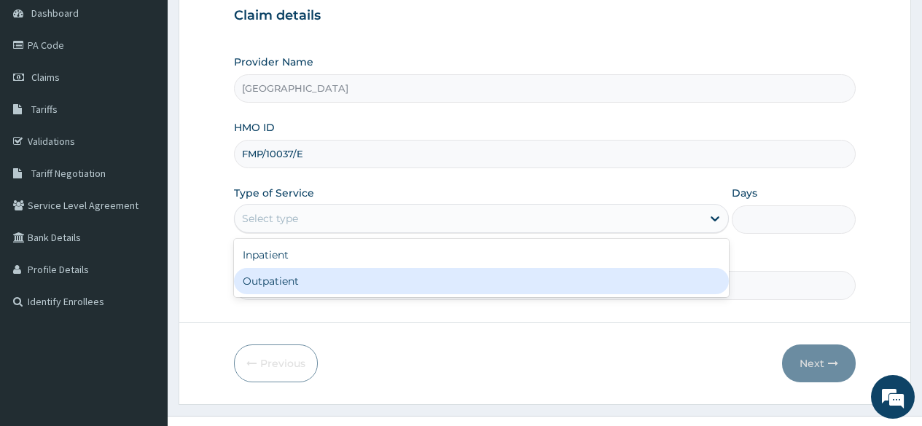
click at [306, 283] on div "Outpatient" at bounding box center [481, 281] width 495 height 26
type input "1"
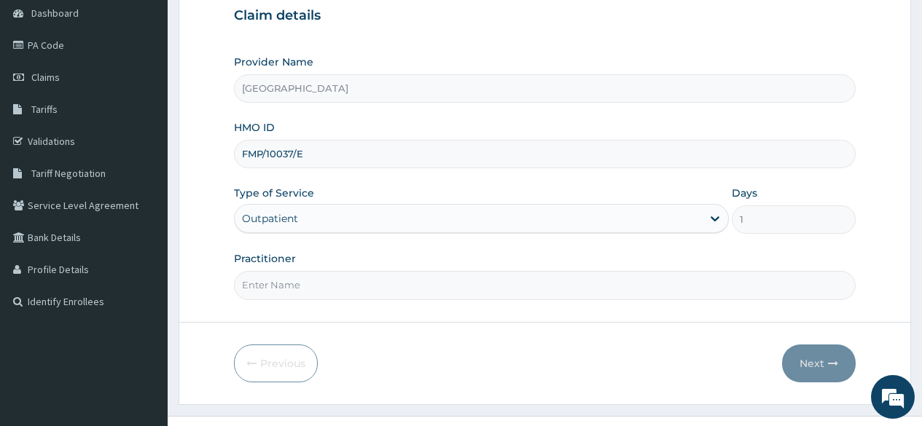
click at [306, 283] on input "Practitioner" at bounding box center [545, 285] width 622 height 28
type input "DR [PERSON_NAME]"
click at [809, 368] on button "Next" at bounding box center [819, 364] width 74 height 38
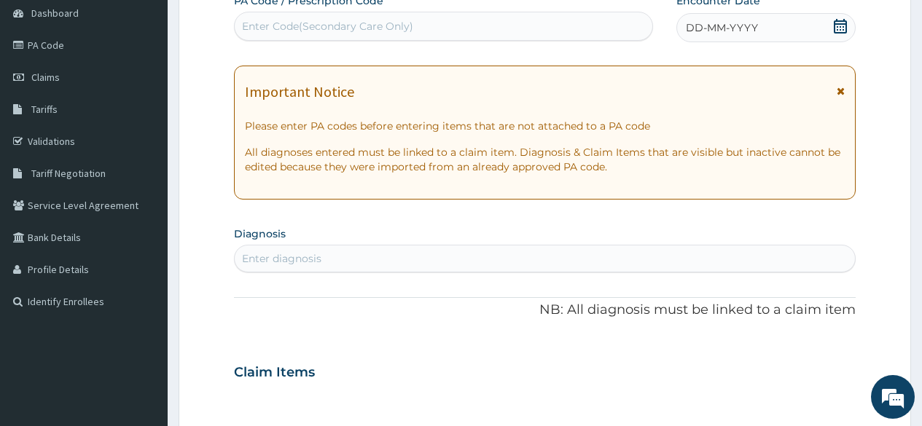
click at [837, 26] on icon at bounding box center [840, 26] width 13 height 15
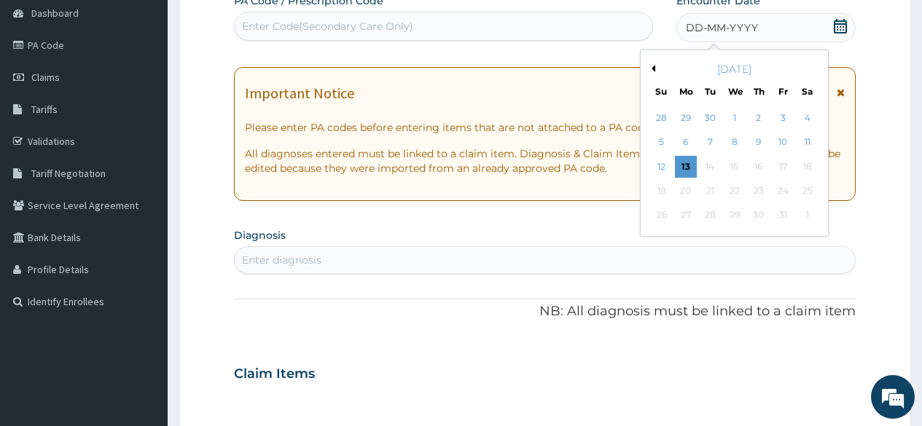
drag, startPoint x: 740, startPoint y: 115, endPoint x: 702, endPoint y: 146, distance: 48.1
click at [738, 115] on div "1" at bounding box center [734, 118] width 22 height 22
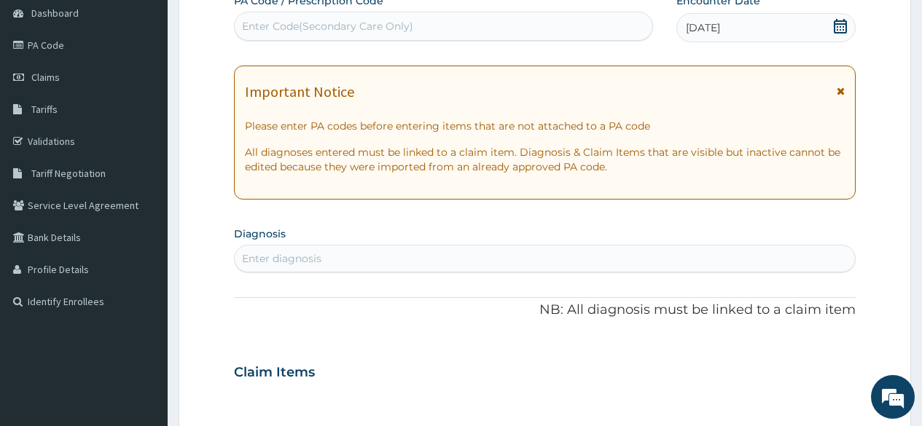
click at [485, 255] on div "Enter diagnosis" at bounding box center [545, 258] width 620 height 23
type input "W"
type input "D"
type input "MALARIA"
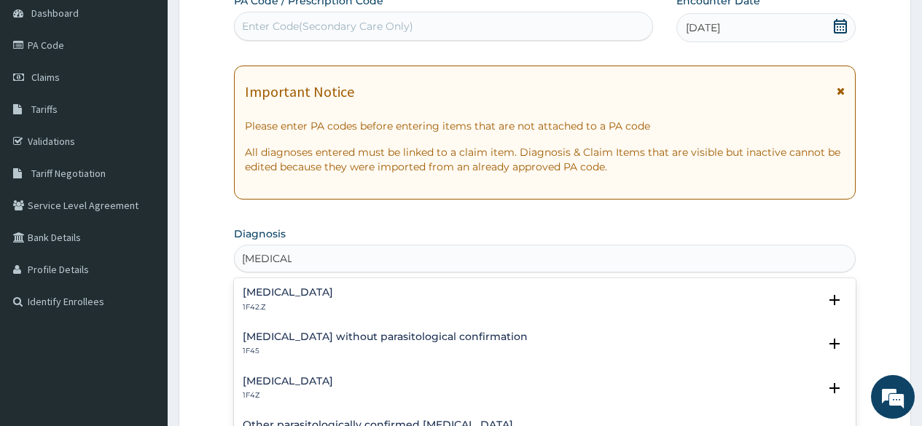
click at [333, 294] on h4 "Plasmodium malariae malaria without complication" at bounding box center [288, 292] width 90 height 11
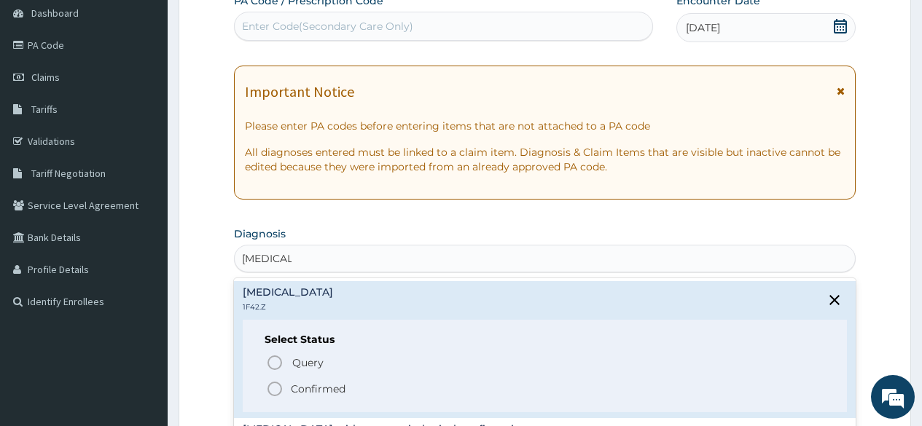
click at [270, 385] on circle "status option filled" at bounding box center [274, 389] width 13 height 13
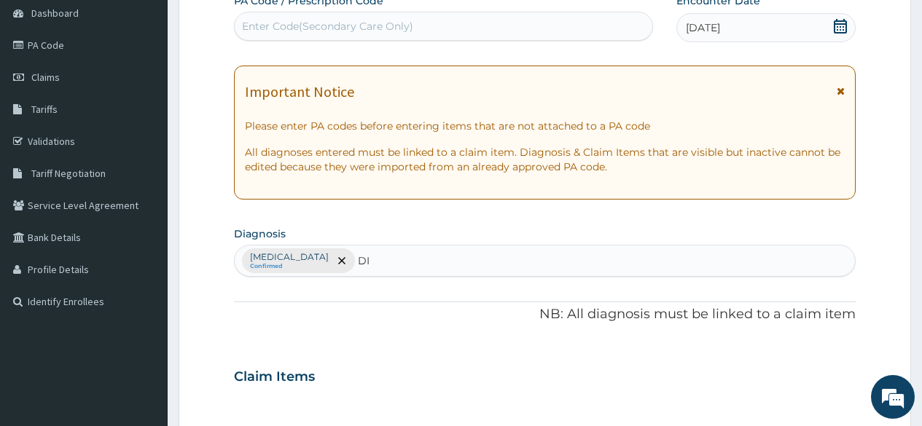
type input "D"
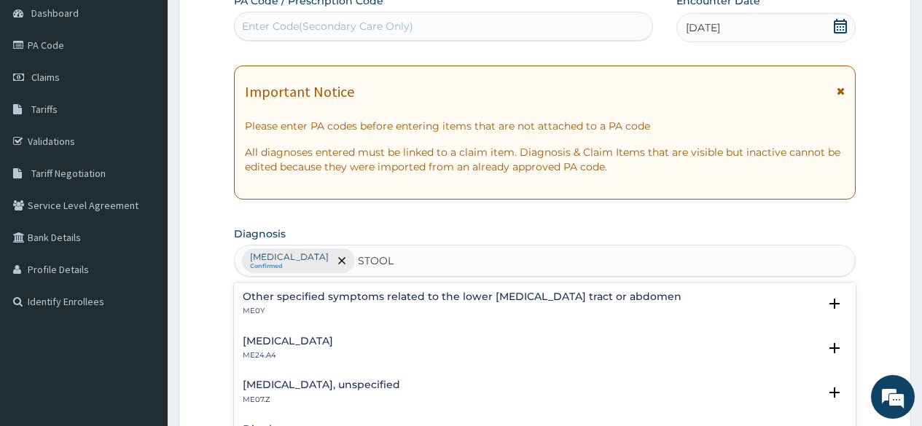
click at [394, 267] on input "STOOL" at bounding box center [376, 261] width 36 height 15
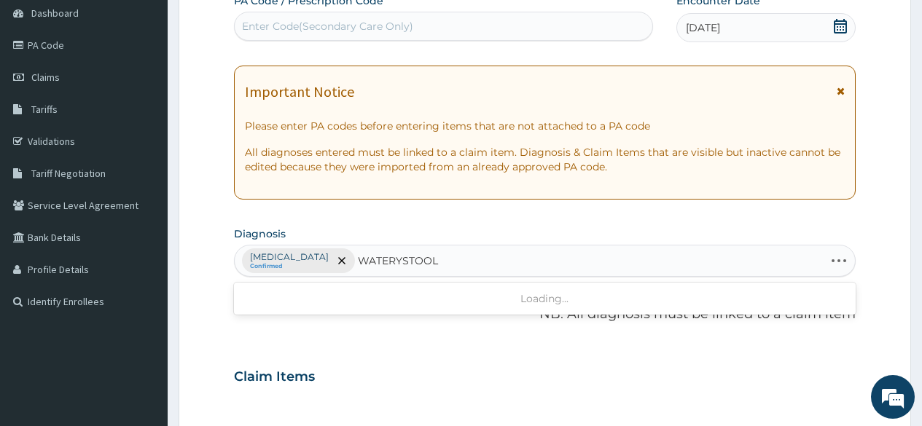
type input "WATERY STOOL"
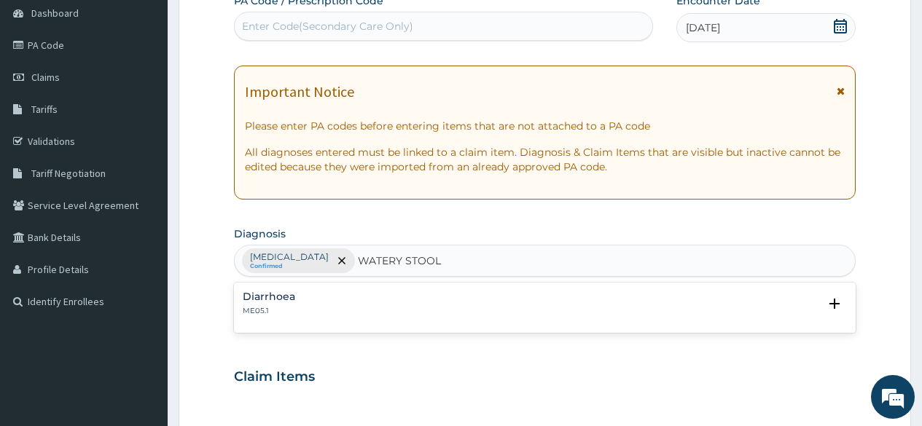
click at [295, 295] on div "Diarrhoea ME05.1" at bounding box center [545, 304] width 604 height 26
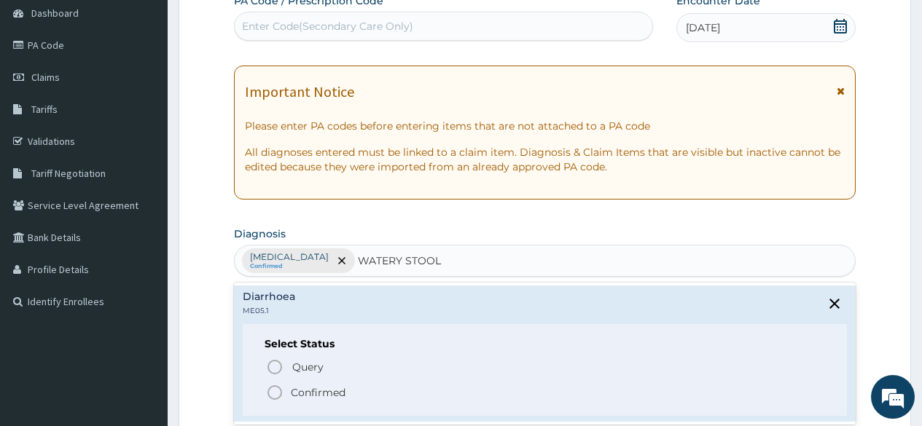
click at [276, 388] on icon "status option filled" at bounding box center [274, 392] width 17 height 17
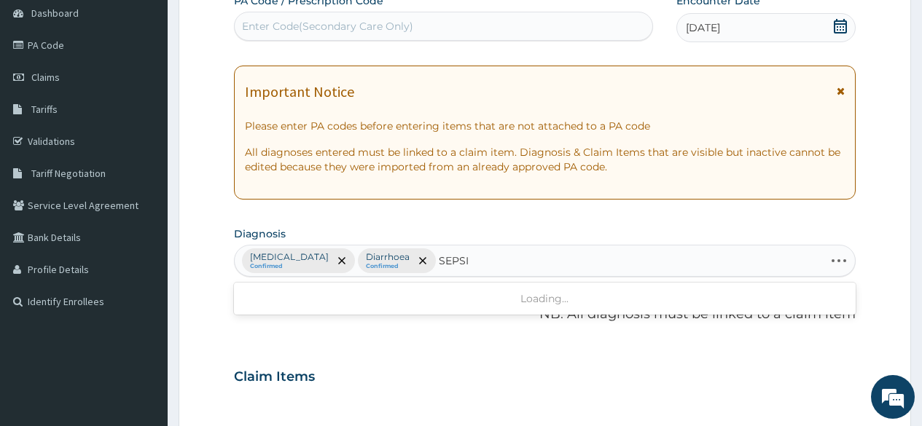
type input "SEPSIS"
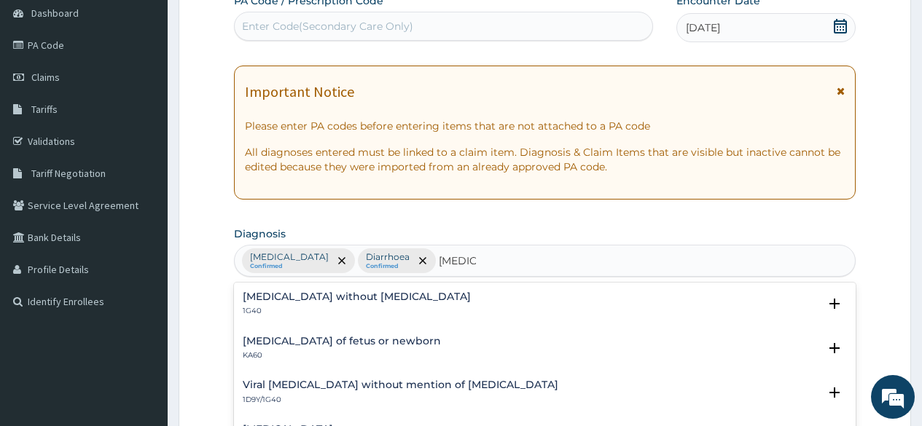
click at [336, 299] on h4 "Sepsis without septic shock" at bounding box center [357, 296] width 228 height 11
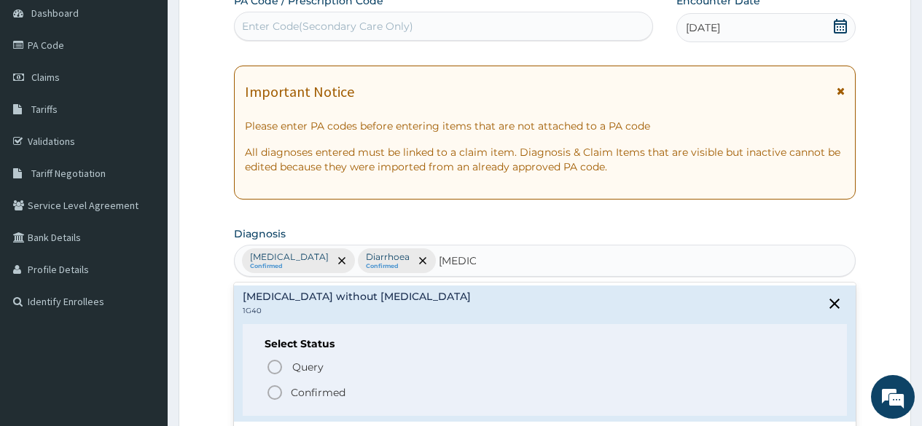
drag, startPoint x: 276, startPoint y: 393, endPoint x: 334, endPoint y: 349, distance: 72.9
click at [276, 391] on icon "status option filled" at bounding box center [274, 392] width 17 height 17
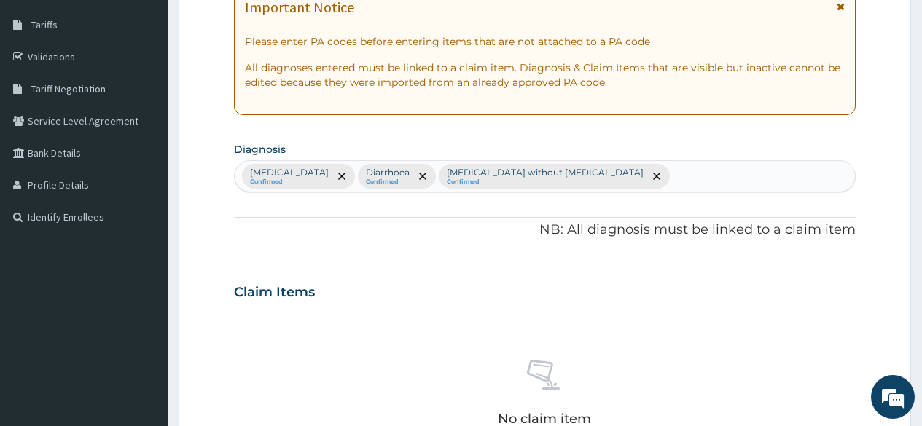
scroll to position [510, 0]
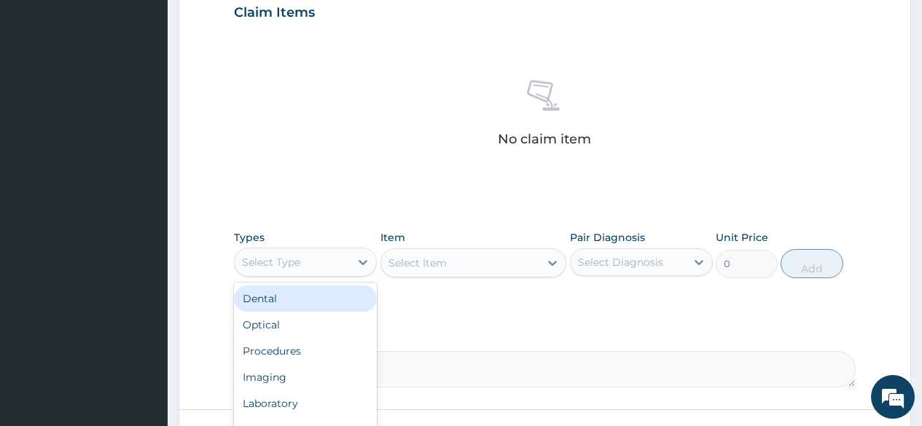
click at [349, 270] on div "Select Type" at bounding box center [292, 262] width 115 height 23
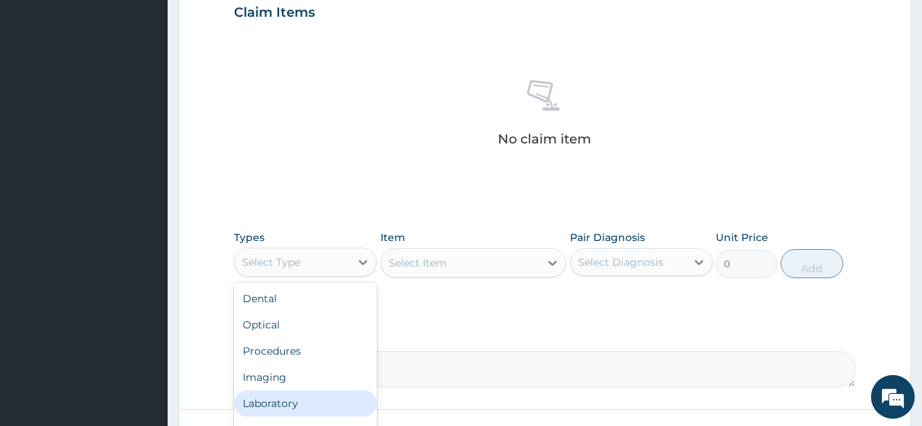
click at [322, 407] on div "Laboratory" at bounding box center [305, 404] width 143 height 26
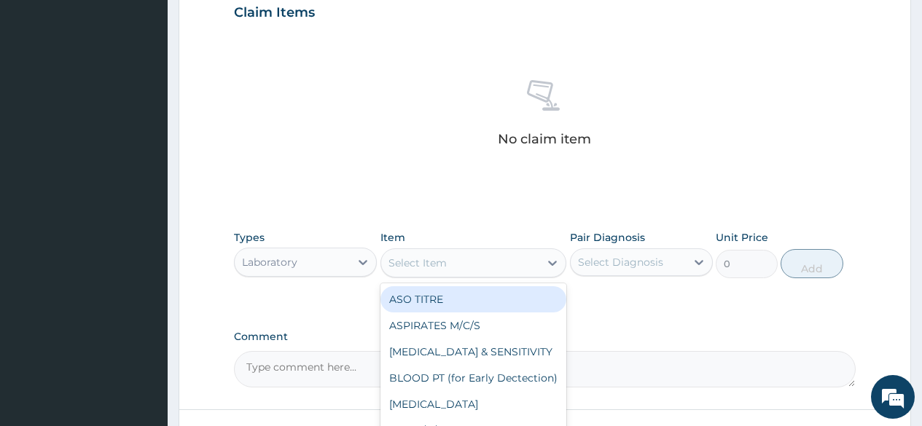
click at [461, 262] on div "Select Item" at bounding box center [460, 262] width 159 height 23
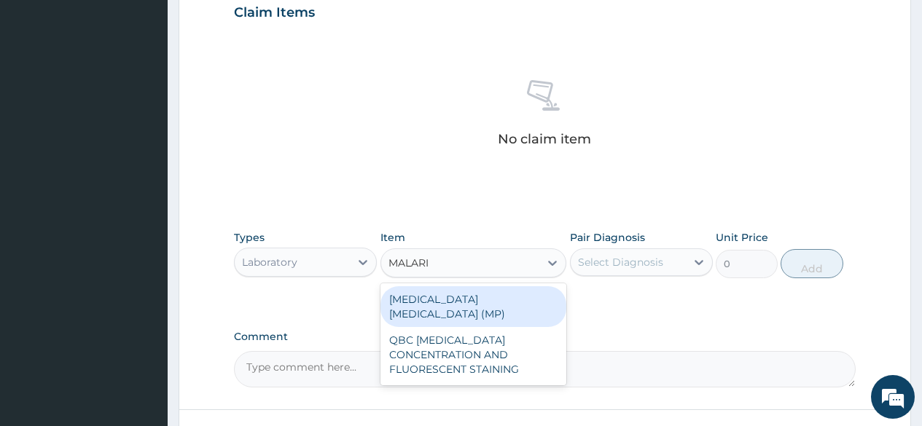
type input "MALARIA"
click at [460, 306] on div "MALARIA PARASITE (MP)" at bounding box center [473, 306] width 187 height 41
type input "1000"
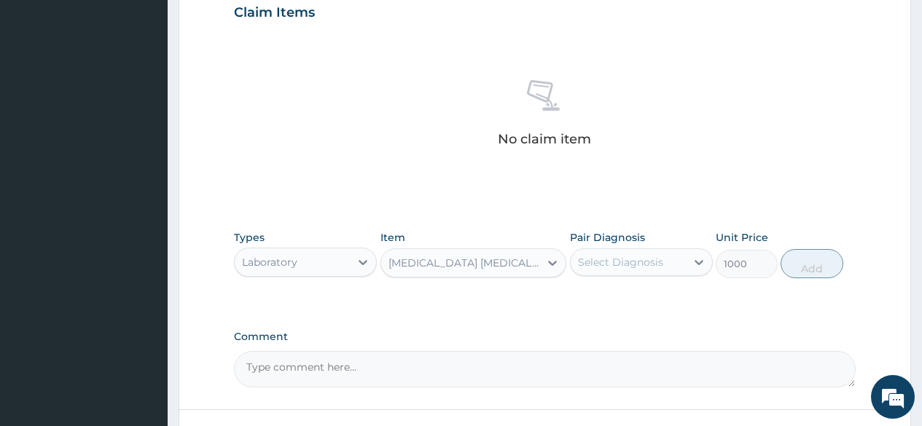
click at [611, 269] on div "Select Diagnosis" at bounding box center [620, 262] width 85 height 15
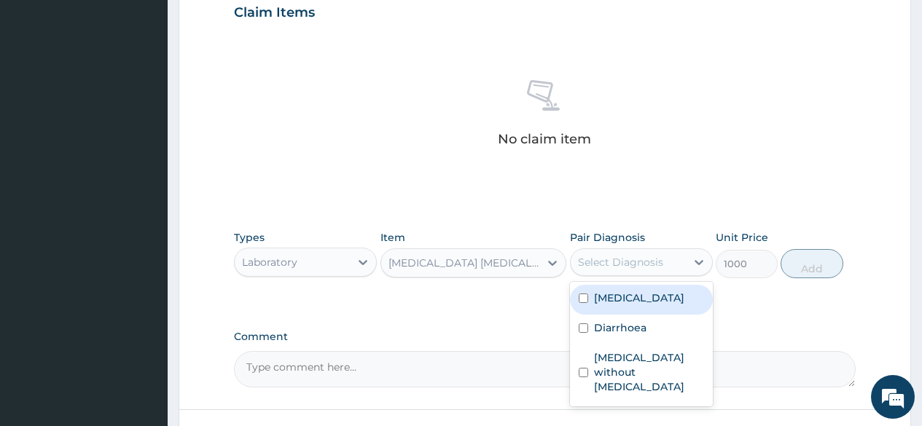
click at [614, 305] on label "Plasmodium malariae malaria without complication" at bounding box center [639, 298] width 90 height 15
checkbox input "true"
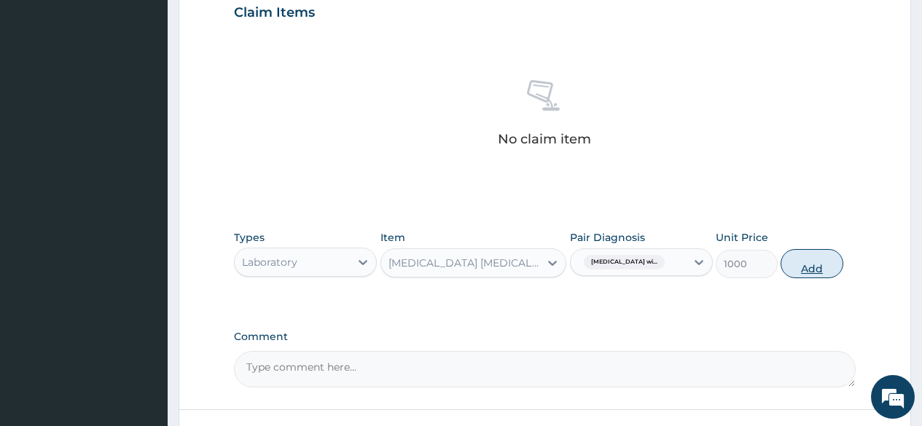
drag, startPoint x: 823, startPoint y: 265, endPoint x: 628, endPoint y: 273, distance: 194.7
click at [822, 266] on button "Add" at bounding box center [811, 263] width 62 height 29
type input "0"
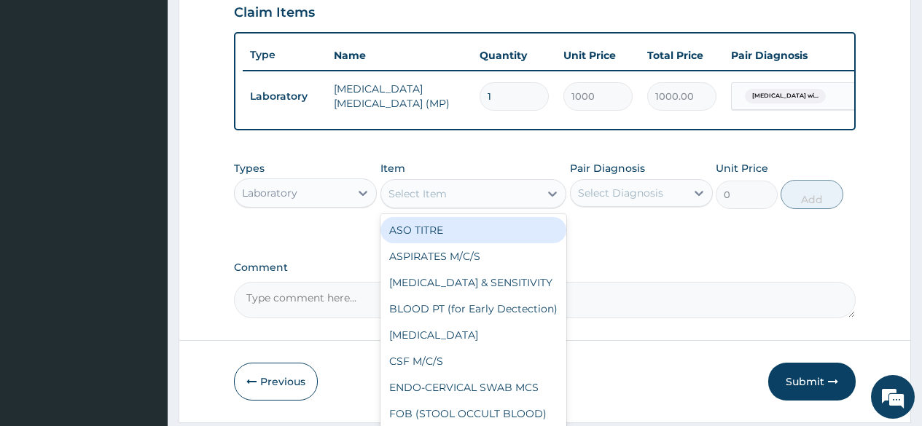
click at [434, 201] on div "Select Item" at bounding box center [417, 194] width 58 height 15
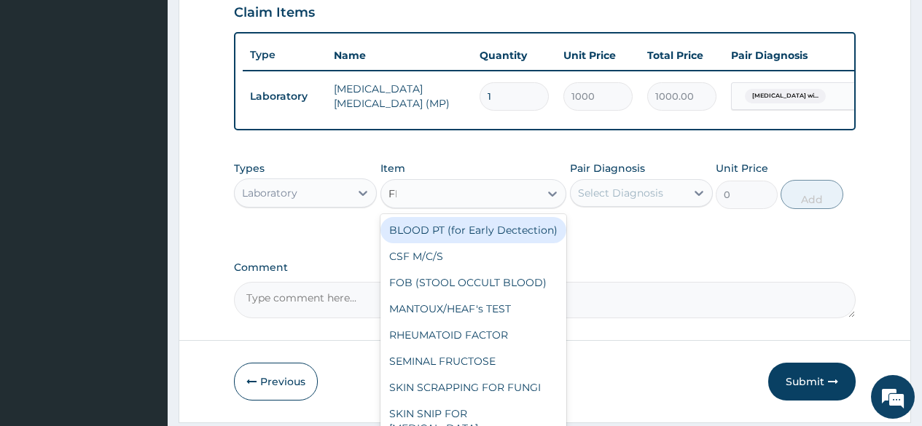
type input "FBC"
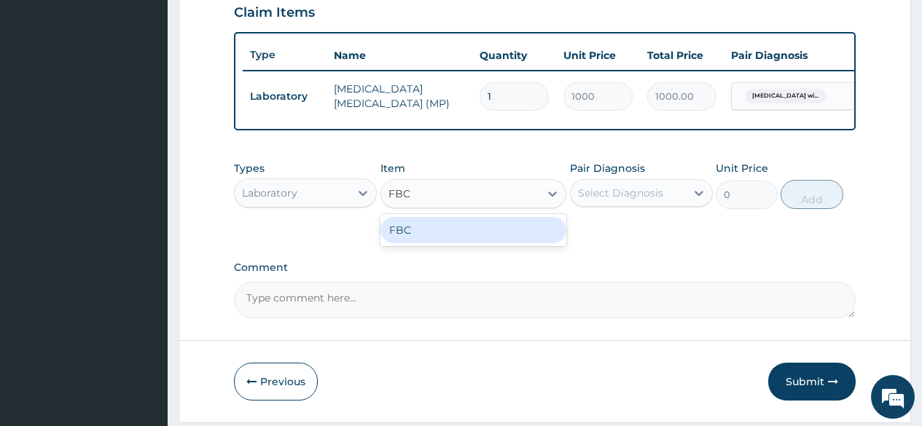
click at [429, 236] on div "FBC" at bounding box center [473, 230] width 187 height 26
type input "2000"
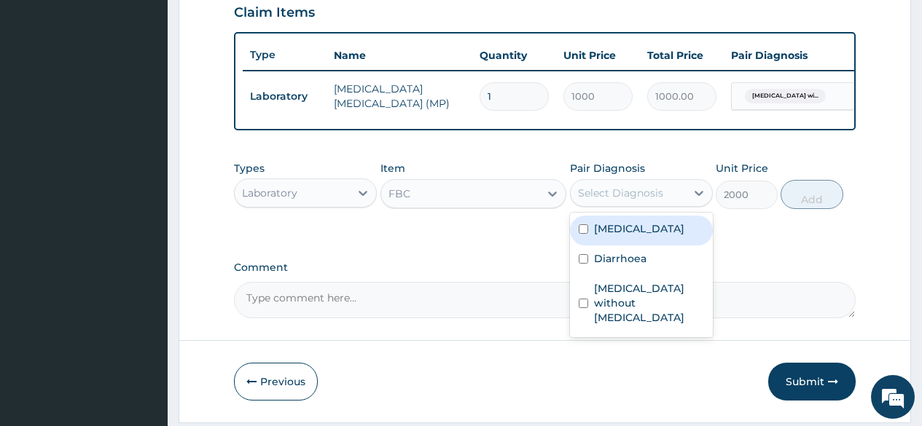
click at [614, 200] on div "Select Diagnosis" at bounding box center [620, 193] width 85 height 15
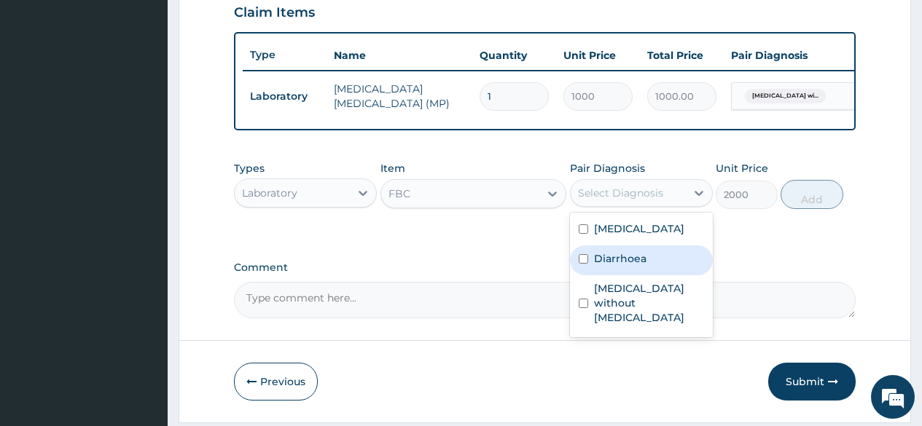
click at [627, 266] on label "Diarrhoea" at bounding box center [620, 258] width 52 height 15
checkbox input "true"
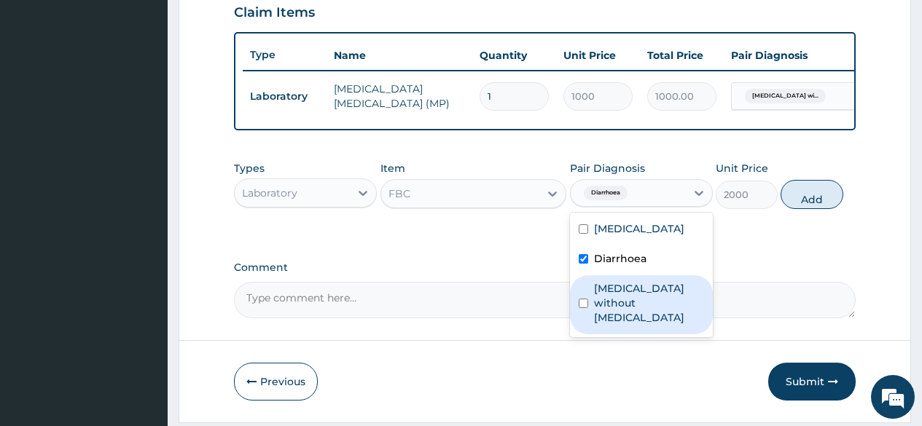
click at [620, 325] on label "Sepsis without septic shock" at bounding box center [649, 303] width 110 height 44
checkbox input "true"
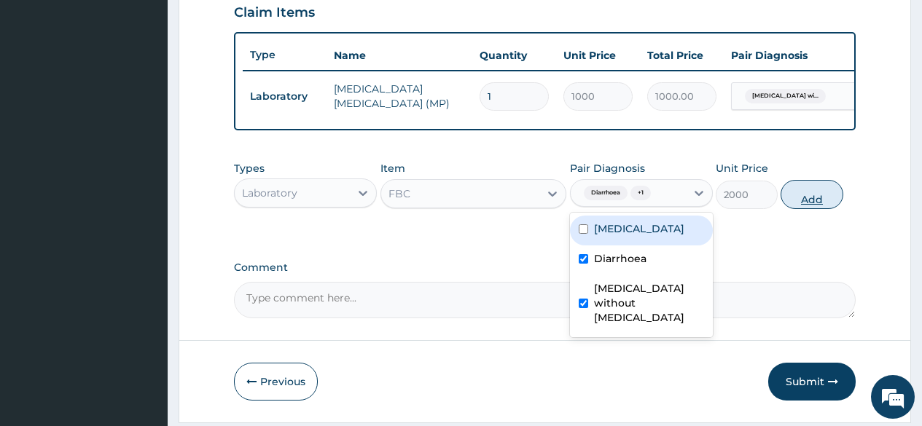
drag, startPoint x: 832, startPoint y: 203, endPoint x: 677, endPoint y: 227, distance: 157.0
click at [831, 203] on button "Add" at bounding box center [811, 194] width 62 height 29
type input "0"
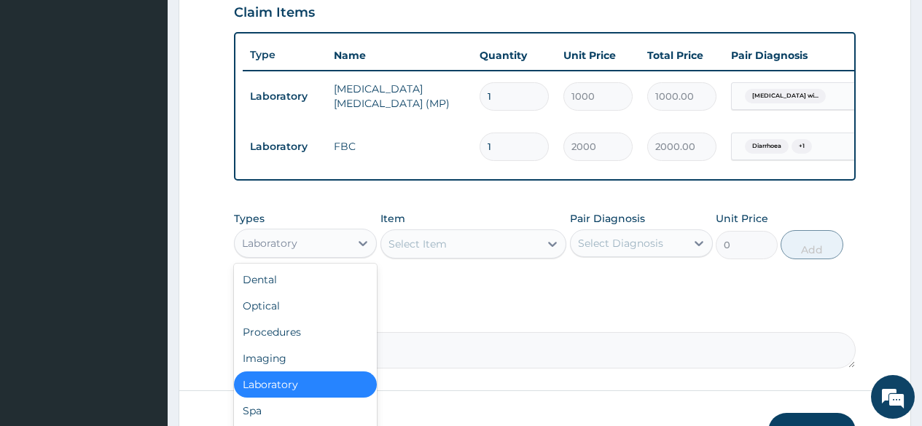
click at [305, 251] on div "Laboratory" at bounding box center [292, 243] width 115 height 23
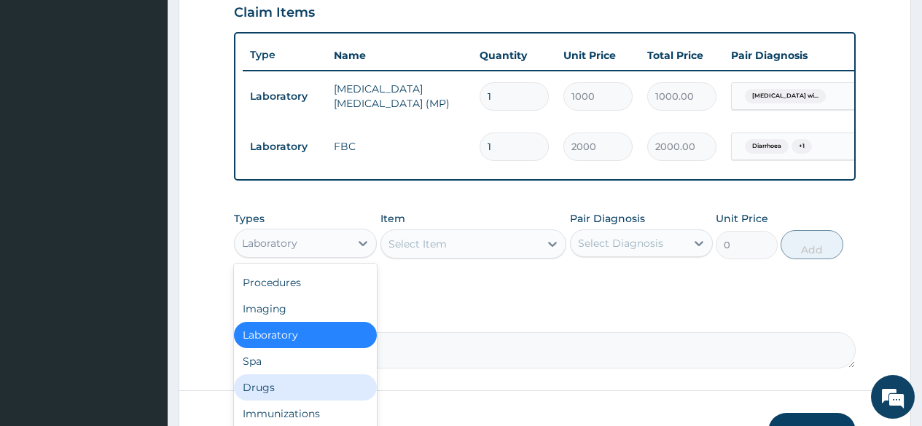
click at [270, 401] on div "Drugs" at bounding box center [305, 388] width 143 height 26
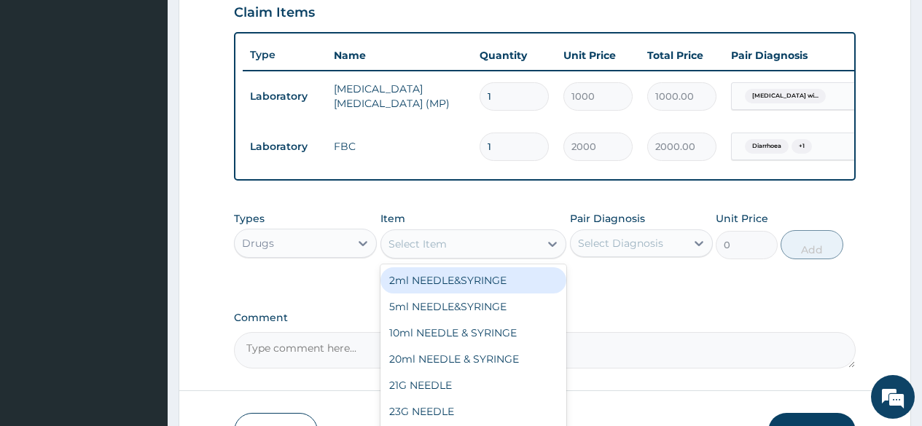
click at [439, 251] on div "Select Item" at bounding box center [417, 244] width 58 height 15
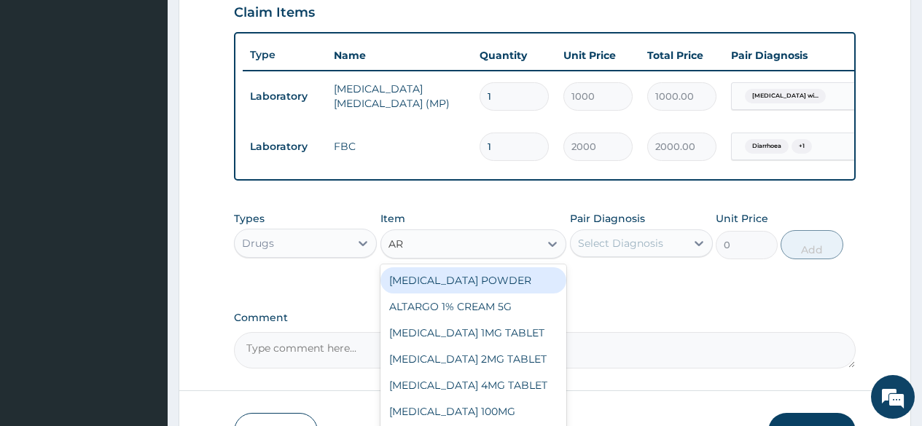
type input "ART"
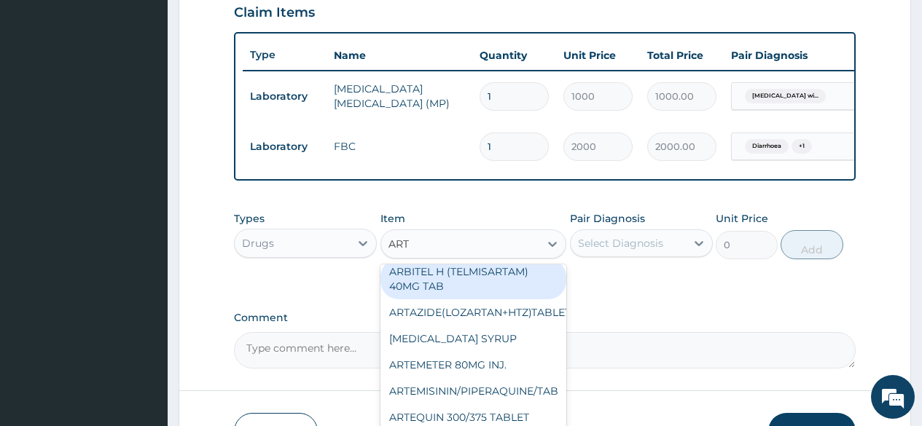
scroll to position [73, 0]
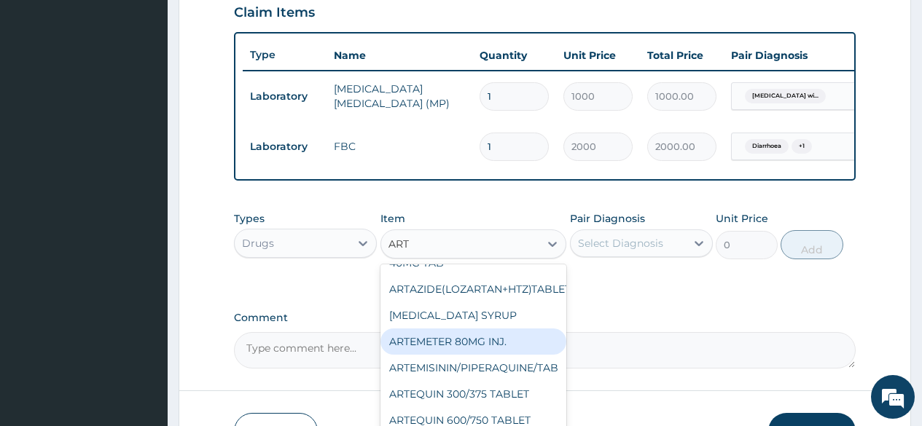
click at [480, 351] on div "ARTEMETER 80MG INJ." at bounding box center [473, 342] width 187 height 26
type input "350"
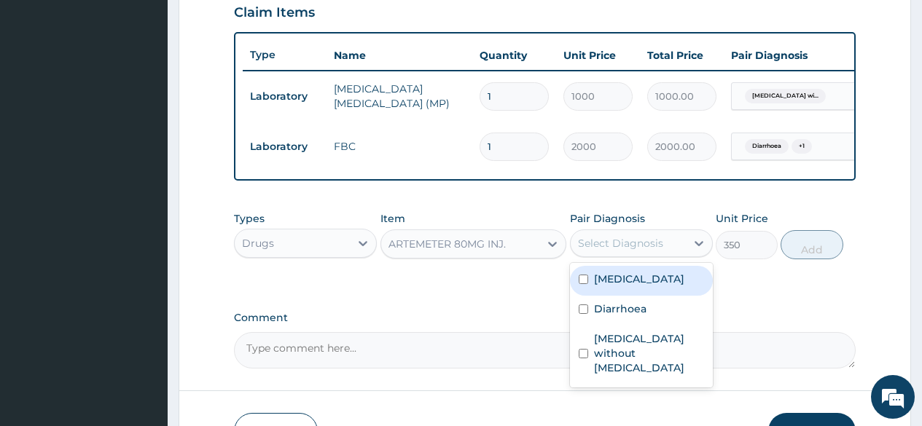
click at [634, 255] on div "Select Diagnosis" at bounding box center [628, 243] width 115 height 23
drag, startPoint x: 614, startPoint y: 316, endPoint x: 801, endPoint y: 274, distance: 192.0
click at [616, 286] on label "Plasmodium malariae malaria without complication" at bounding box center [639, 279] width 90 height 15
checkbox input "true"
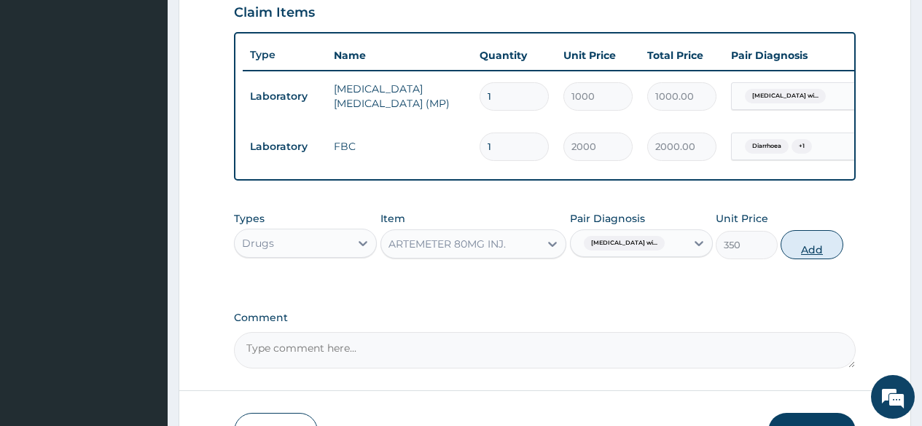
click at [818, 259] on button "Add" at bounding box center [811, 244] width 62 height 29
type input "0"
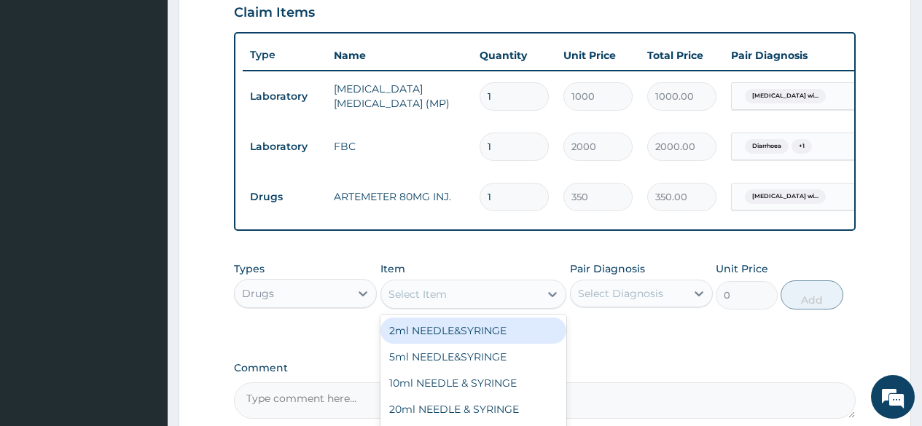
click at [463, 306] on div "Select Item" at bounding box center [460, 294] width 159 height 23
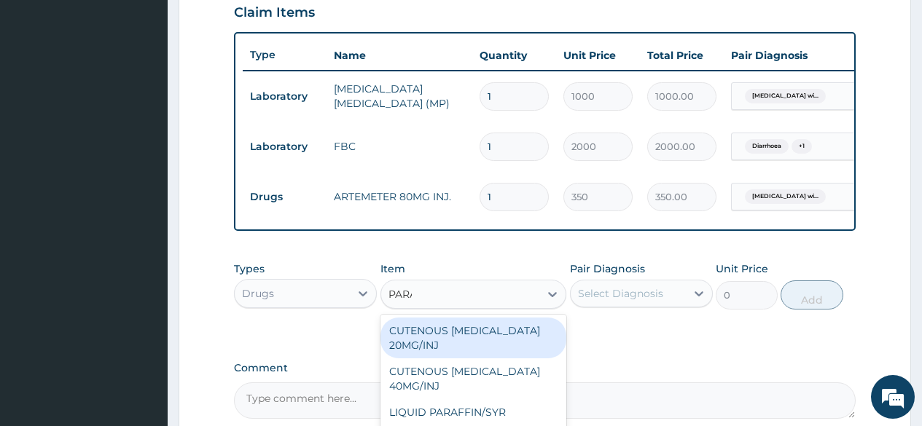
type input "PARAC"
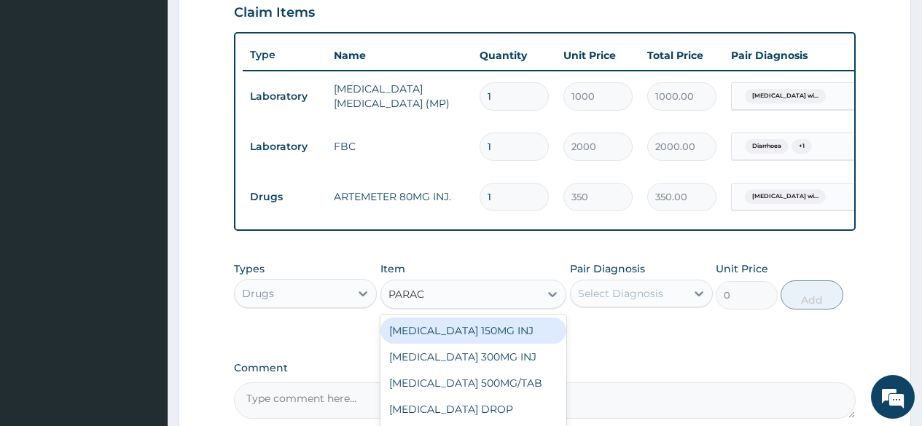
drag, startPoint x: 509, startPoint y: 345, endPoint x: 670, endPoint y: 307, distance: 164.7
click at [517, 343] on div "[MEDICAL_DATA] 150MG INJ" at bounding box center [473, 331] width 187 height 26
type input "300"
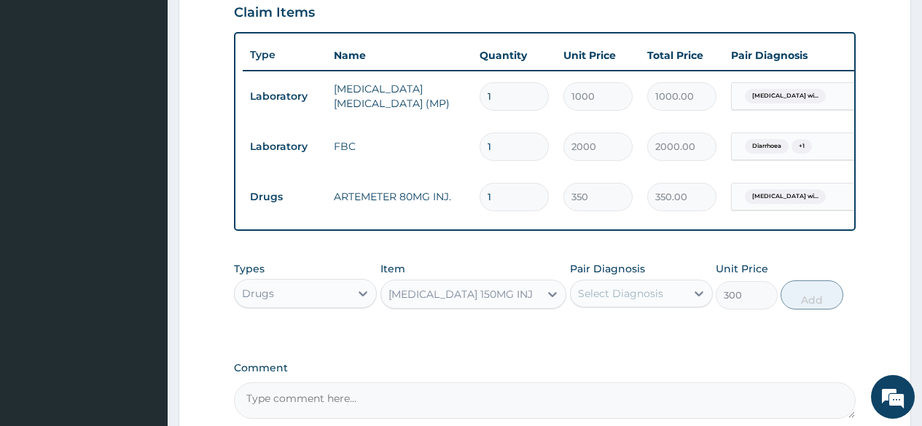
click at [670, 305] on div "Select Diagnosis" at bounding box center [628, 293] width 115 height 23
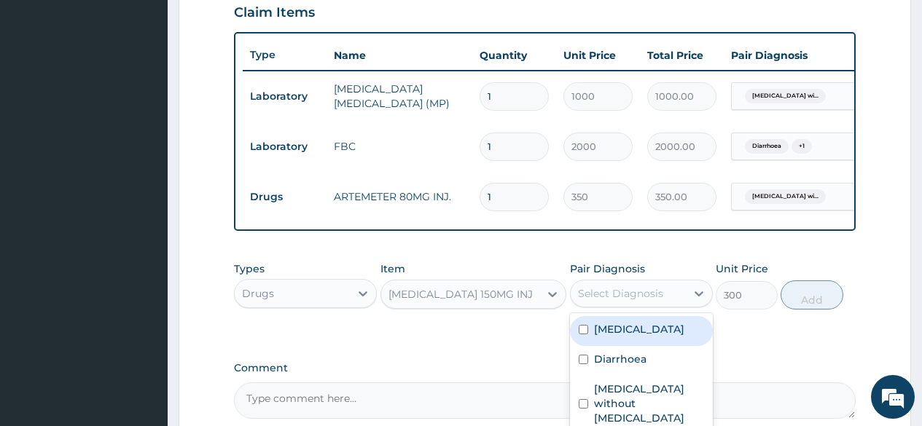
click at [656, 337] on label "Plasmodium malariae malaria without complication" at bounding box center [639, 329] width 90 height 15
checkbox input "true"
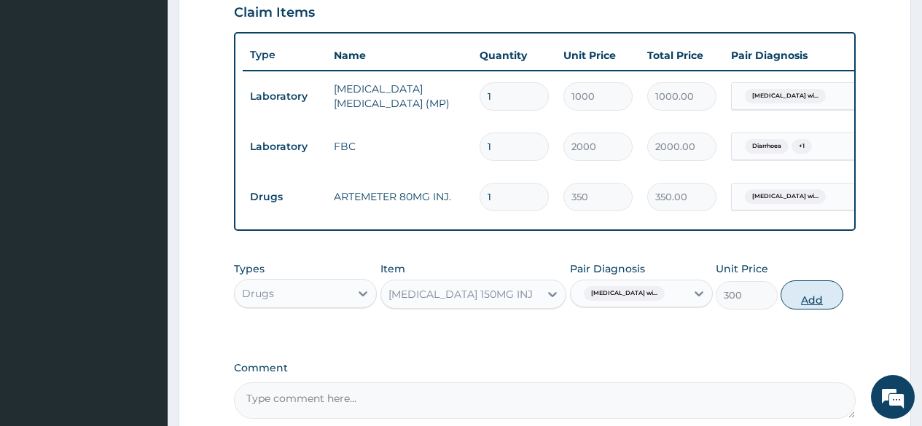
click at [831, 303] on button "Add" at bounding box center [811, 295] width 62 height 29
type input "0"
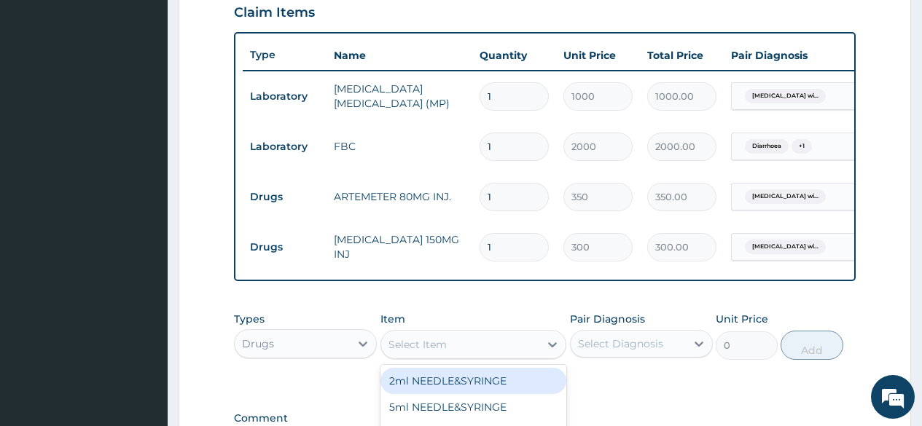
click at [466, 342] on div "Select Item" at bounding box center [473, 344] width 187 height 29
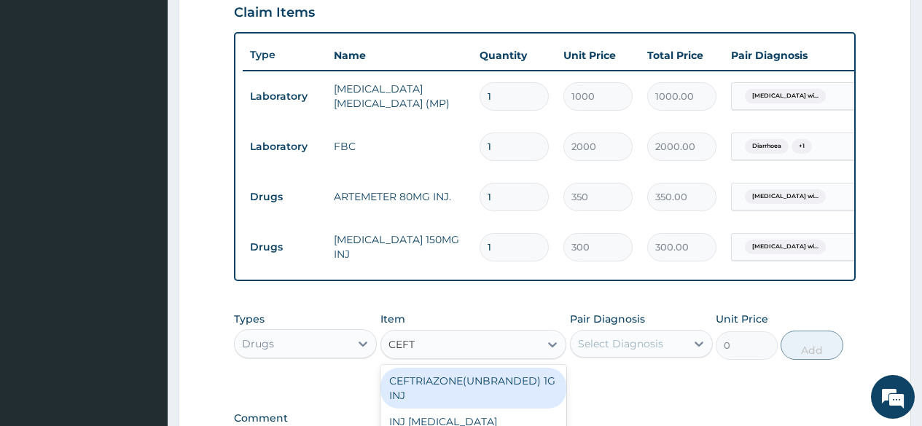
type input "CEFTR"
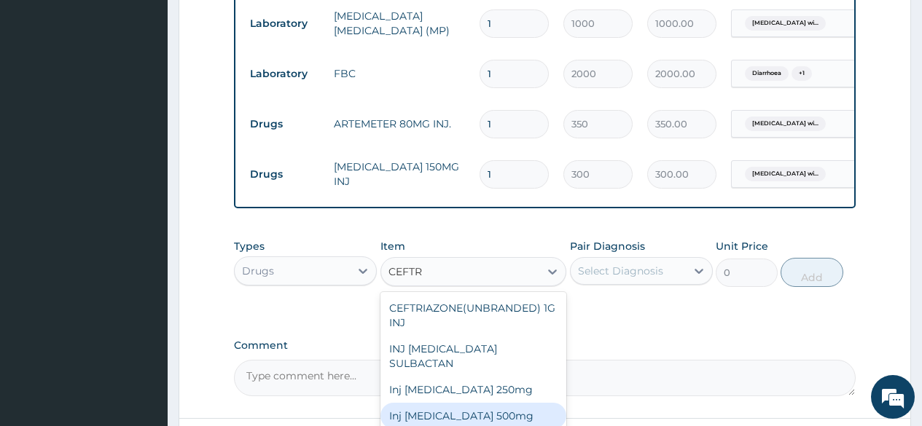
drag, startPoint x: 464, startPoint y: 409, endPoint x: 571, endPoint y: 356, distance: 118.6
click at [464, 410] on div "Inj Ceftriaxone 500mg" at bounding box center [473, 416] width 187 height 26
type input "1000"
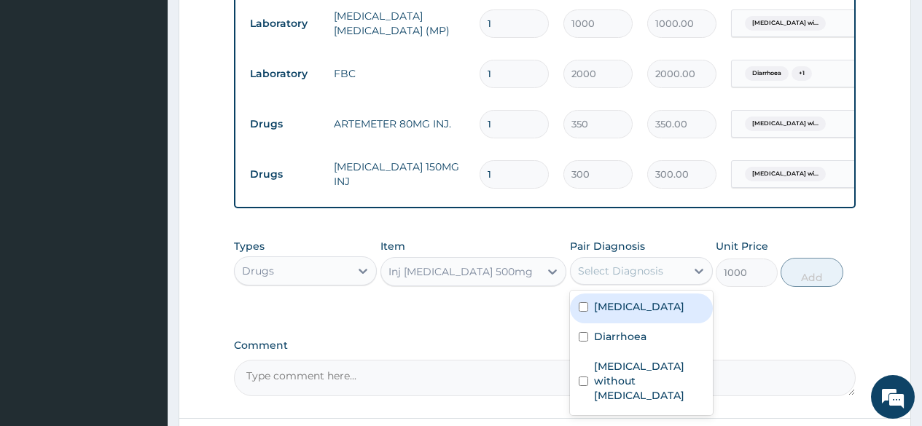
click at [629, 278] on div "Select Diagnosis" at bounding box center [620, 271] width 85 height 15
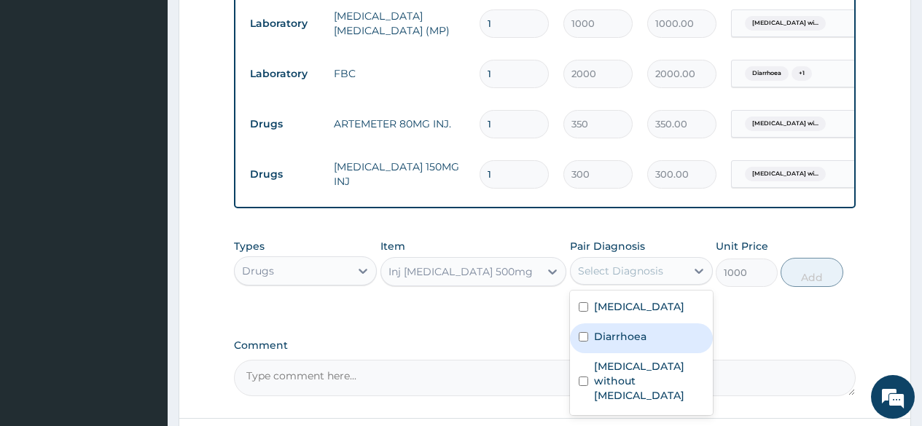
drag, startPoint x: 619, startPoint y: 394, endPoint x: 621, endPoint y: 402, distance: 8.1
click at [620, 344] on label "Diarrhoea" at bounding box center [620, 336] width 52 height 15
checkbox input "true"
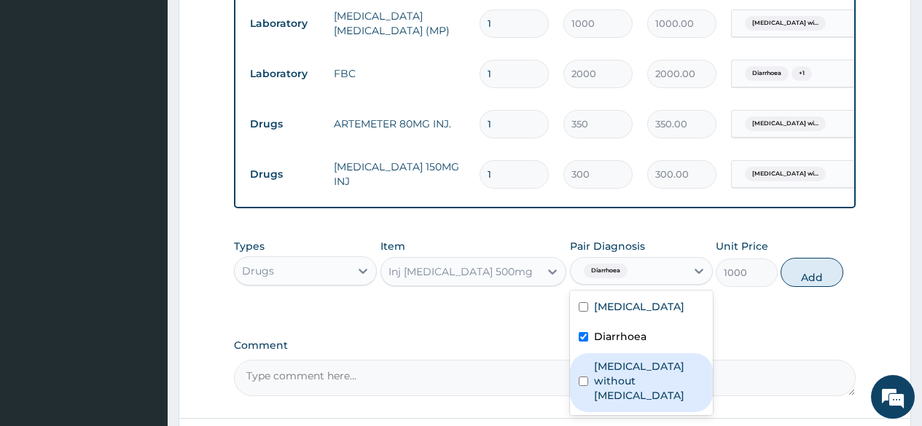
drag, startPoint x: 619, startPoint y: 423, endPoint x: 632, endPoint y: 418, distance: 13.4
click at [622, 403] on label "Sepsis without septic shock" at bounding box center [649, 381] width 110 height 44
checkbox input "true"
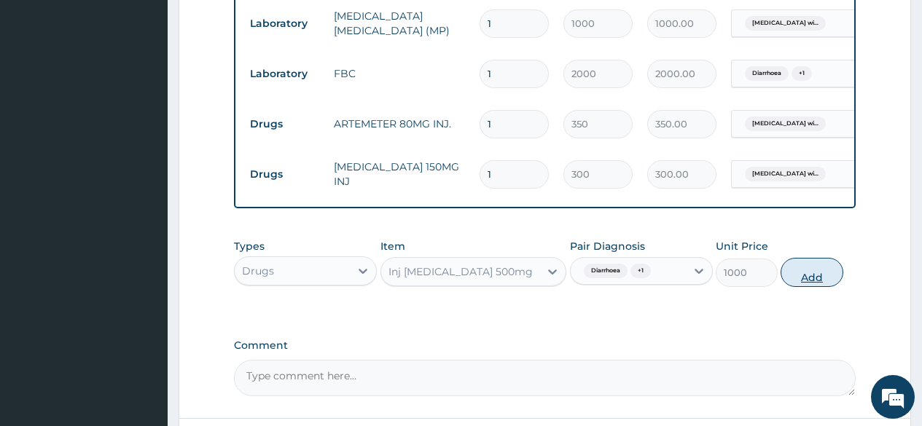
click at [821, 287] on button "Add" at bounding box center [811, 272] width 62 height 29
type input "0"
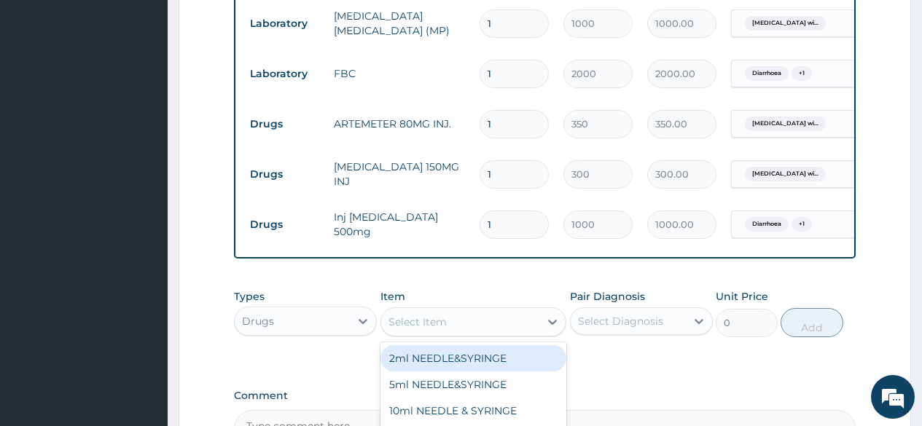
click at [490, 330] on div "Select Item" at bounding box center [460, 321] width 159 height 23
type input "CEFUR"
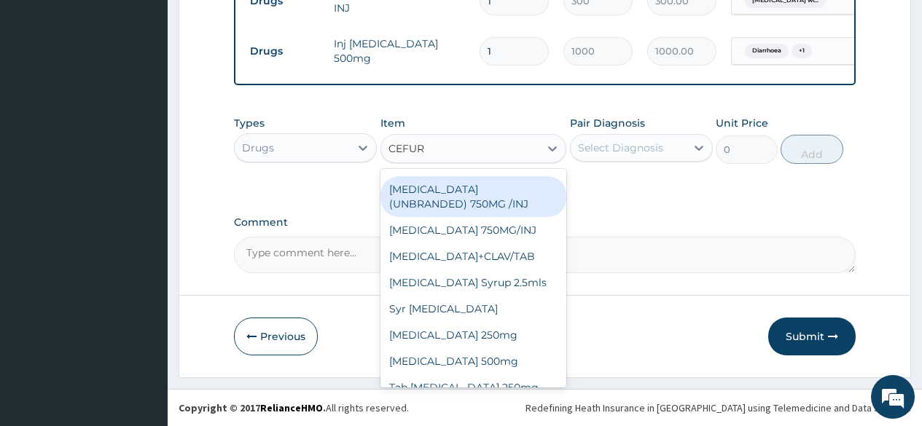
scroll to position [146, 0]
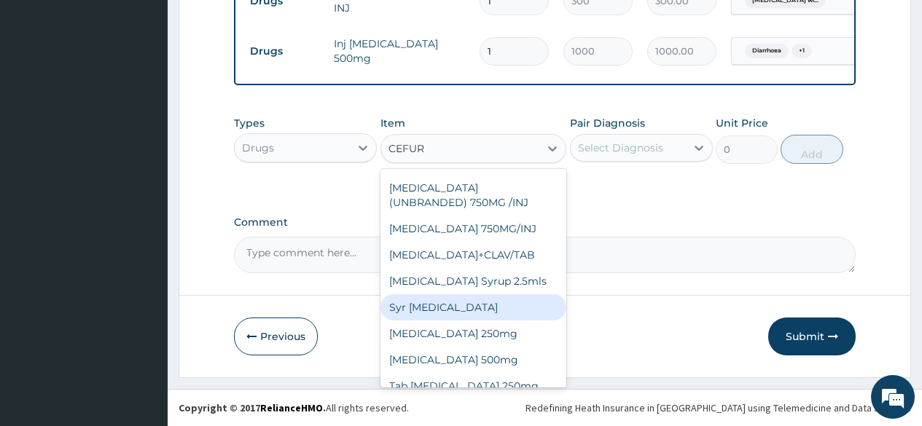
click at [482, 321] on div "Syr Cefuroxime" at bounding box center [473, 307] width 187 height 26
type input "3500"
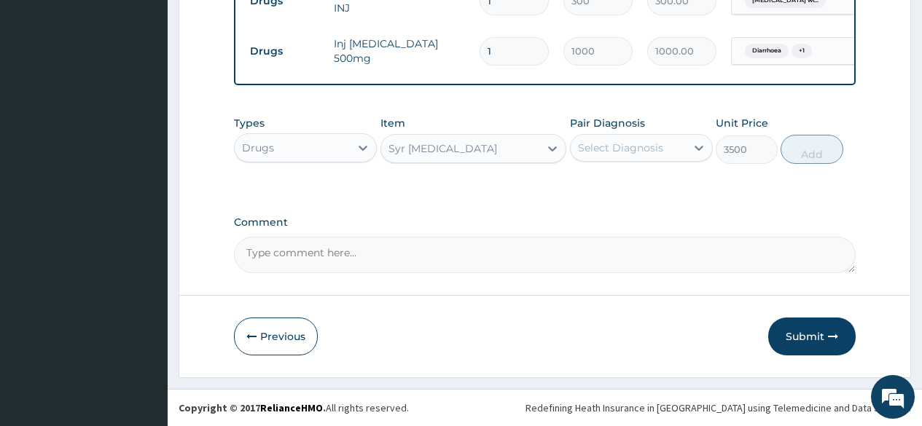
click at [643, 144] on div "Select Diagnosis" at bounding box center [620, 148] width 85 height 15
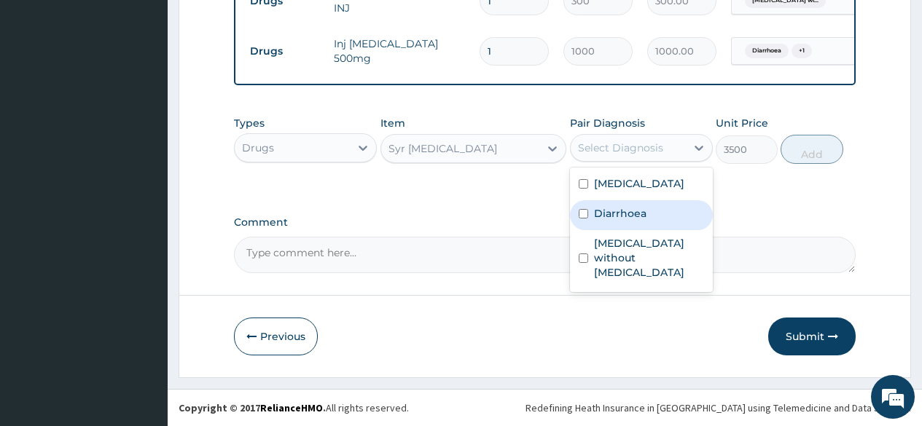
drag, startPoint x: 619, startPoint y: 266, endPoint x: 615, endPoint y: 295, distance: 29.5
click at [619, 230] on div "Diarrhoea" at bounding box center [641, 215] width 143 height 30
checkbox input "true"
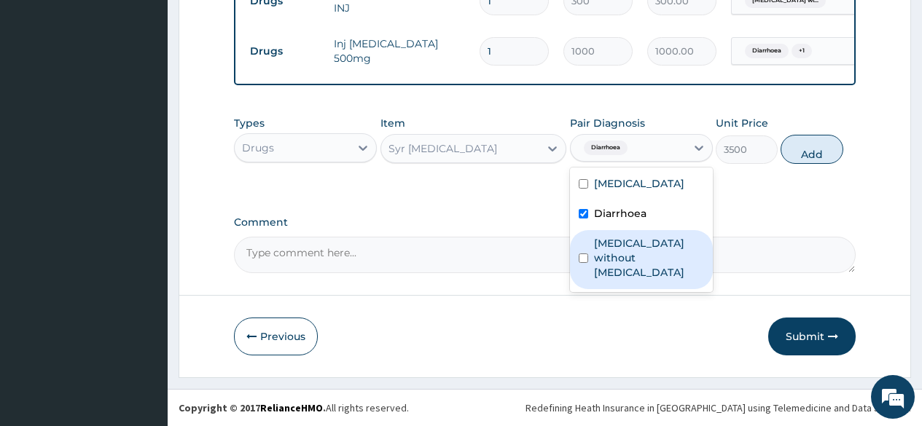
click at [614, 280] on label "Sepsis without septic shock" at bounding box center [649, 258] width 110 height 44
checkbox input "true"
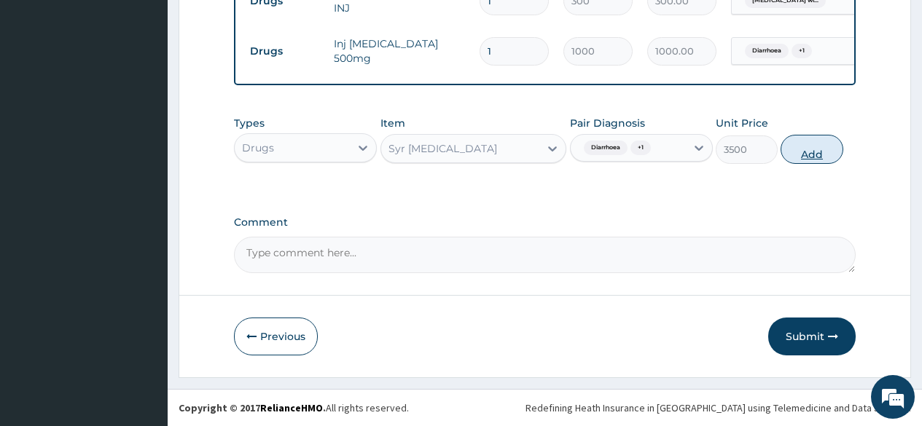
click at [808, 157] on button "Add" at bounding box center [811, 149] width 62 height 29
type input "0"
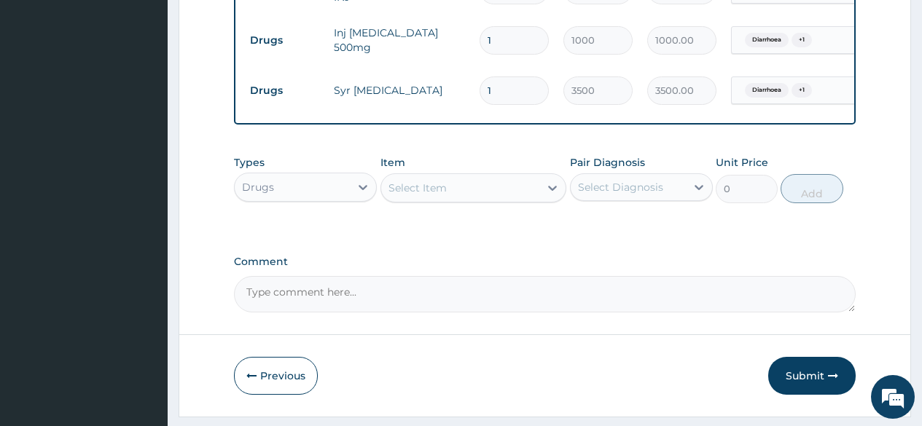
click at [513, 185] on div "Select Item" at bounding box center [473, 187] width 187 height 29
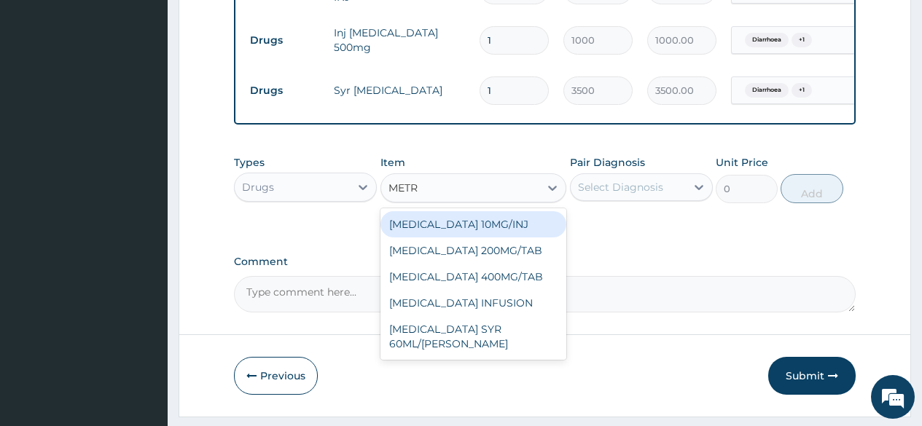
type input "METRO"
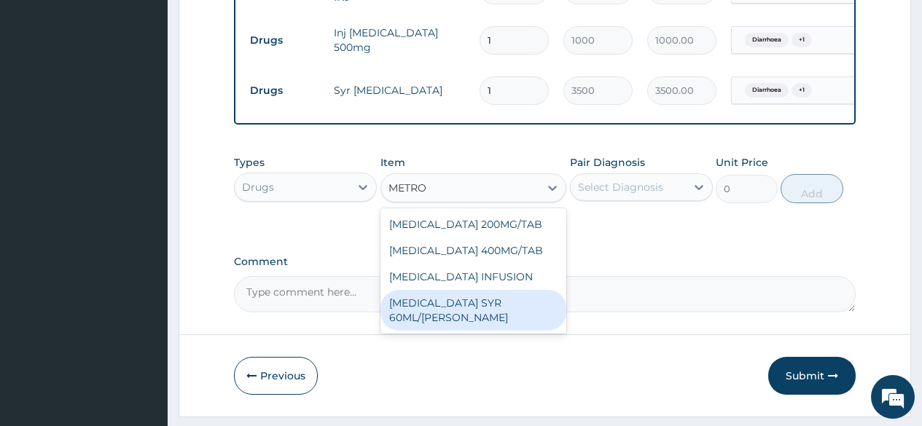
click at [469, 307] on div "METRONIDAZOLE SYR 60ML/BOTT" at bounding box center [473, 310] width 187 height 41
type input "500"
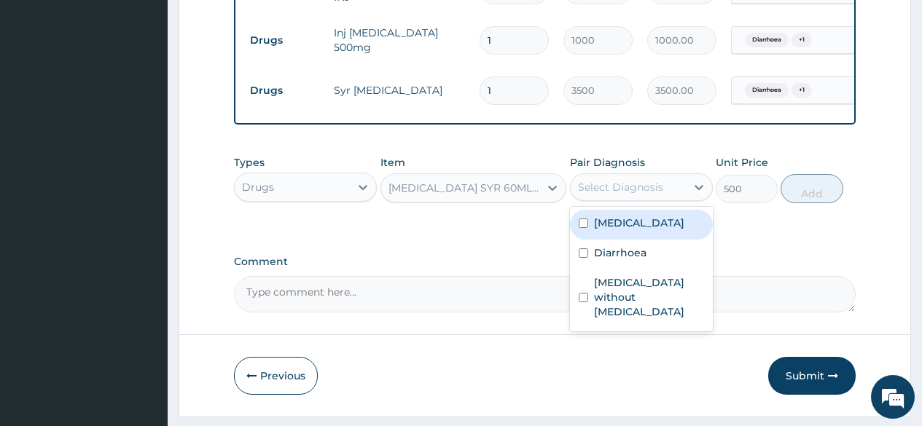
click at [636, 190] on div "Select Diagnosis" at bounding box center [620, 187] width 85 height 15
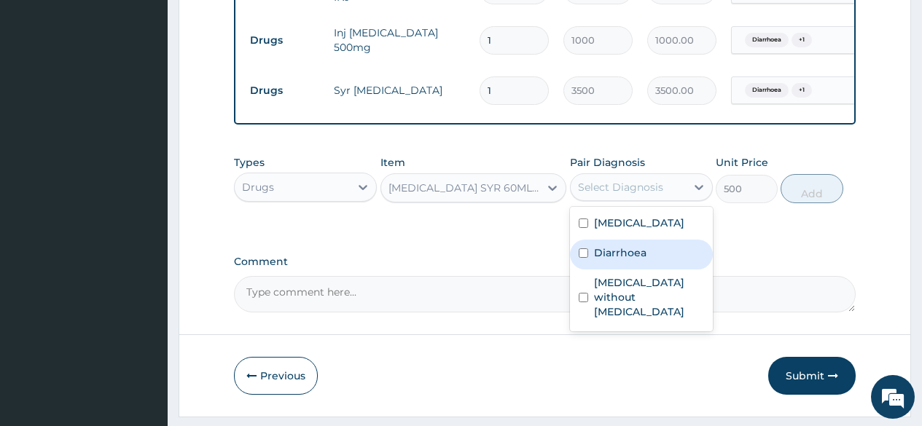
drag, startPoint x: 612, startPoint y: 308, endPoint x: 613, endPoint y: 318, distance: 10.2
click at [613, 260] on label "Diarrhoea" at bounding box center [620, 253] width 52 height 15
checkbox input "true"
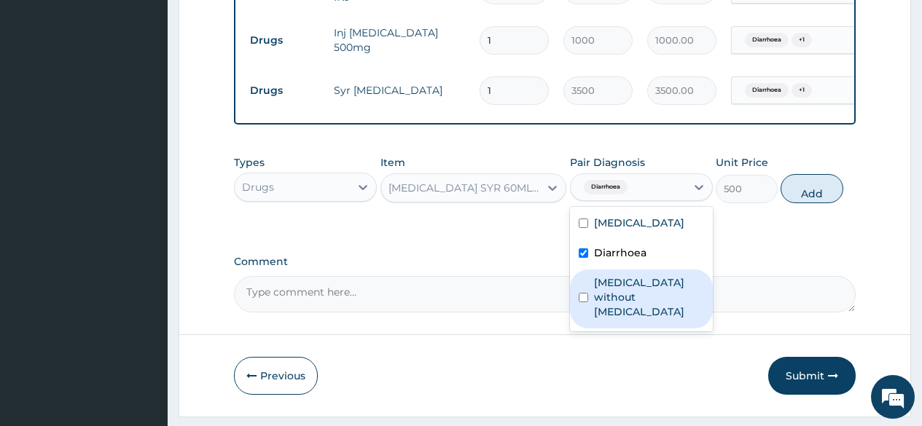
drag, startPoint x: 611, startPoint y: 343, endPoint x: 694, endPoint y: 329, distance: 83.6
click at [613, 319] on label "Sepsis without septic shock" at bounding box center [649, 297] width 110 height 44
checkbox input "true"
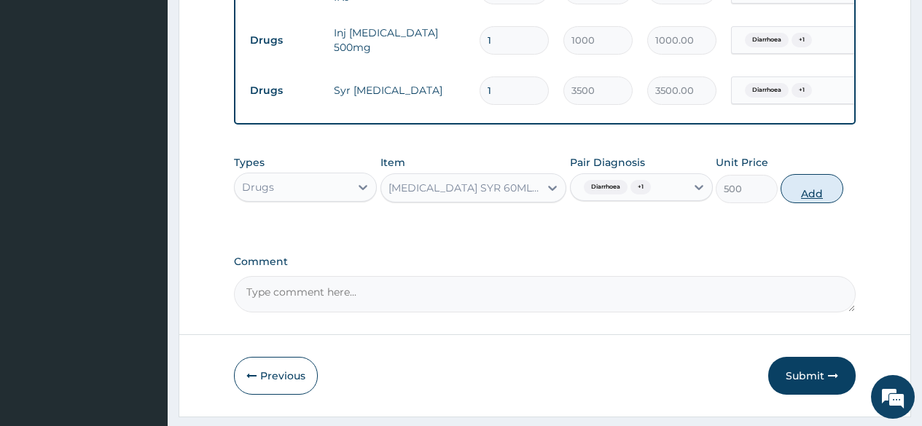
click at [816, 198] on button "Add" at bounding box center [811, 188] width 62 height 29
type input "0"
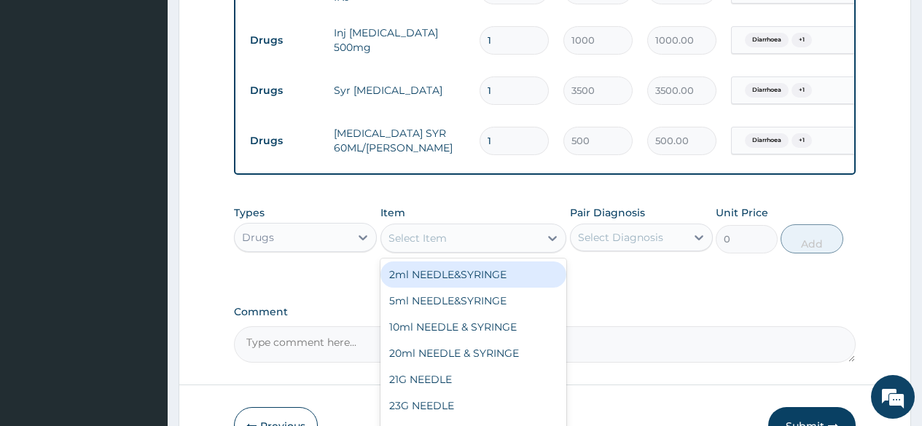
click at [477, 250] on div "Select Item" at bounding box center [460, 238] width 159 height 23
type input "LONAR"
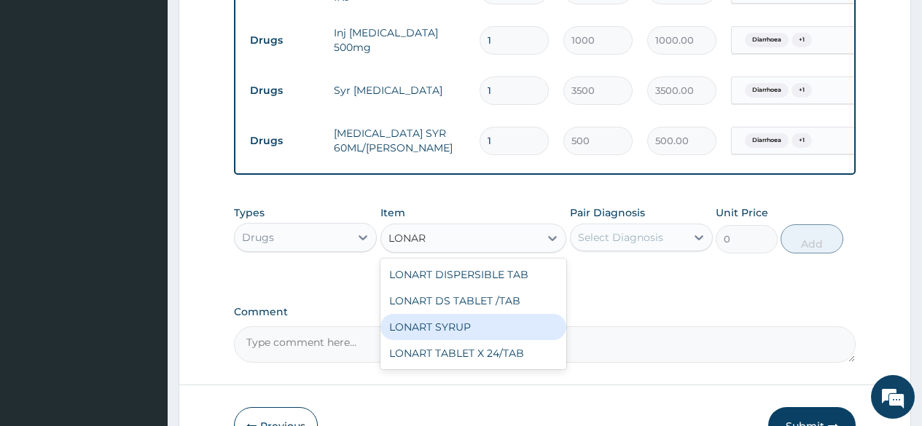
drag, startPoint x: 455, startPoint y: 338, endPoint x: 576, endPoint y: 308, distance: 123.9
click at [459, 337] on div "LONART SYRUP" at bounding box center [473, 327] width 187 height 26
type input "1500"
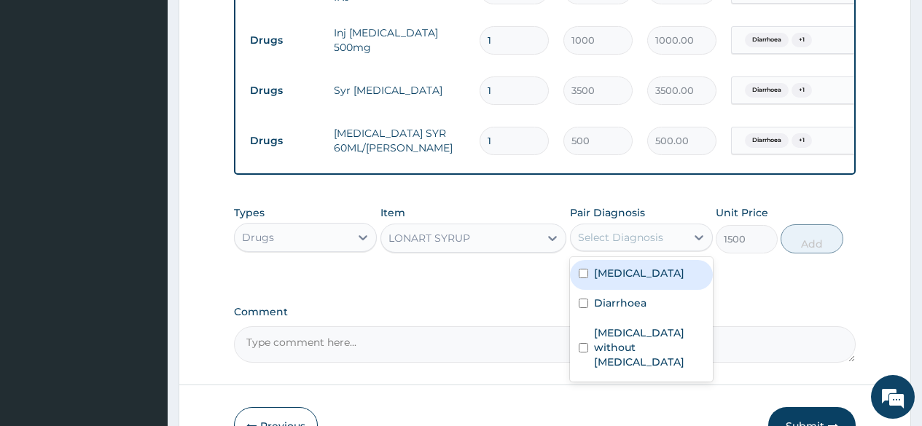
click at [622, 245] on div "Select Diagnosis" at bounding box center [620, 237] width 85 height 15
drag, startPoint x: 625, startPoint y: 310, endPoint x: 773, endPoint y: 287, distance: 149.6
click at [662, 281] on label "Plasmodium malariae malaria without complication" at bounding box center [639, 273] width 90 height 15
checkbox input "true"
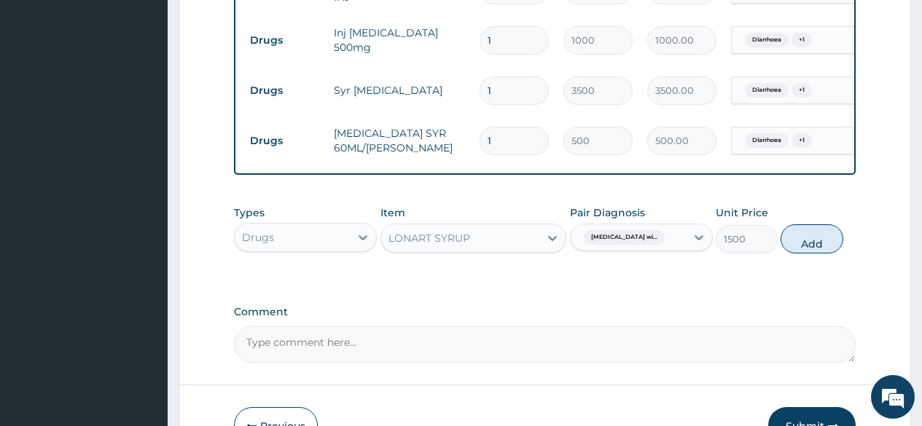
drag, startPoint x: 821, startPoint y: 247, endPoint x: 681, endPoint y: 259, distance: 140.4
click at [814, 251] on button "Add" at bounding box center [811, 238] width 62 height 29
type input "0"
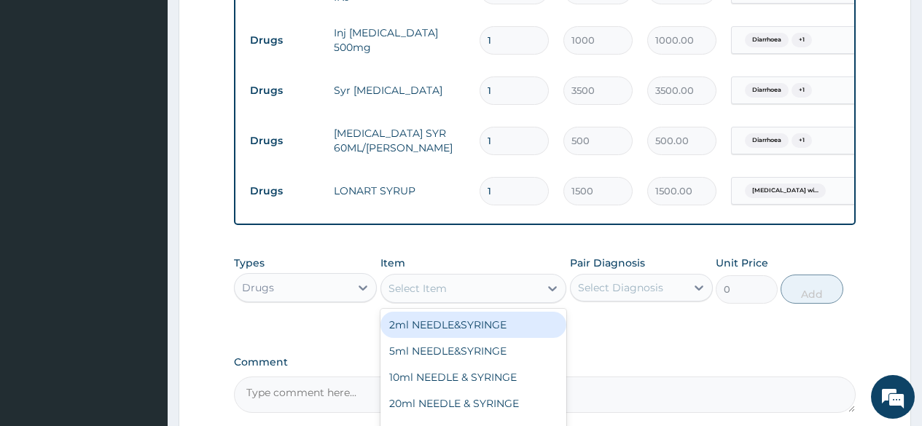
click at [449, 300] on div "Select Item" at bounding box center [460, 288] width 159 height 23
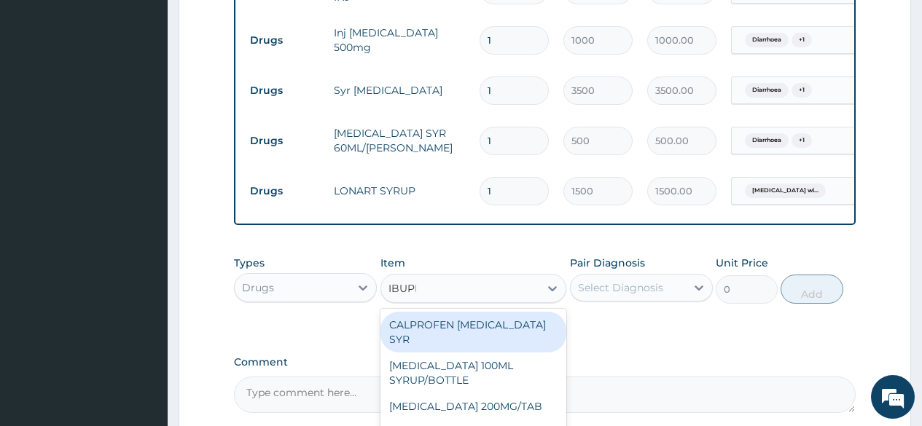
type input "IBUPRO"
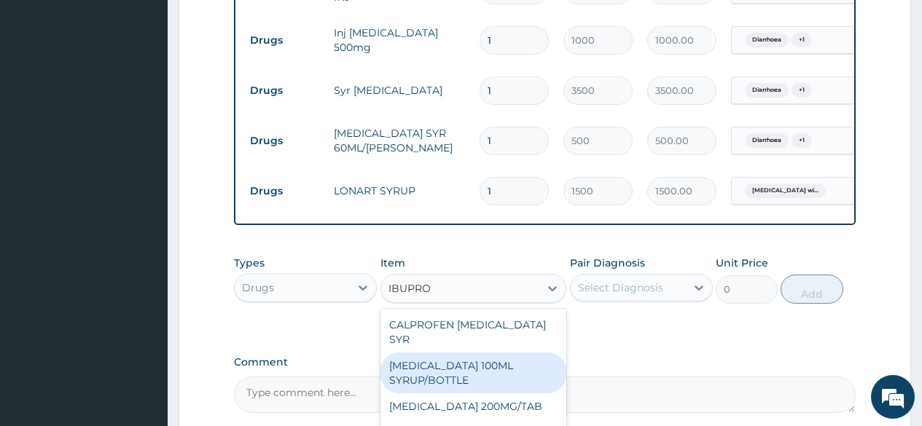
click at [467, 364] on div "IBUPROFEN 100ML SYRUP/BOTTLE" at bounding box center [473, 373] width 187 height 41
type input "650"
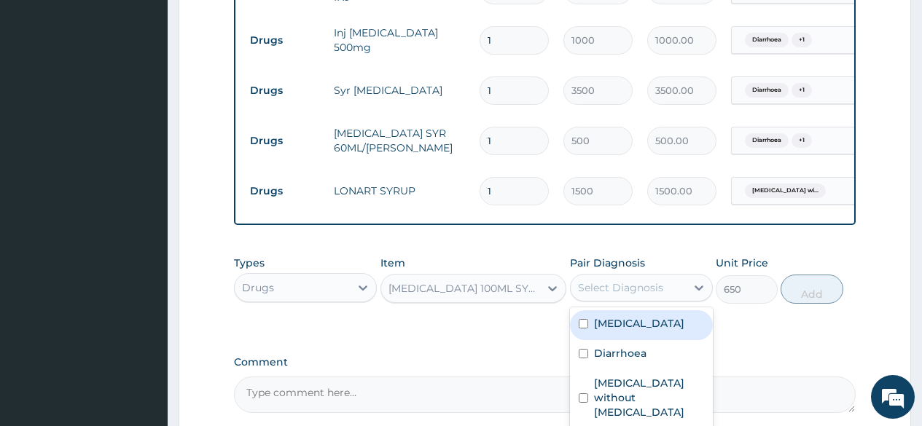
click at [625, 295] on div "Select Diagnosis" at bounding box center [620, 288] width 85 height 15
click at [633, 331] on label "Plasmodium malariae malaria without complication" at bounding box center [639, 323] width 90 height 15
checkbox input "true"
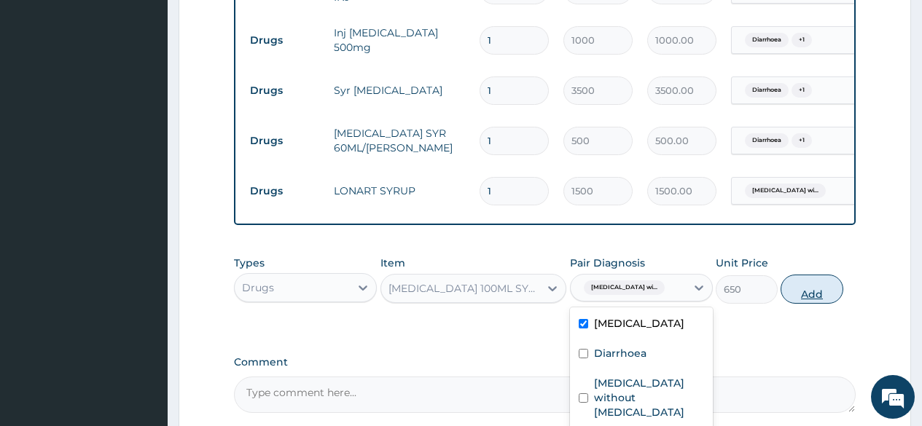
click at [834, 303] on button "Add" at bounding box center [811, 289] width 62 height 29
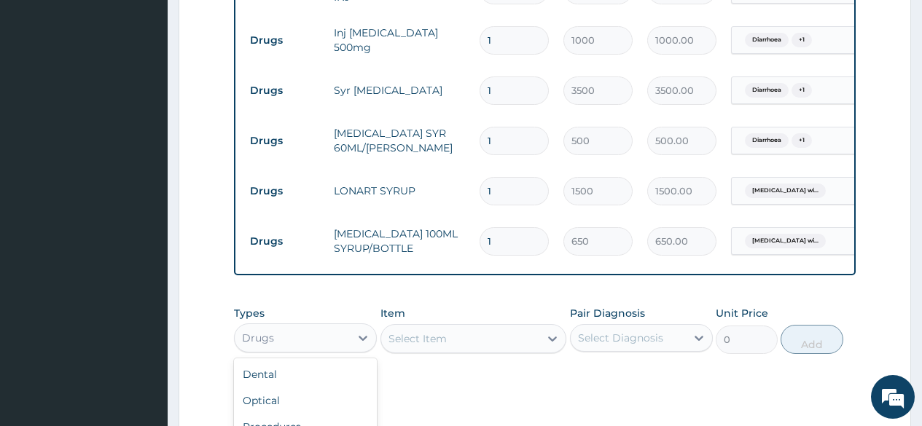
click at [305, 349] on div "Drugs" at bounding box center [292, 337] width 115 height 23
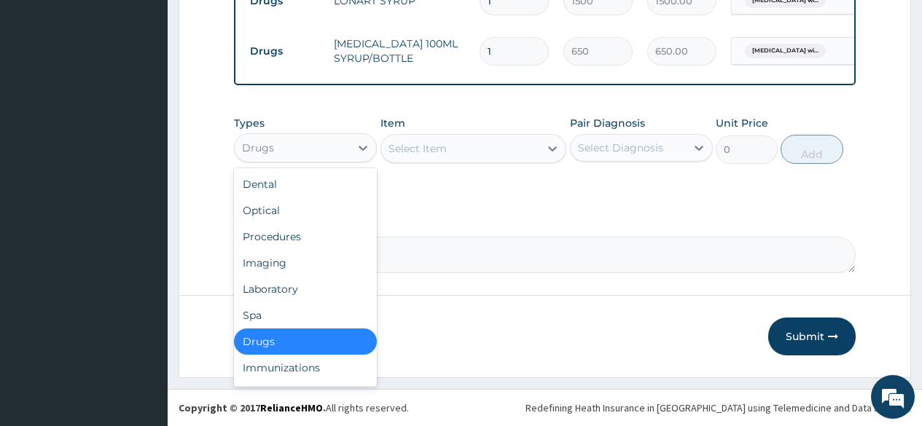
scroll to position [968, 0]
click at [284, 243] on div "Procedures" at bounding box center [305, 237] width 143 height 26
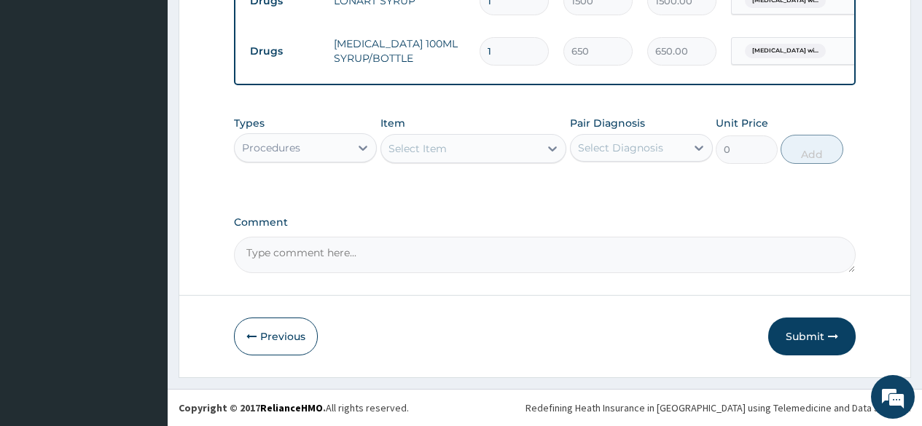
click at [496, 154] on div "Select Item" at bounding box center [460, 148] width 159 height 23
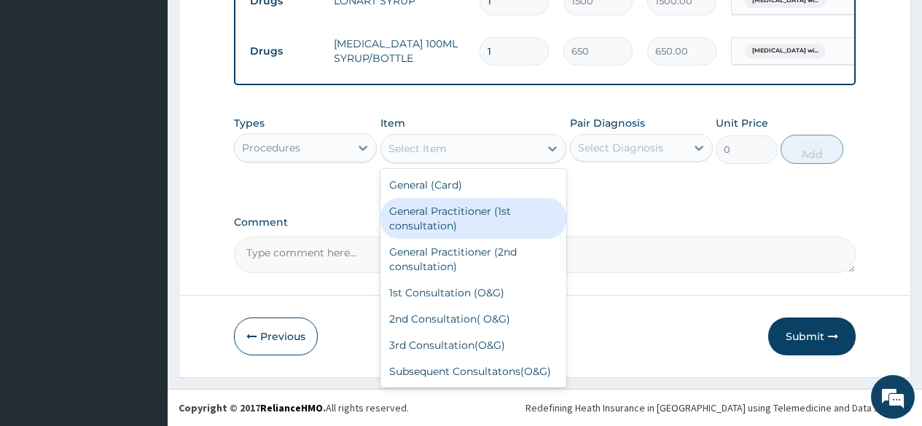
drag, startPoint x: 479, startPoint y: 206, endPoint x: 590, endPoint y: 155, distance: 122.3
click at [482, 206] on div "General Practitioner (1st consultation)" at bounding box center [473, 218] width 187 height 41
type input "2000"
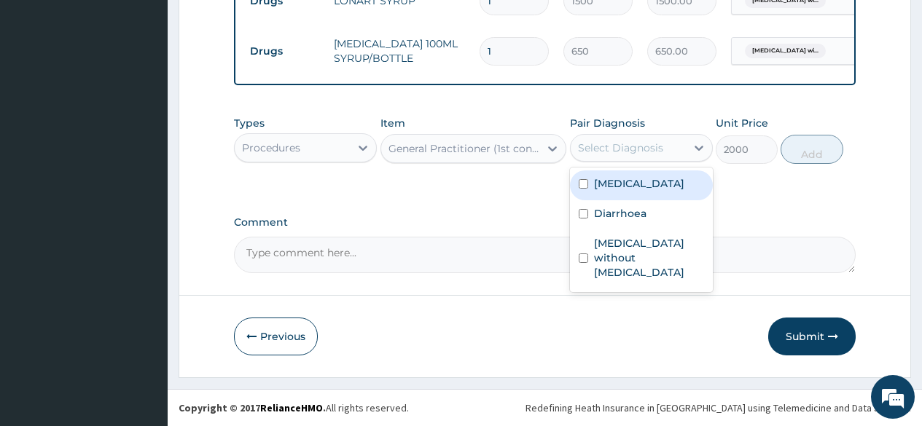
click at [595, 146] on div "Select Diagnosis" at bounding box center [620, 148] width 85 height 15
drag, startPoint x: 604, startPoint y: 201, endPoint x: 584, endPoint y: 246, distance: 49.3
click at [605, 191] on label "Plasmodium malariae malaria without complication" at bounding box center [639, 183] width 90 height 15
checkbox input "true"
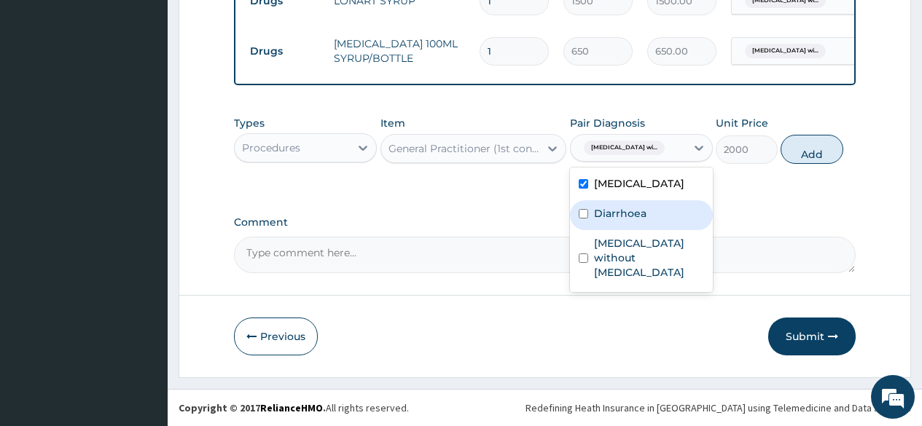
drag, startPoint x: 602, startPoint y: 238, endPoint x: 603, endPoint y: 286, distance: 48.1
click at [603, 221] on label "Diarrhoea" at bounding box center [620, 213] width 52 height 15
checkbox input "true"
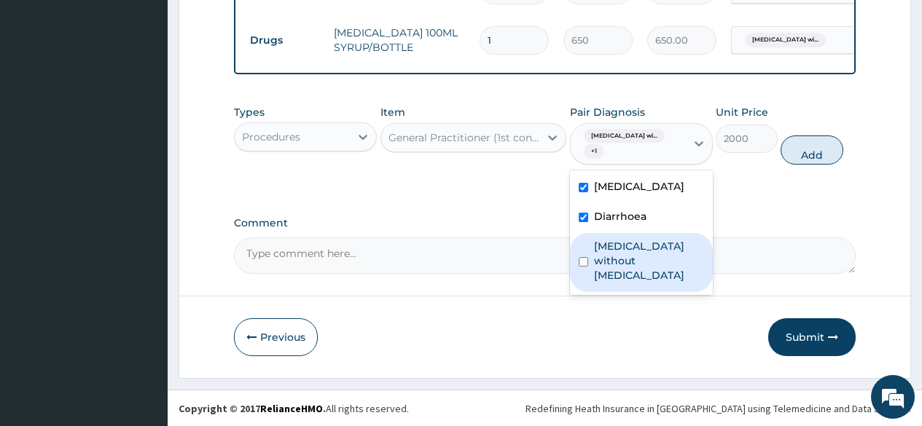
drag, startPoint x: 601, startPoint y: 290, endPoint x: 709, endPoint y: 268, distance: 110.0
click at [602, 283] on label "Sepsis without septic shock" at bounding box center [649, 261] width 110 height 44
checkbox input "true"
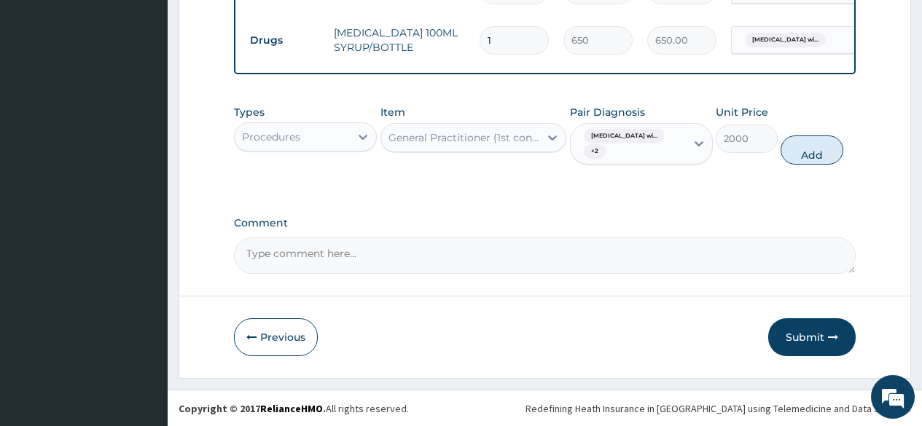
drag, startPoint x: 815, startPoint y: 170, endPoint x: 790, endPoint y: 222, distance: 57.7
click at [814, 165] on button "Add" at bounding box center [811, 150] width 62 height 29
type input "0"
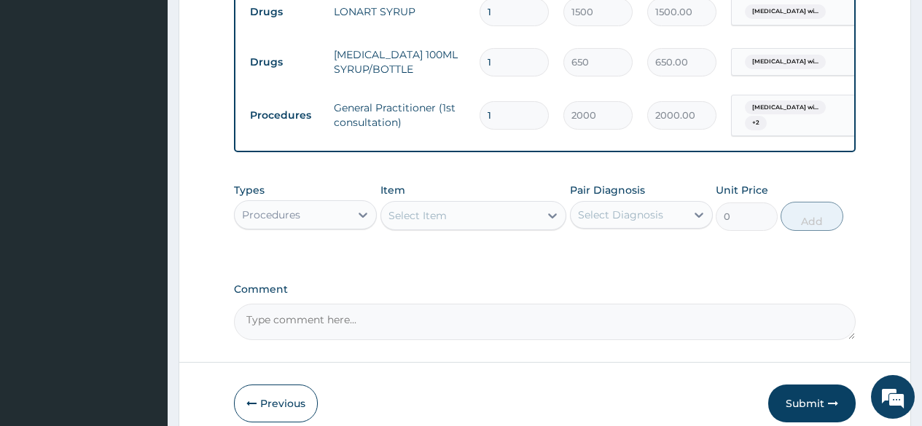
scroll to position [1025, 0]
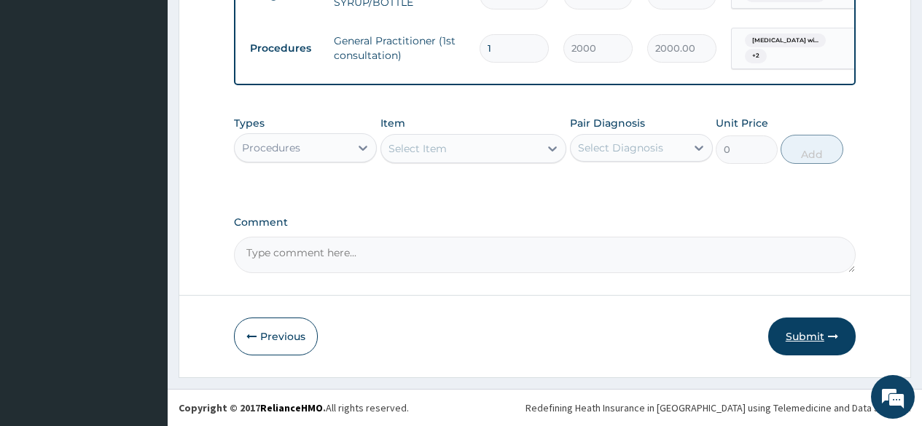
click at [814, 348] on button "Submit" at bounding box center [811, 337] width 87 height 38
click at [792, 333] on button "Submit" at bounding box center [811, 337] width 87 height 38
click at [251, 333] on icon "button" at bounding box center [251, 337] width 10 height 10
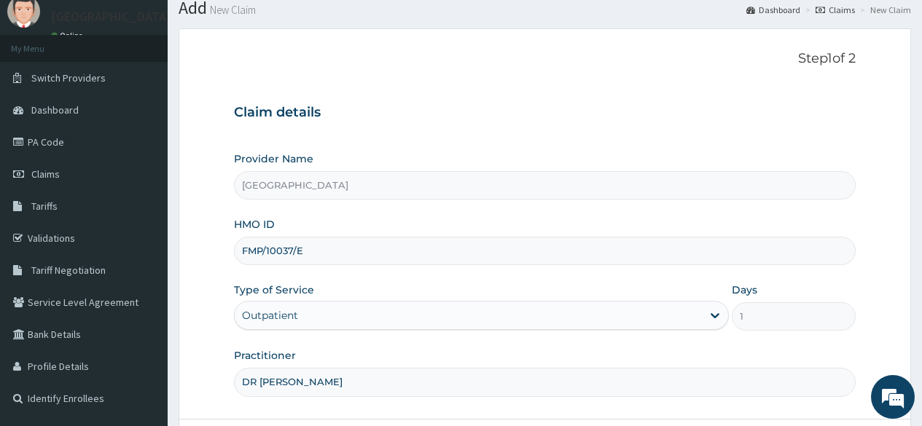
scroll to position [73, 0]
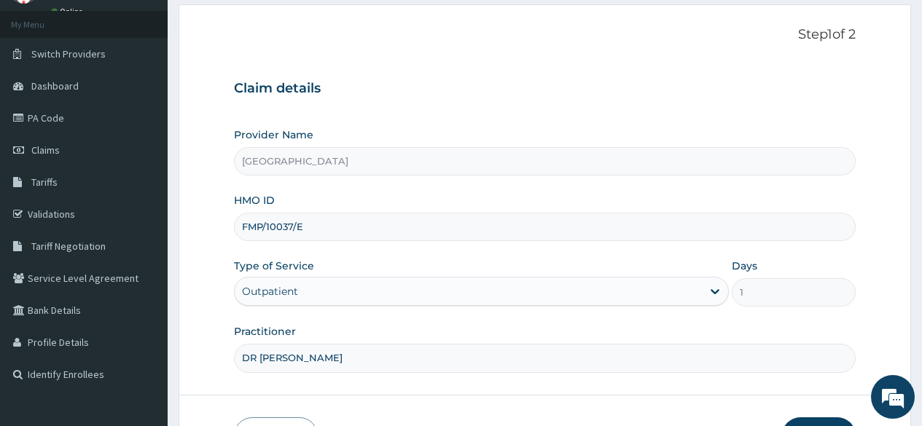
click at [305, 227] on input "FMP/10037/E" at bounding box center [545, 227] width 622 height 28
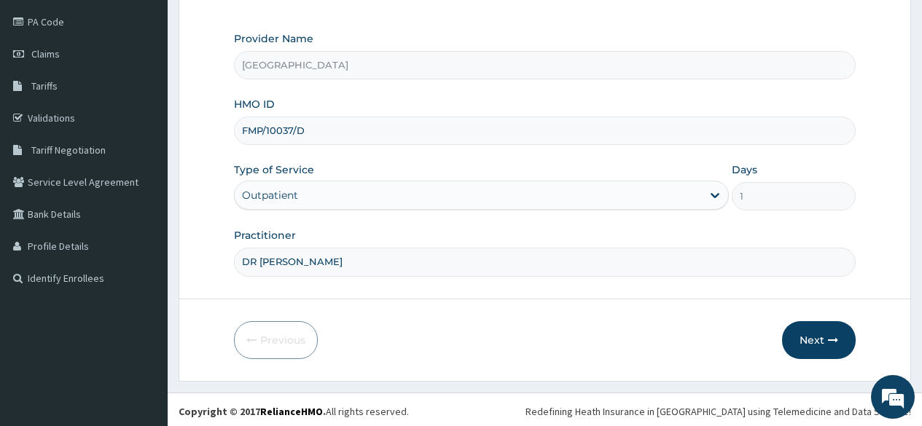
scroll to position [173, 0]
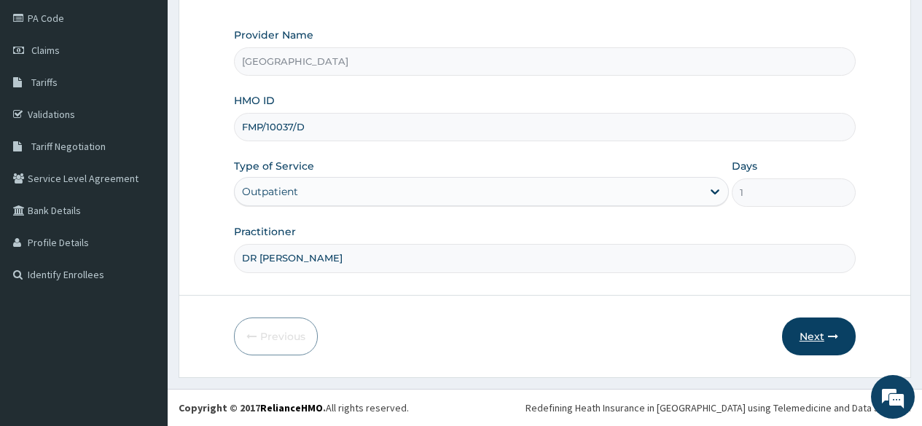
type input "FMP/10037/D"
click at [797, 333] on button "Next" at bounding box center [819, 337] width 74 height 38
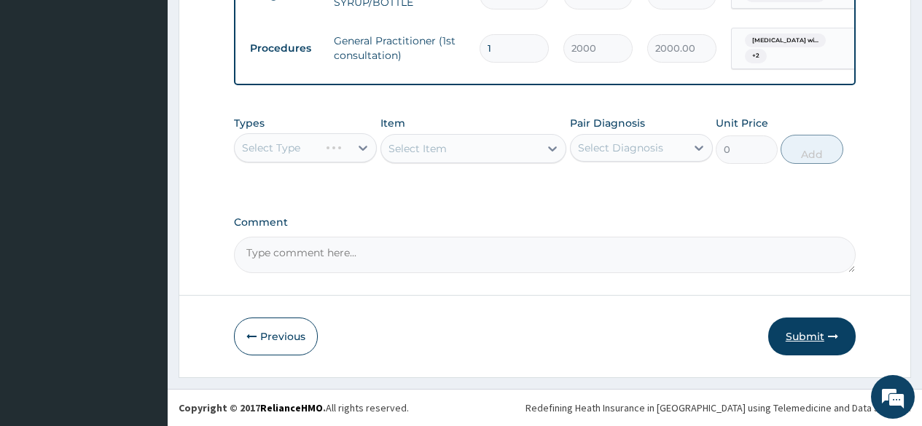
click at [805, 329] on button "Submit" at bounding box center [811, 337] width 87 height 38
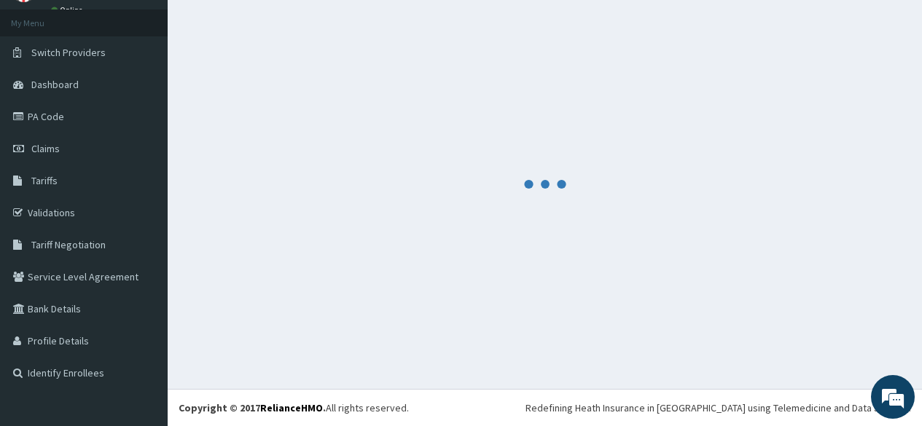
scroll to position [1025, 0]
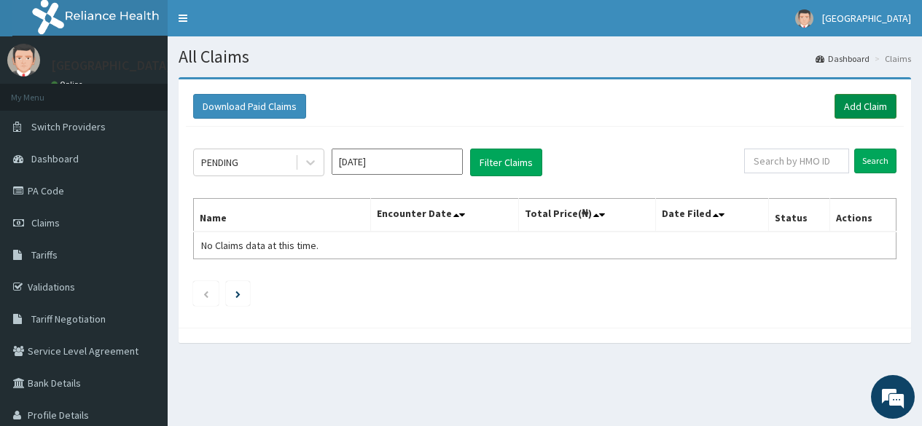
click at [869, 98] on link "Add Claim" at bounding box center [865, 106] width 62 height 25
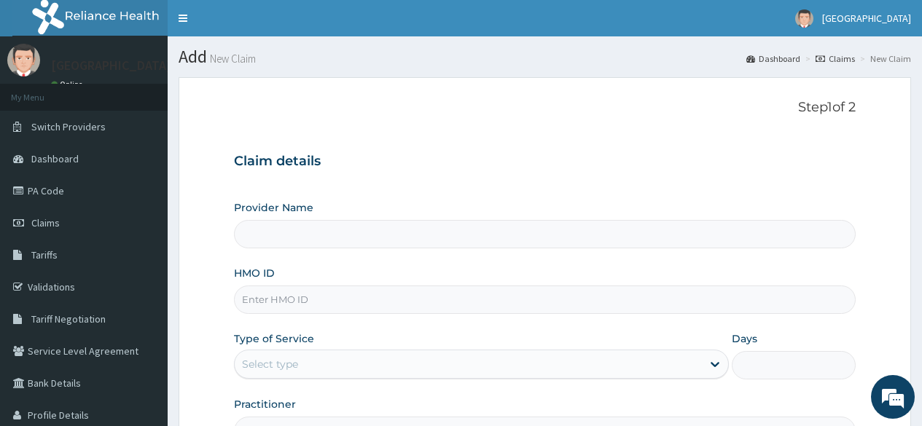
click at [293, 302] on input "HMO ID" at bounding box center [545, 300] width 622 height 28
type input "[GEOGRAPHIC_DATA]"
type input "FMP/10037/C"
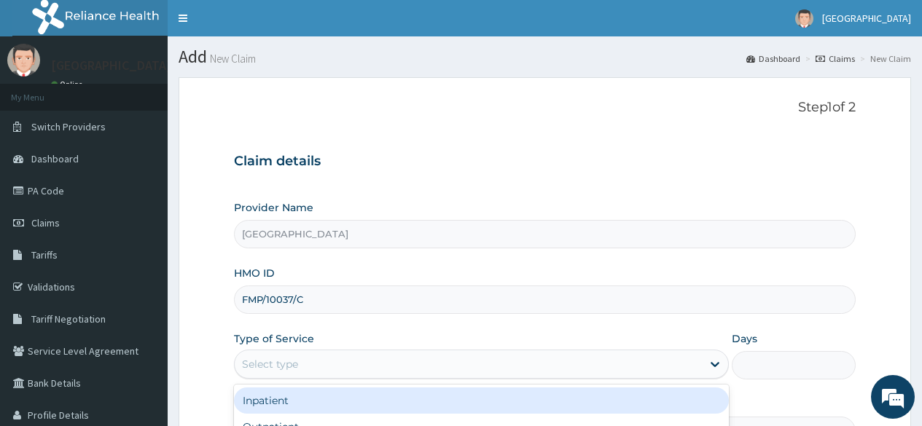
click at [297, 363] on div "Select type" at bounding box center [270, 364] width 56 height 15
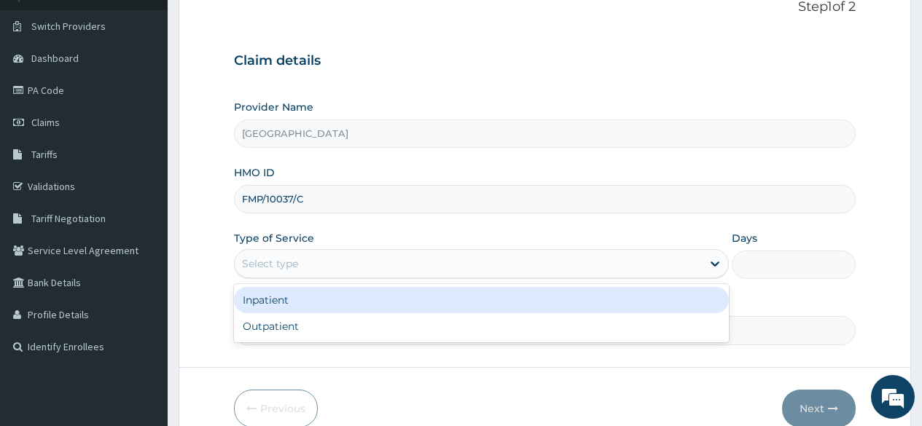
scroll to position [146, 0]
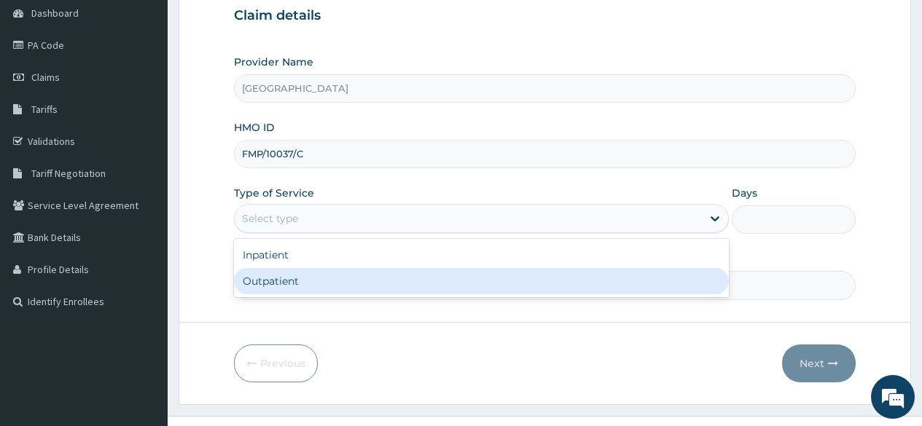
click at [267, 283] on div "Outpatient" at bounding box center [481, 281] width 495 height 26
type input "1"
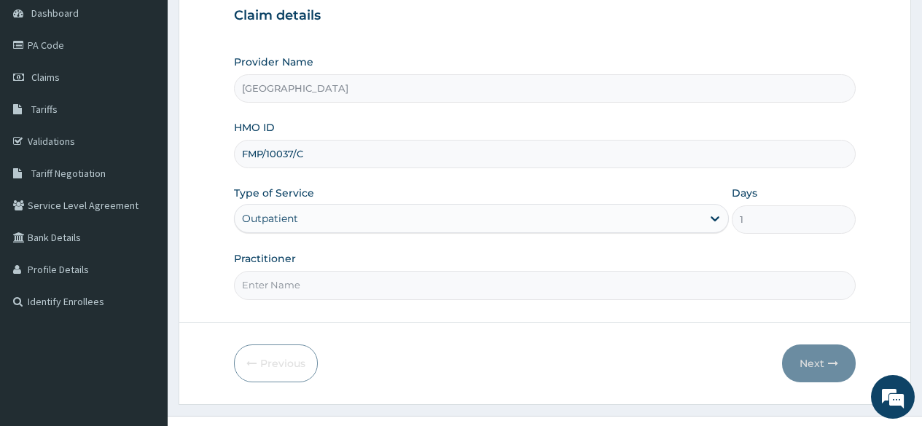
click at [267, 283] on input "Practitioner" at bounding box center [545, 285] width 622 height 28
type input "DR [PERSON_NAME]"
click at [807, 367] on button "Next" at bounding box center [819, 364] width 74 height 38
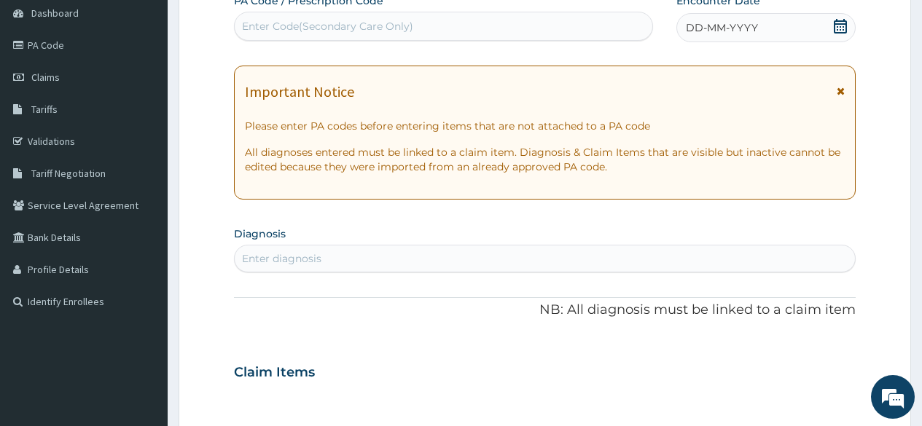
click at [836, 24] on icon at bounding box center [840, 26] width 13 height 15
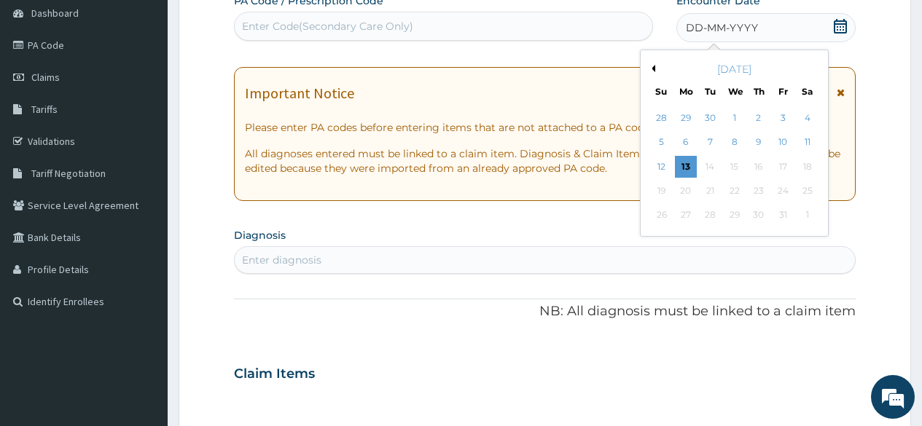
click at [657, 172] on div "12" at bounding box center [661, 167] width 22 height 22
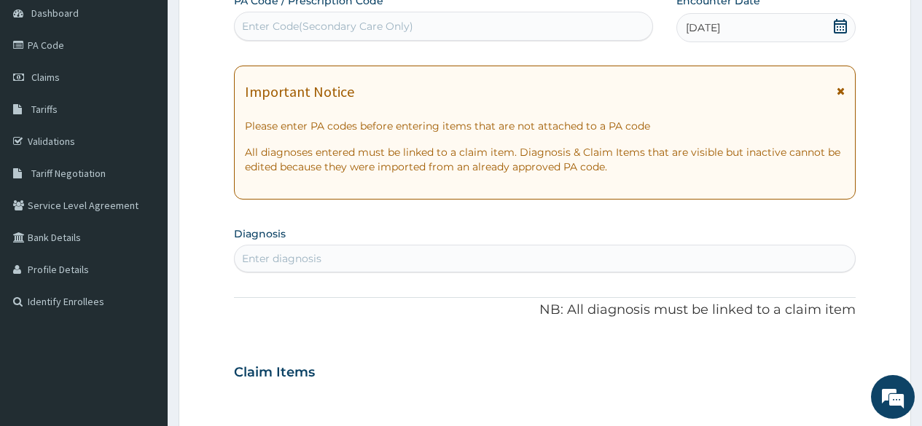
click at [369, 259] on div "Enter diagnosis" at bounding box center [545, 258] width 620 height 23
type input "UPPER RESPIRATORY"
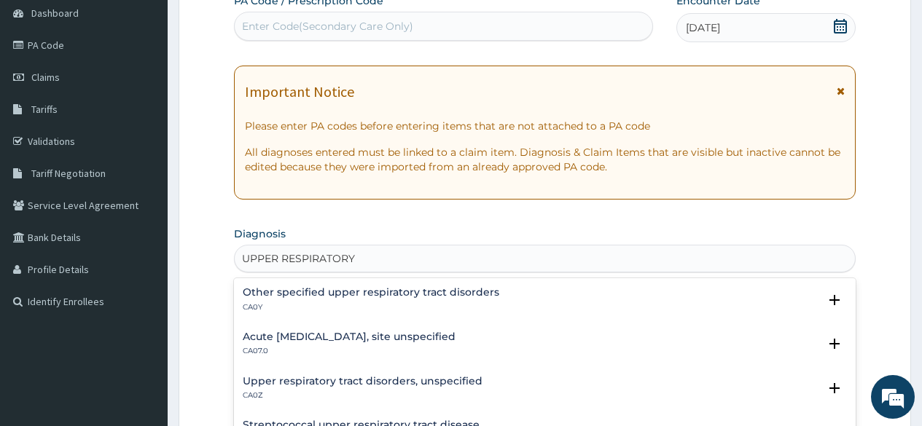
click at [366, 287] on h4 "Other specified upper respiratory tract disorders" at bounding box center [371, 292] width 257 height 11
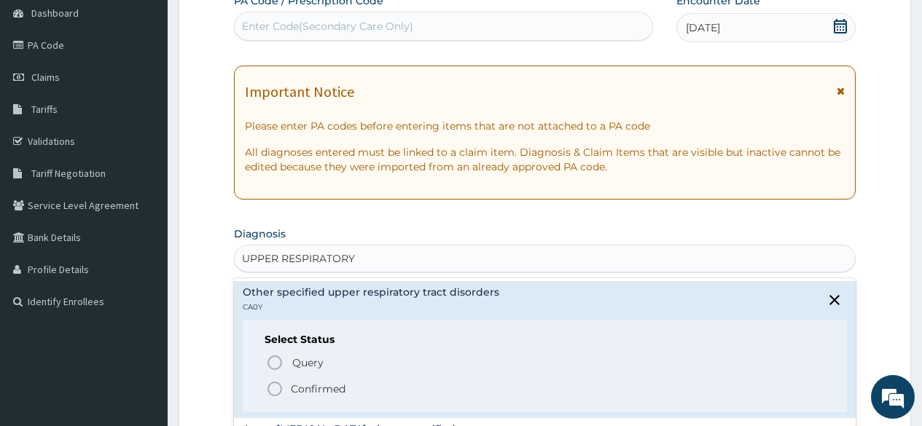
click at [276, 385] on icon "status option filled" at bounding box center [274, 388] width 17 height 17
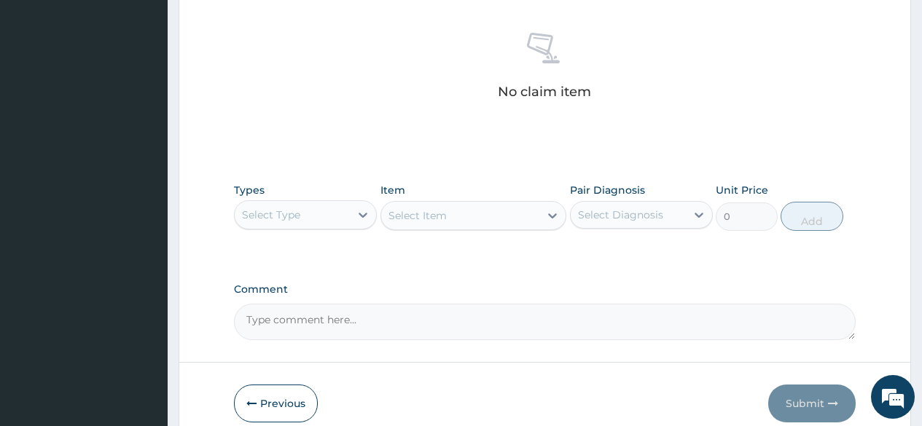
scroll to position [583, 0]
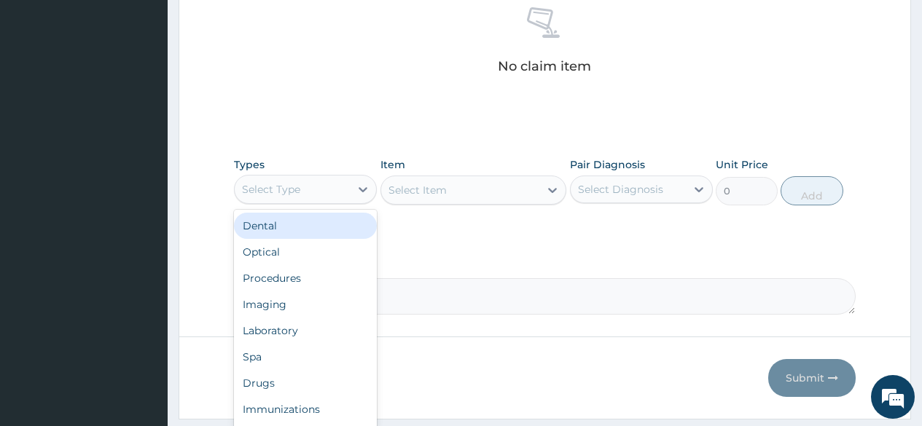
click at [294, 192] on div "Select Type" at bounding box center [271, 189] width 58 height 15
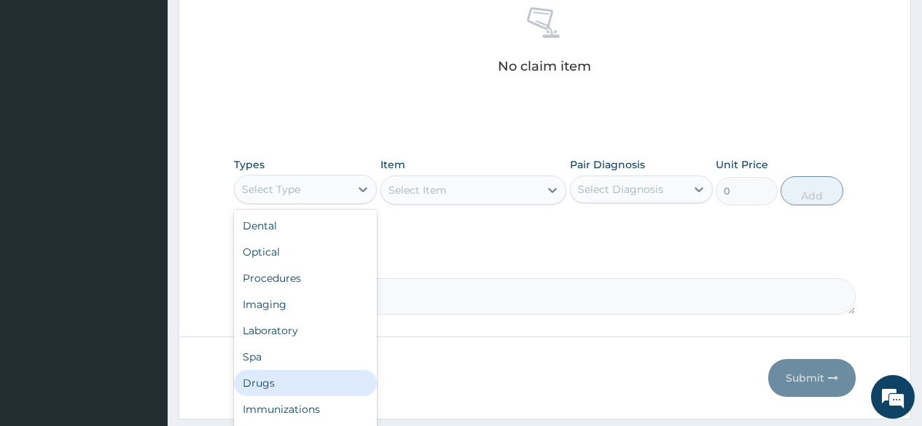
click at [253, 387] on div "Drugs" at bounding box center [305, 383] width 143 height 26
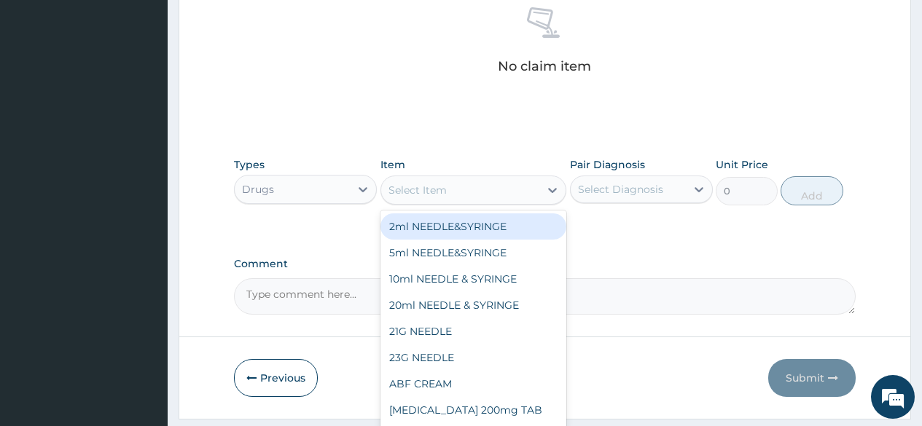
click at [417, 189] on div "Select Item" at bounding box center [417, 190] width 58 height 15
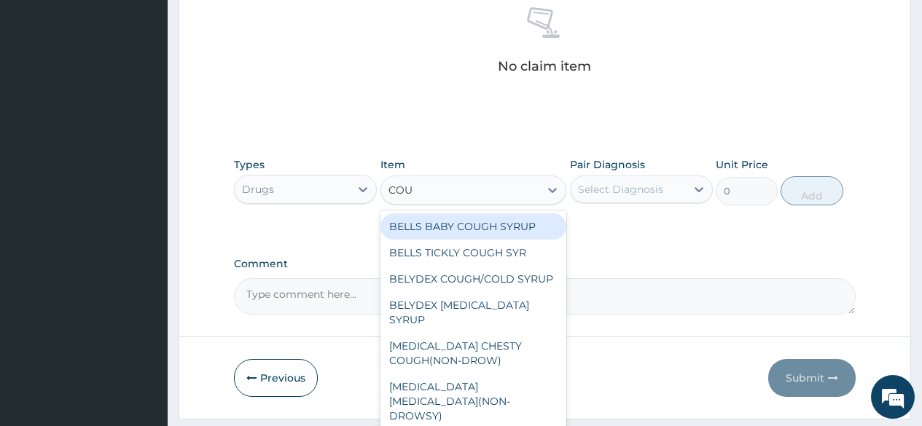
type input "COUGH"
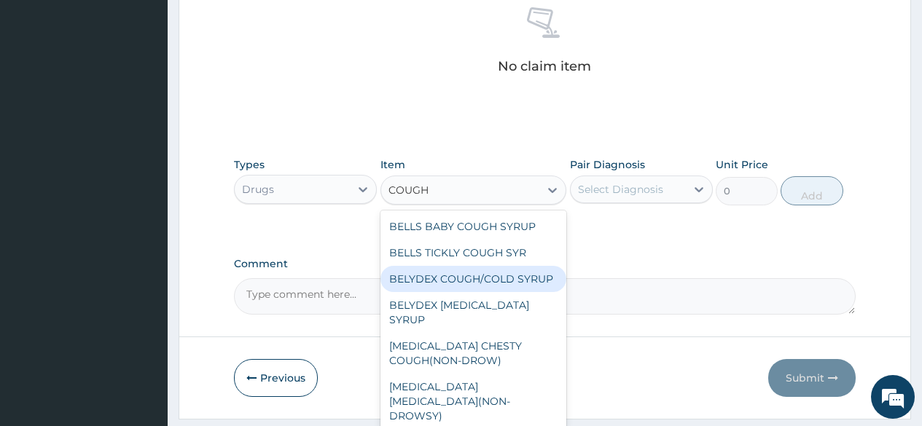
scroll to position [93, 0]
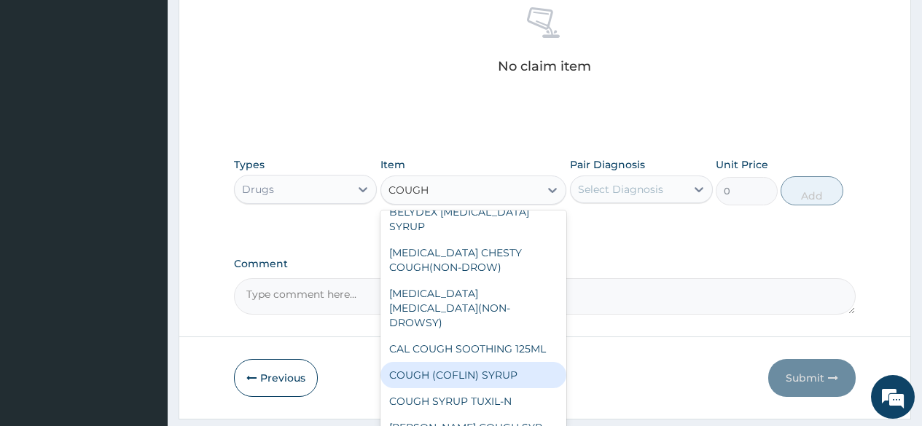
click at [445, 362] on div "COUGH (COFLIN) SYRUP" at bounding box center [473, 375] width 187 height 26
type input "450"
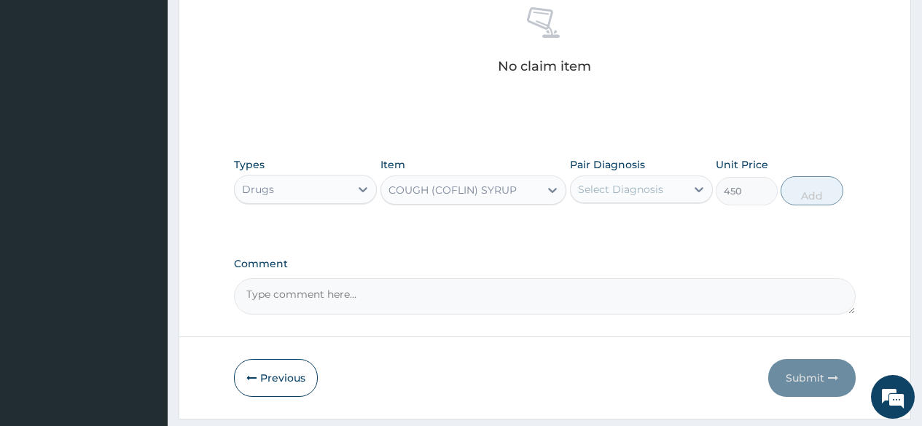
click at [610, 192] on div "Select Diagnosis" at bounding box center [620, 189] width 85 height 15
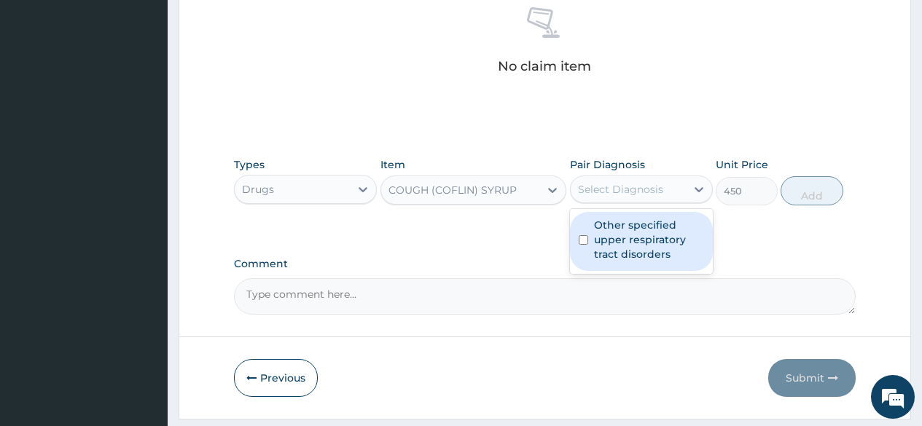
drag, startPoint x: 603, startPoint y: 232, endPoint x: 716, endPoint y: 215, distance: 114.3
click at [608, 233] on label "Other specified upper respiratory tract disorders" at bounding box center [649, 240] width 110 height 44
checkbox input "true"
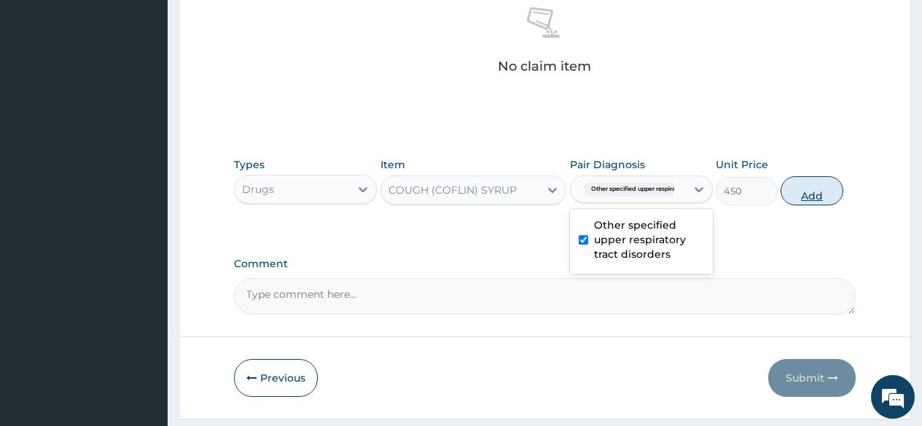
click at [809, 188] on button "Add" at bounding box center [811, 190] width 62 height 29
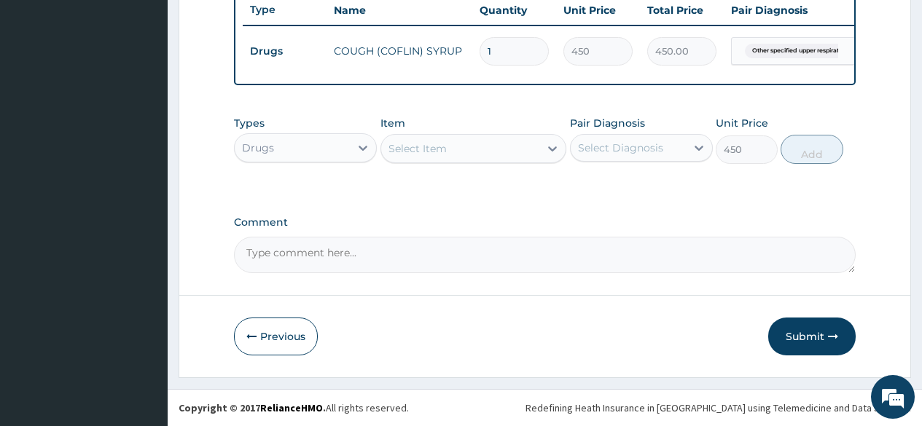
type input "0"
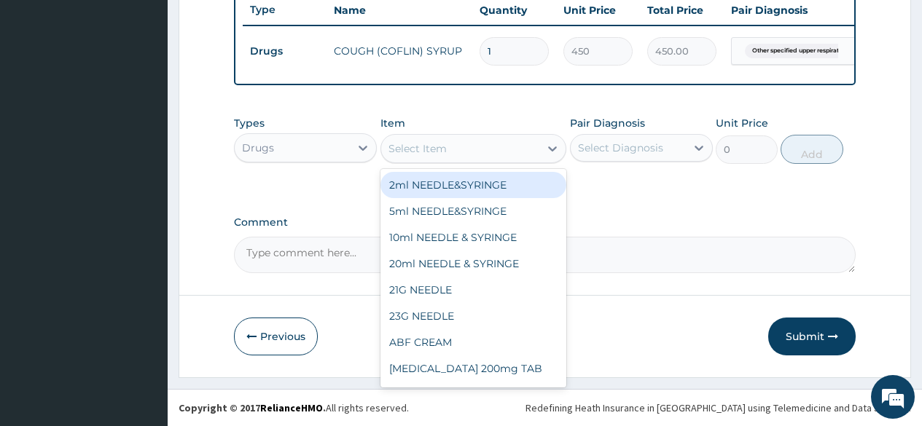
click at [481, 144] on div "Select Item" at bounding box center [460, 148] width 159 height 23
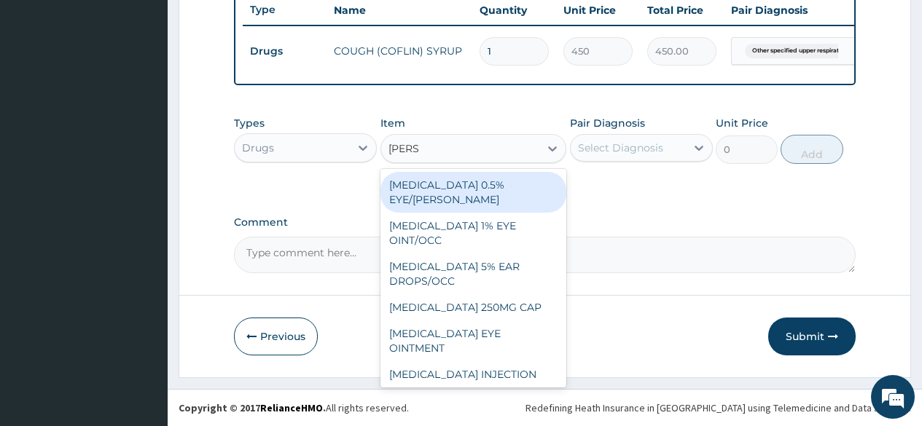
type input "LORAT"
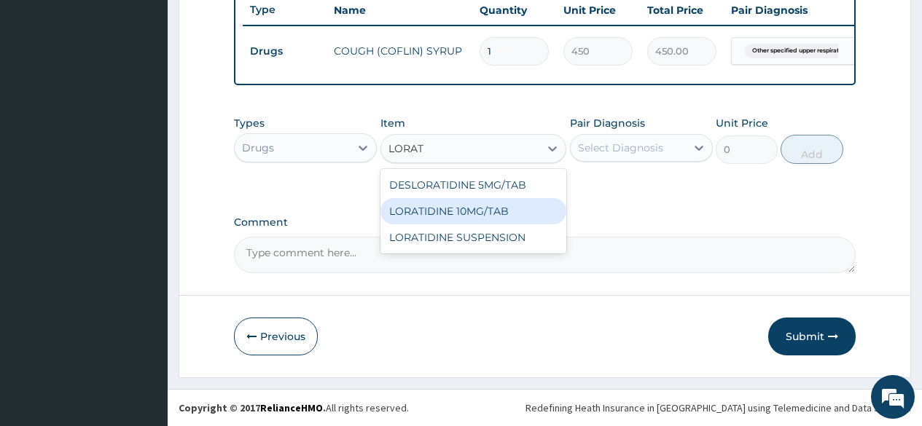
drag, startPoint x: 485, startPoint y: 210, endPoint x: 564, endPoint y: 185, distance: 83.2
click at [511, 206] on div "LORATIDINE 10MG/TAB" at bounding box center [473, 211] width 187 height 26
type input "60"
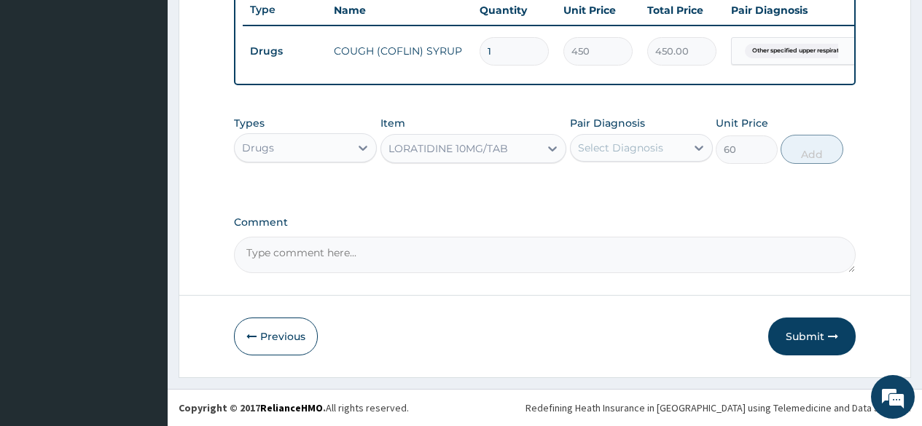
click at [592, 146] on div "Select Diagnosis" at bounding box center [620, 148] width 85 height 15
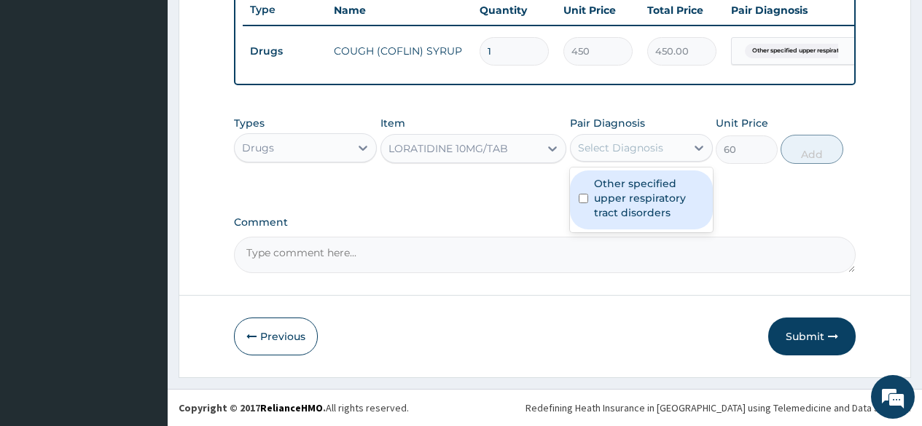
click at [617, 196] on label "Other specified upper respiratory tract disorders" at bounding box center [649, 198] width 110 height 44
checkbox input "true"
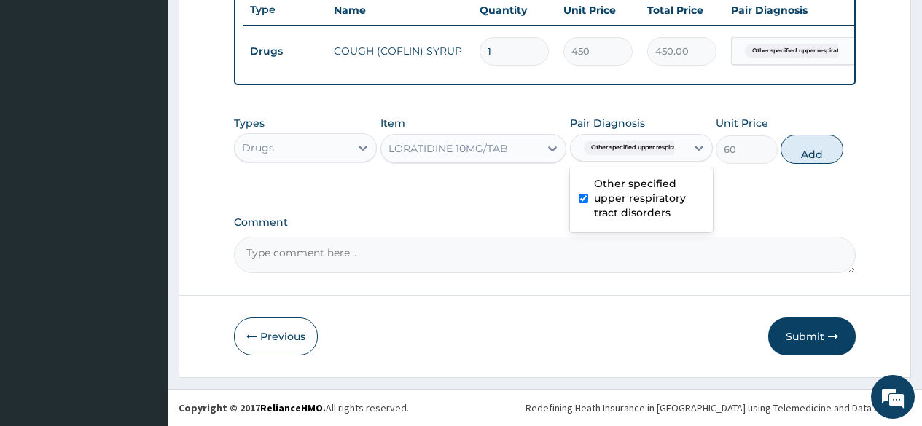
click at [823, 144] on button "Add" at bounding box center [811, 149] width 62 height 29
type input "0"
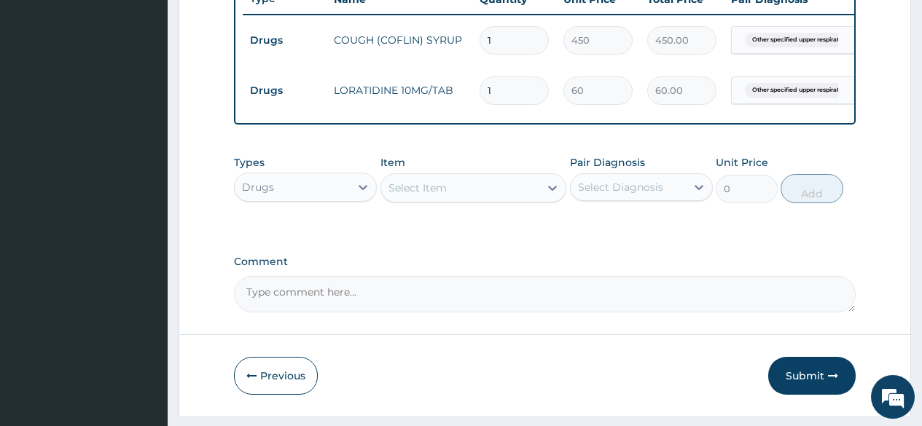
type input "10"
type input "600.00"
type input "10"
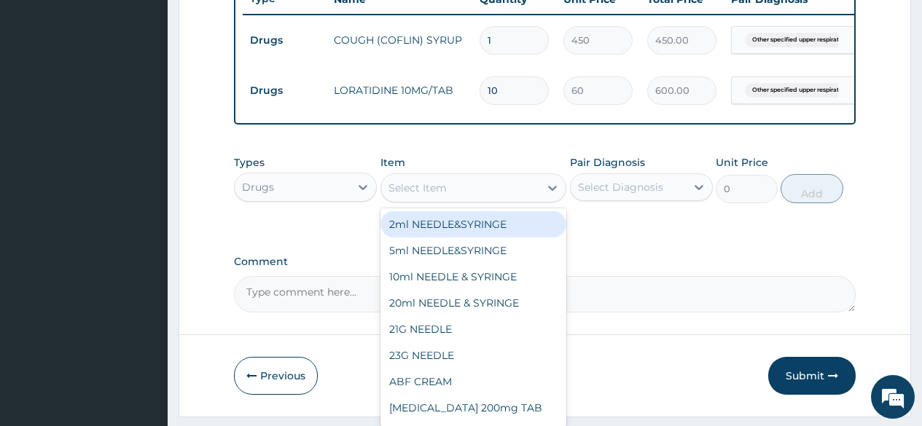
click at [431, 195] on div "Select Item" at bounding box center [417, 188] width 58 height 15
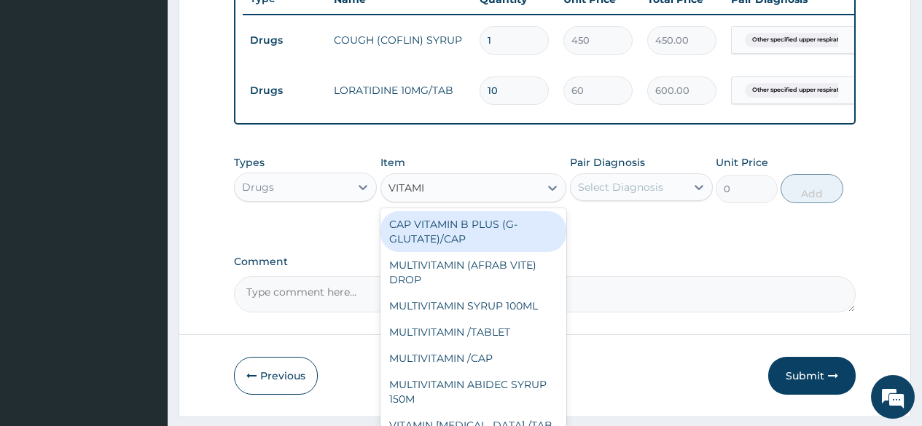
type input "VITAMIN"
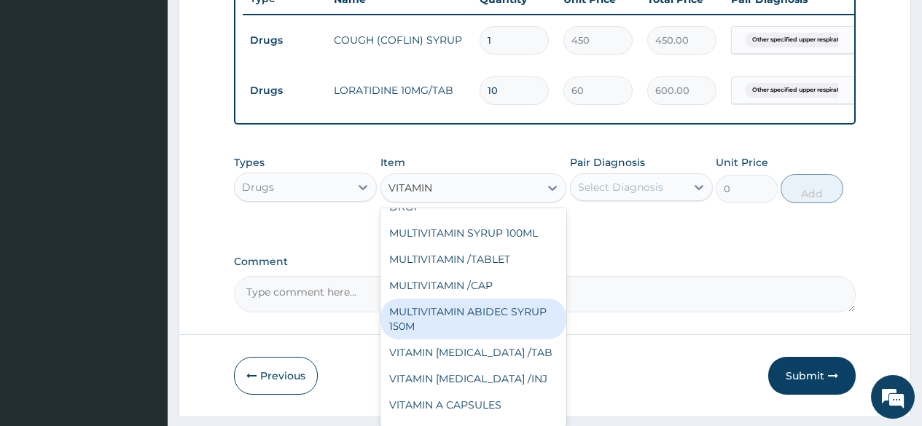
scroll to position [146, 0]
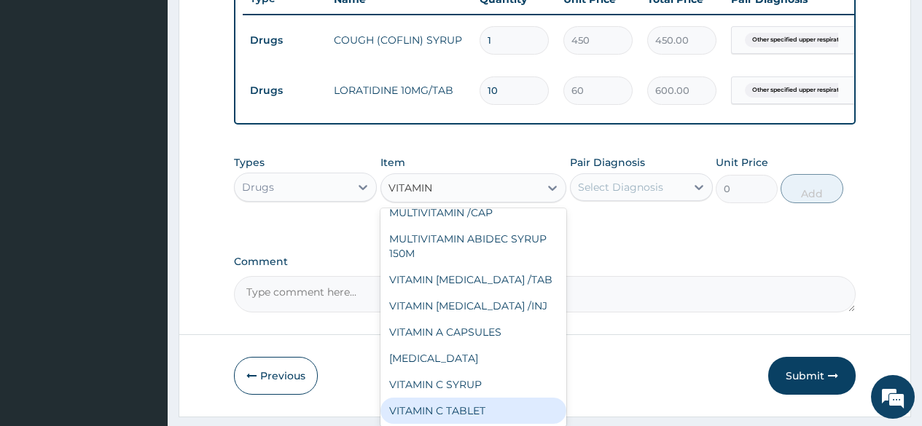
click at [467, 411] on div "VITAMIN C TABLET" at bounding box center [473, 411] width 187 height 26
type input "10"
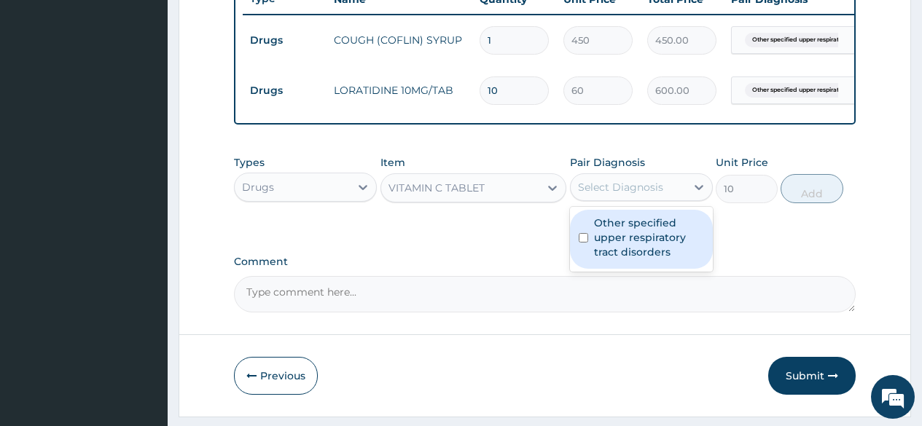
click at [610, 195] on div "Select Diagnosis" at bounding box center [620, 187] width 85 height 15
click at [614, 243] on label "Other specified upper respiratory tract disorders" at bounding box center [649, 238] width 110 height 44
checkbox input "true"
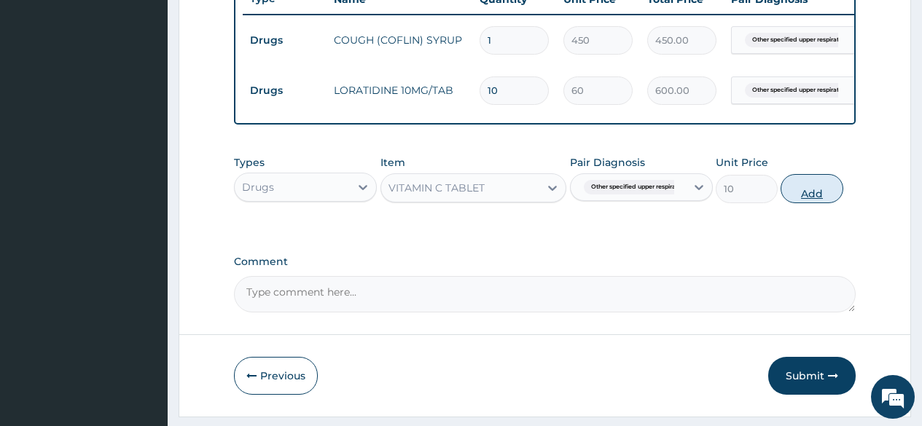
click at [829, 203] on button "Add" at bounding box center [811, 188] width 62 height 29
type input "0"
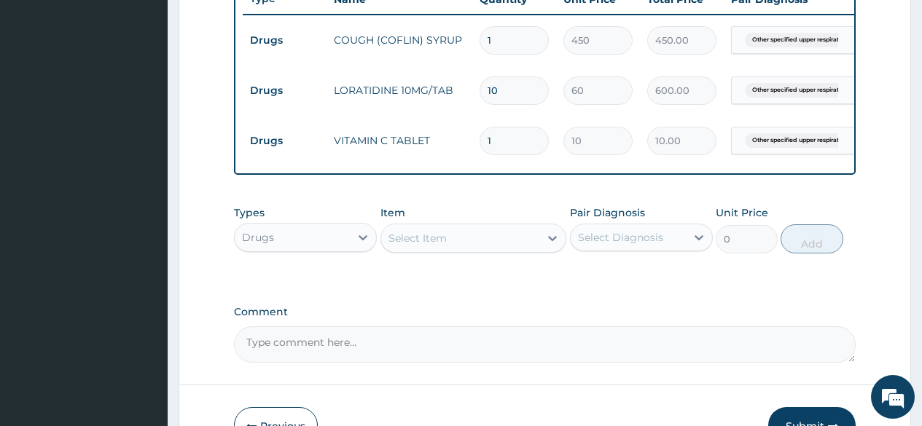
type input "0.00"
type input "3"
type input "30.00"
type input "30"
type input "300.00"
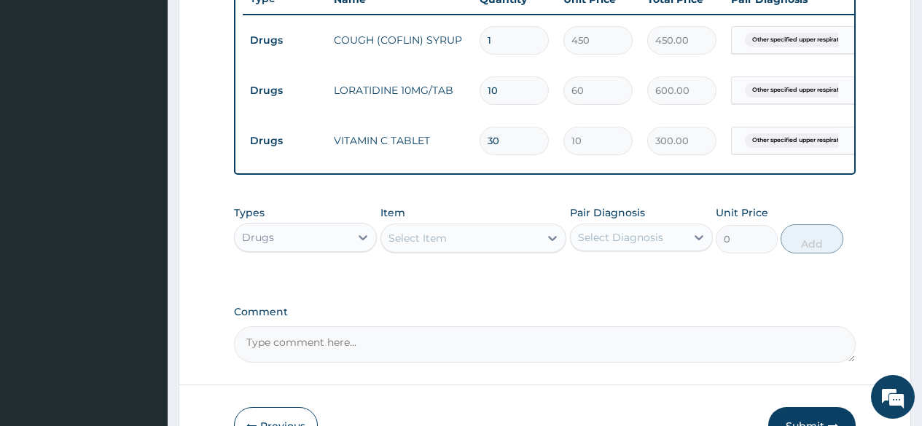
type input "30"
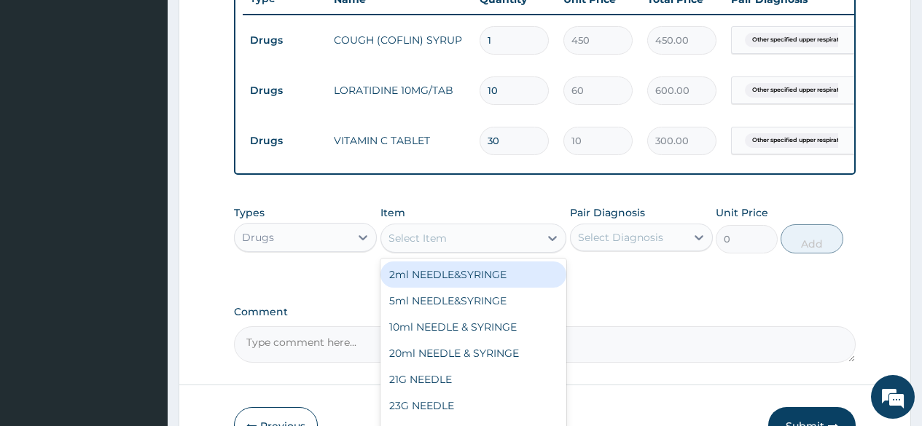
click at [410, 246] on div "Select Item" at bounding box center [417, 238] width 58 height 15
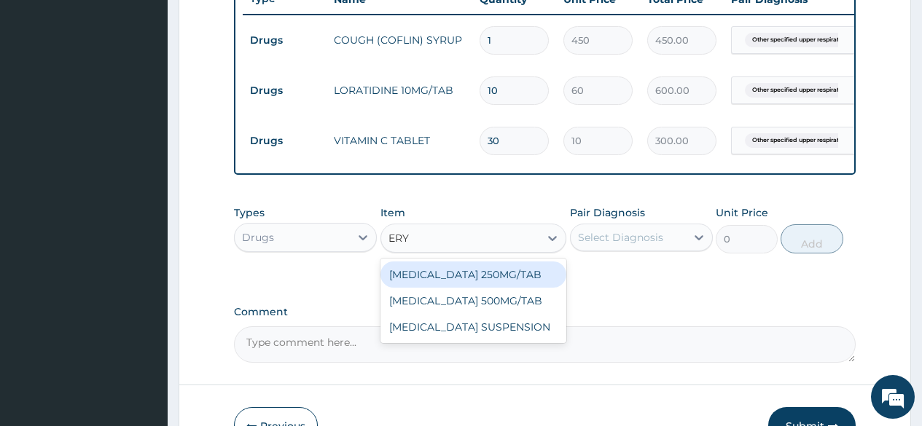
type input "ERYT"
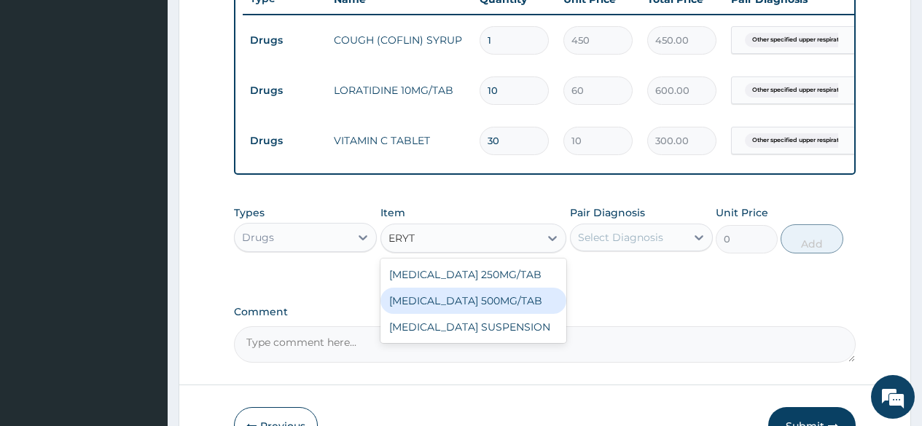
drag, startPoint x: 473, startPoint y: 310, endPoint x: 575, endPoint y: 286, distance: 104.8
click at [483, 310] on div "[MEDICAL_DATA] 500MG/TAB" at bounding box center [473, 301] width 187 height 26
type input "100"
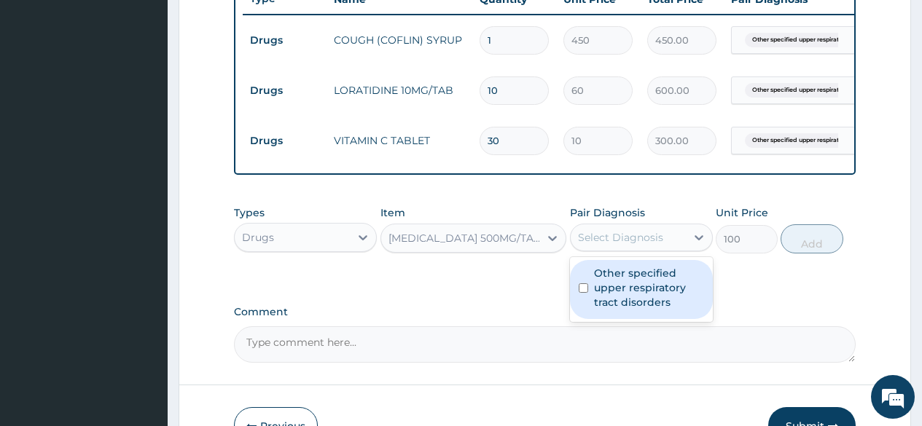
click at [626, 245] on div "Select Diagnosis" at bounding box center [620, 237] width 85 height 15
click at [625, 286] on label "Other specified upper respiratory tract disorders" at bounding box center [649, 288] width 110 height 44
checkbox input "true"
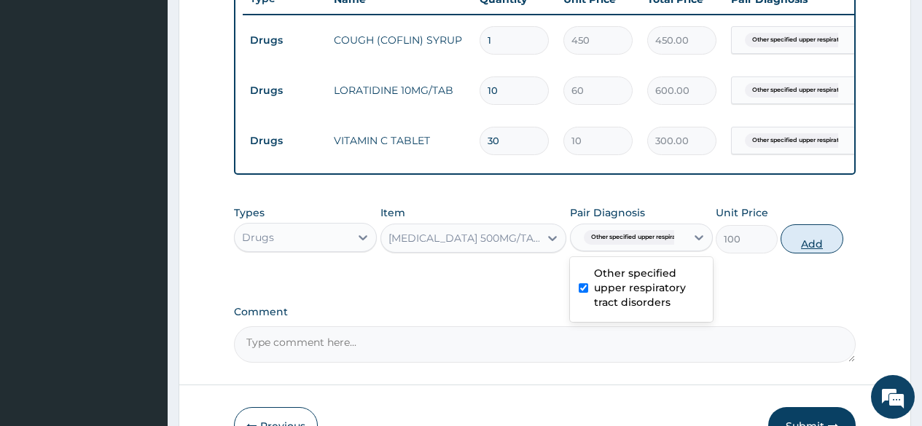
click at [813, 252] on button "Add" at bounding box center [811, 238] width 62 height 29
type input "0"
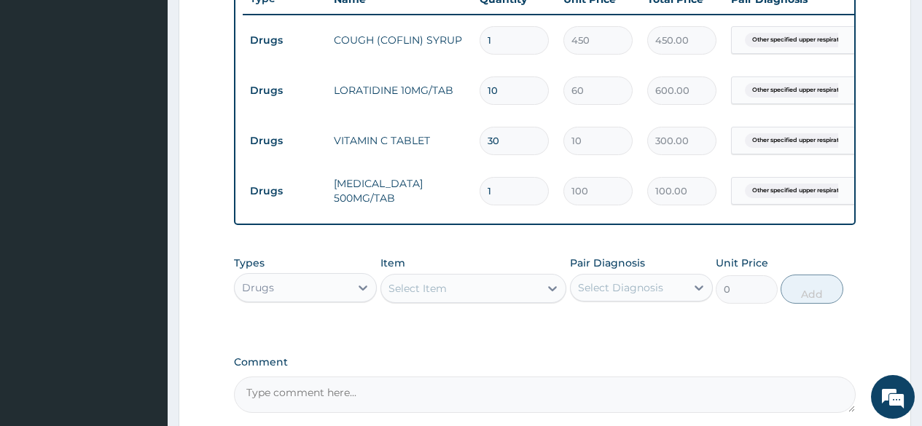
type input "10"
type input "1000.00"
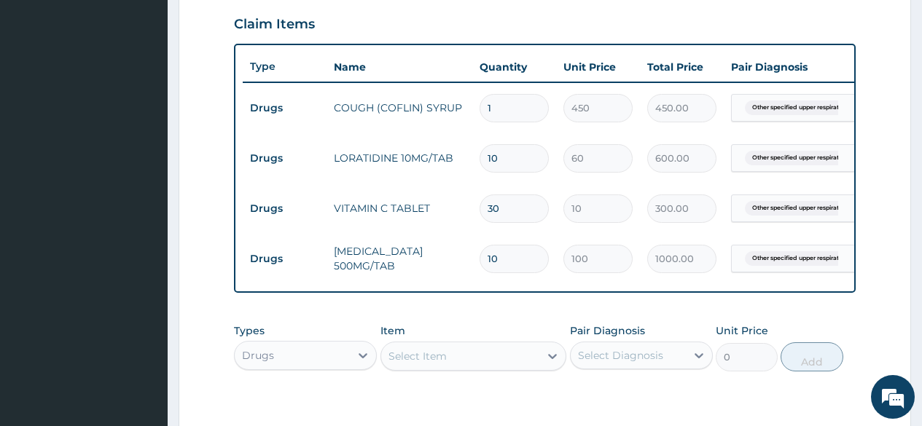
scroll to position [712, 0]
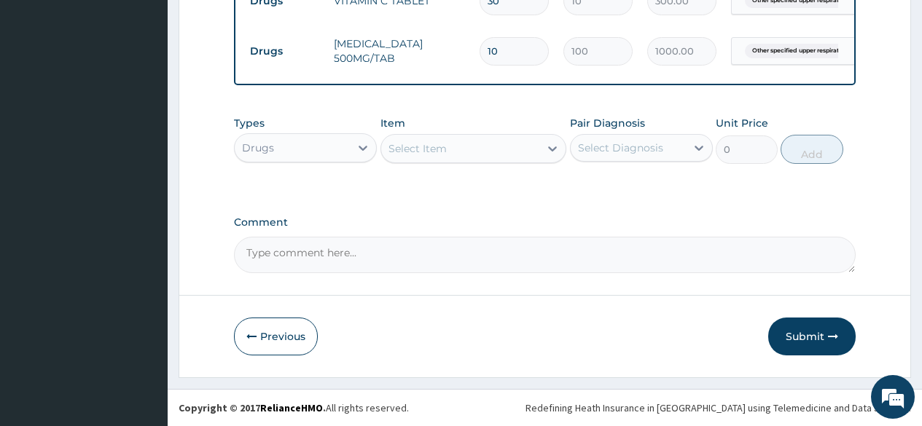
type input "10"
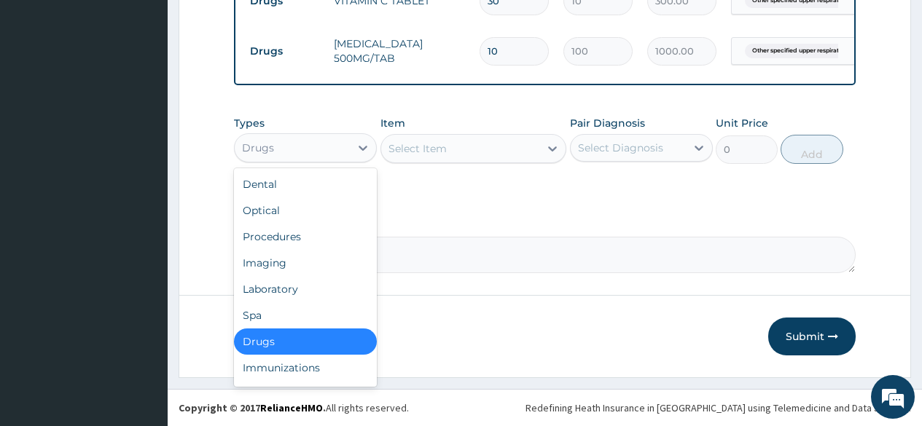
click at [317, 150] on div "Drugs" at bounding box center [292, 147] width 115 height 23
click at [312, 243] on div "Procedures" at bounding box center [305, 237] width 143 height 26
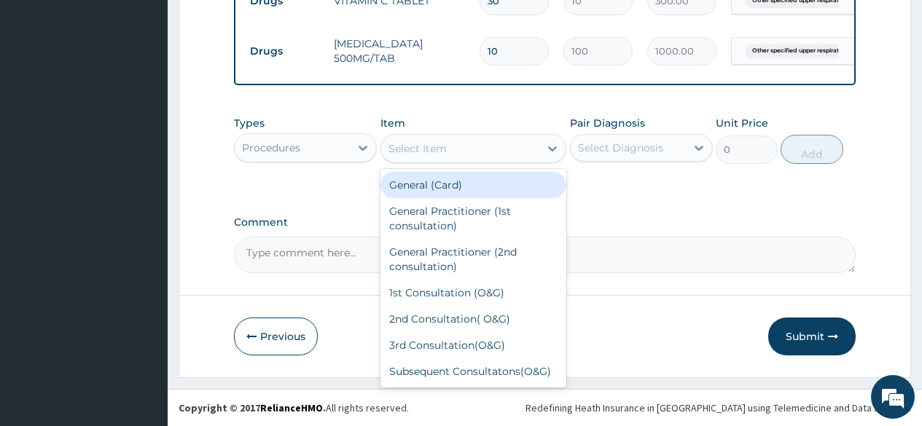
click at [444, 149] on div "Select Item" at bounding box center [417, 148] width 58 height 15
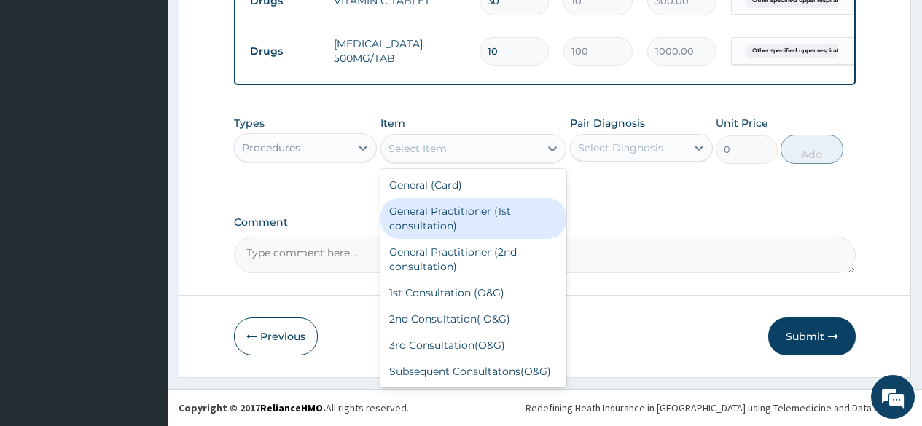
click at [480, 230] on div "General Practitioner (1st consultation)" at bounding box center [473, 218] width 187 height 41
type input "2000"
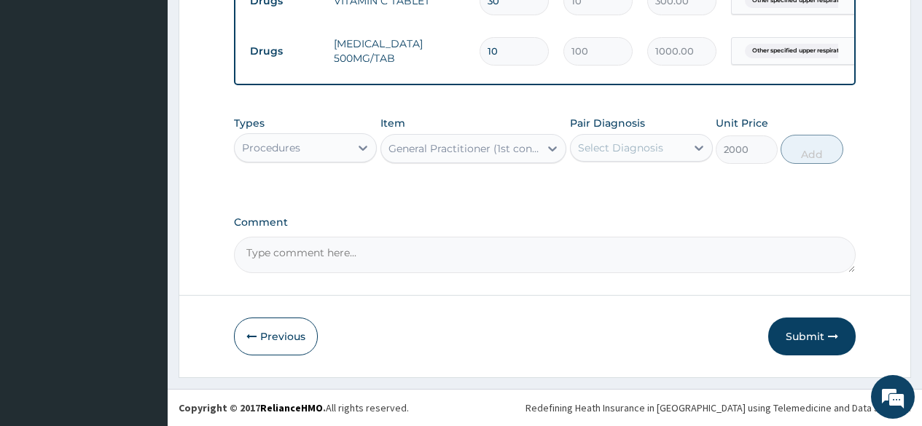
drag, startPoint x: 606, startPoint y: 157, endPoint x: 614, endPoint y: 169, distance: 14.8
click at [611, 160] on div "Select Diagnosis" at bounding box center [628, 147] width 115 height 23
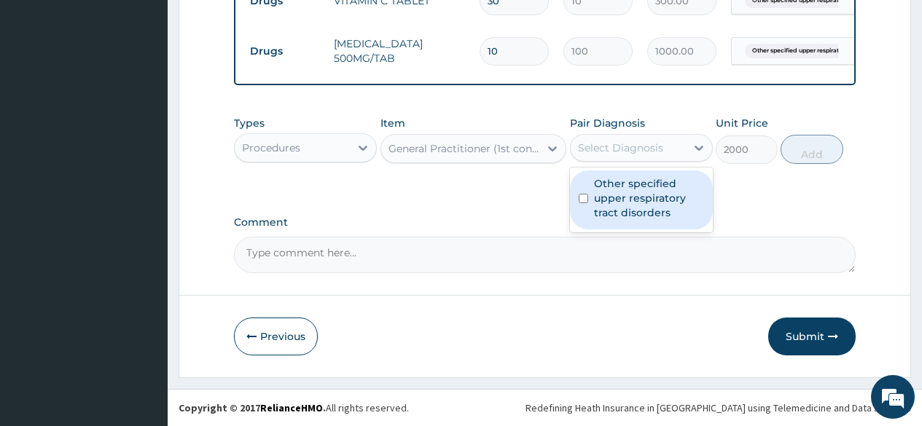
drag, startPoint x: 618, startPoint y: 214, endPoint x: 632, endPoint y: 213, distance: 13.9
click at [618, 213] on label "Other specified upper respiratory tract disorders" at bounding box center [649, 198] width 110 height 44
checkbox input "true"
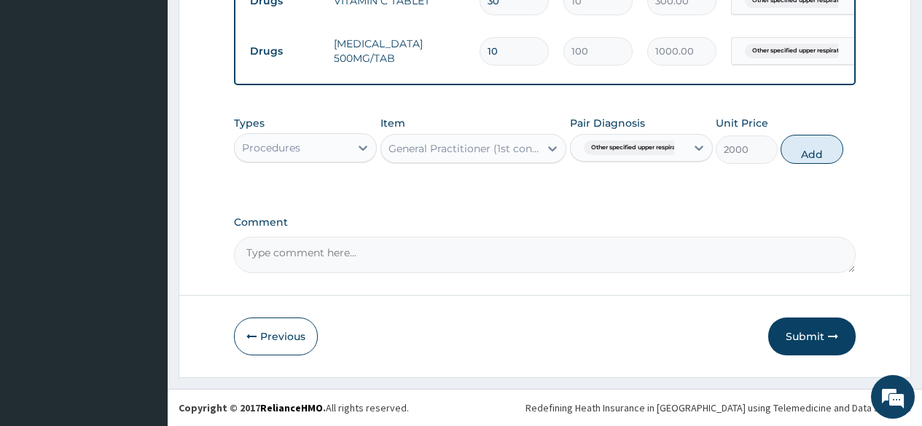
drag, startPoint x: 810, startPoint y: 162, endPoint x: 775, endPoint y: 195, distance: 48.4
click at [810, 163] on button "Add" at bounding box center [811, 149] width 62 height 29
type input "0"
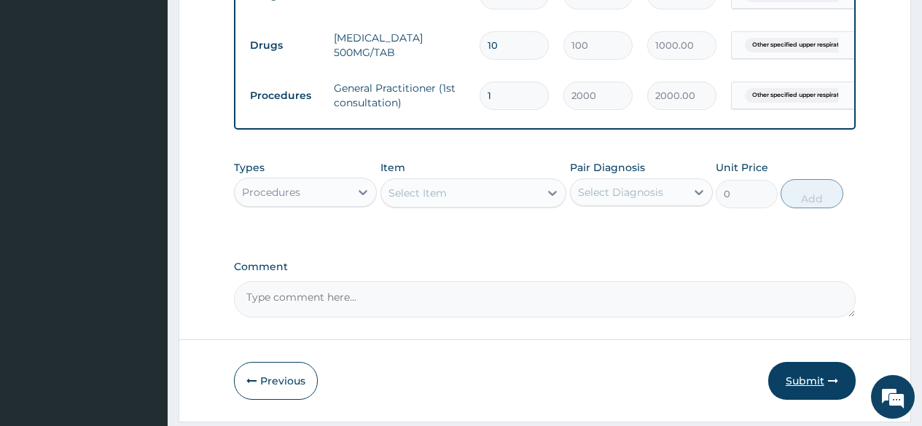
click at [818, 400] on button "Submit" at bounding box center [811, 381] width 87 height 38
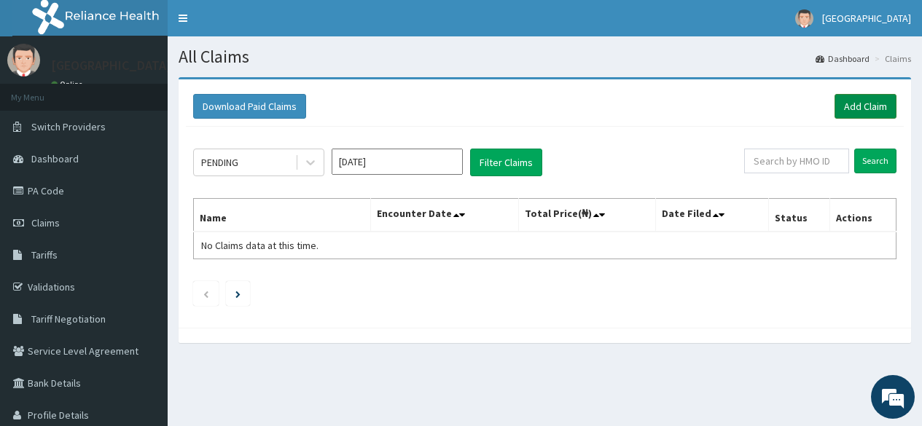
click at [845, 109] on link "Add Claim" at bounding box center [865, 106] width 62 height 25
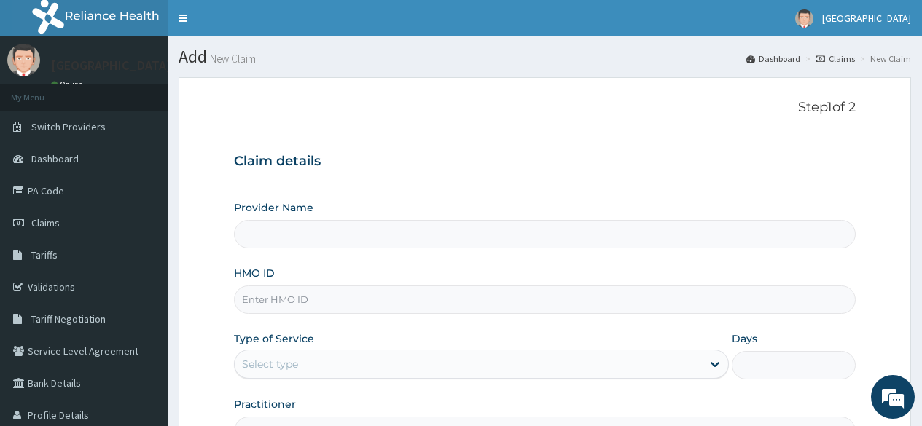
type input "[GEOGRAPHIC_DATA]"
click at [60, 185] on link "PA Code" at bounding box center [84, 191] width 168 height 32
